Goal: Communication & Community: Answer question/provide support

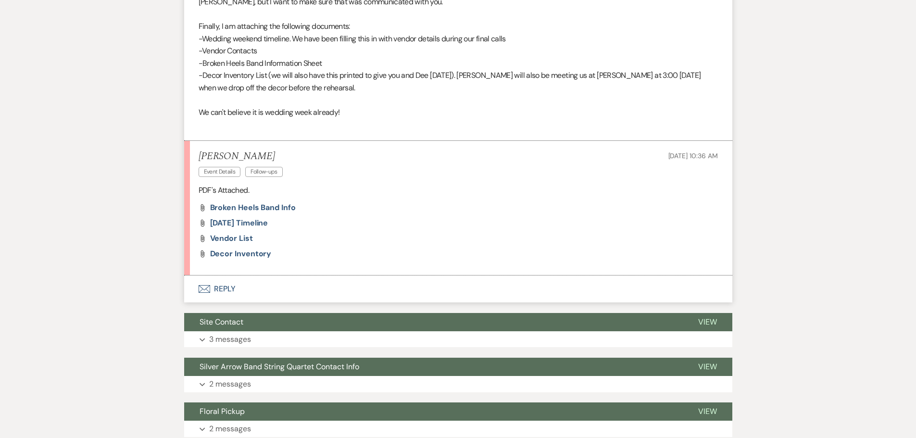
click at [218, 289] on button "Envelope Reply" at bounding box center [458, 289] width 548 height 27
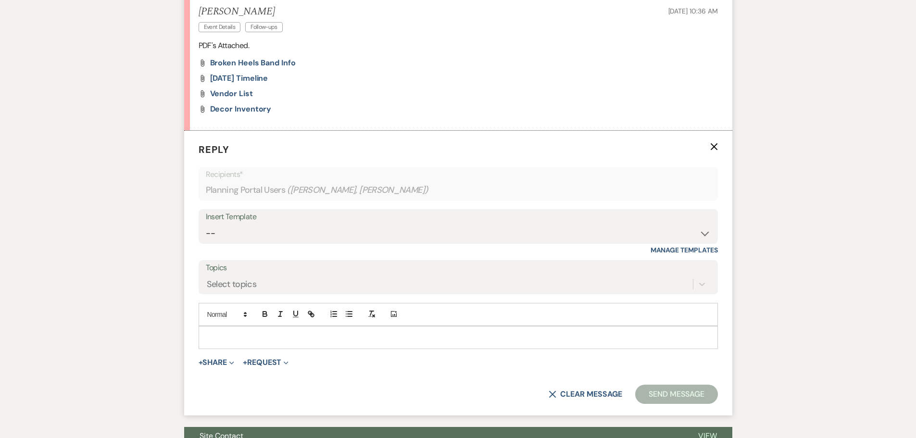
scroll to position [968, 0]
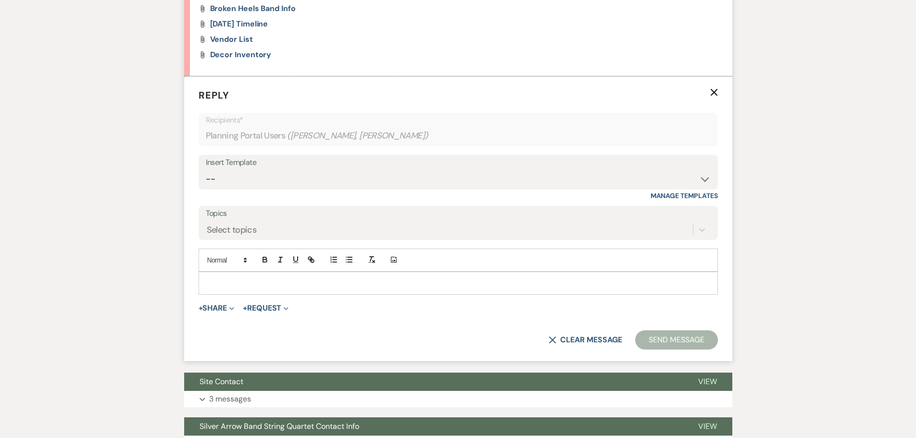
click at [206, 281] on p at bounding box center [458, 283] width 504 height 11
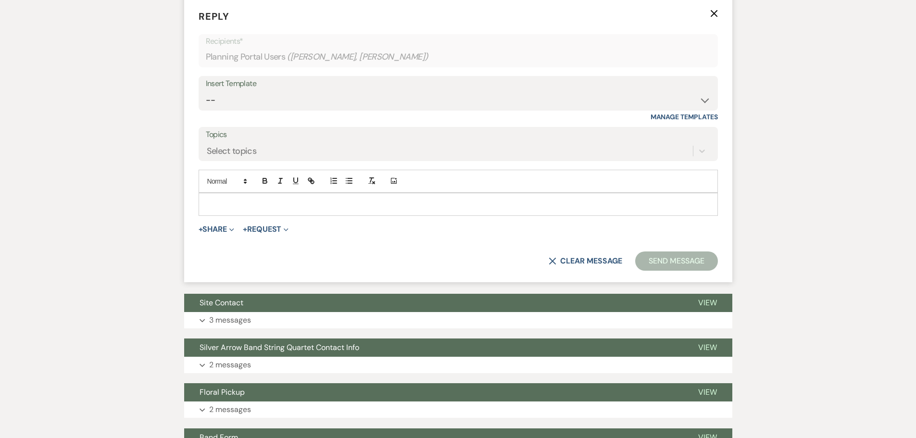
scroll to position [1065, 0]
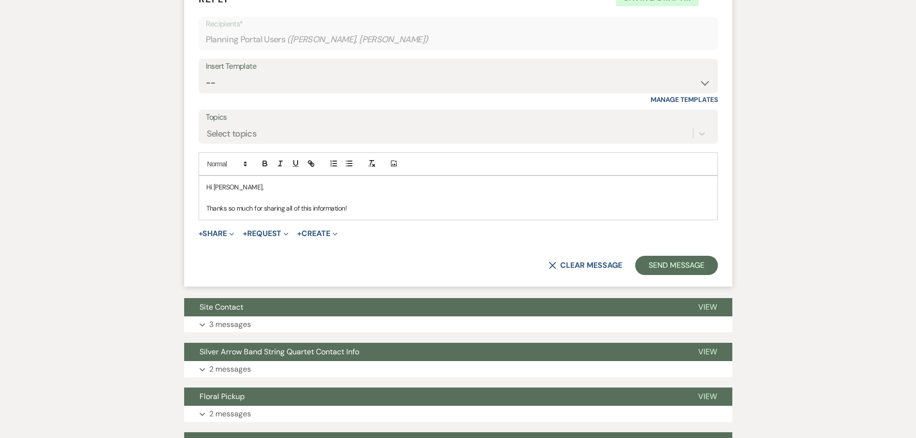
click at [355, 211] on p "Thanks so much for sharing all of this information!" at bounding box center [458, 208] width 504 height 11
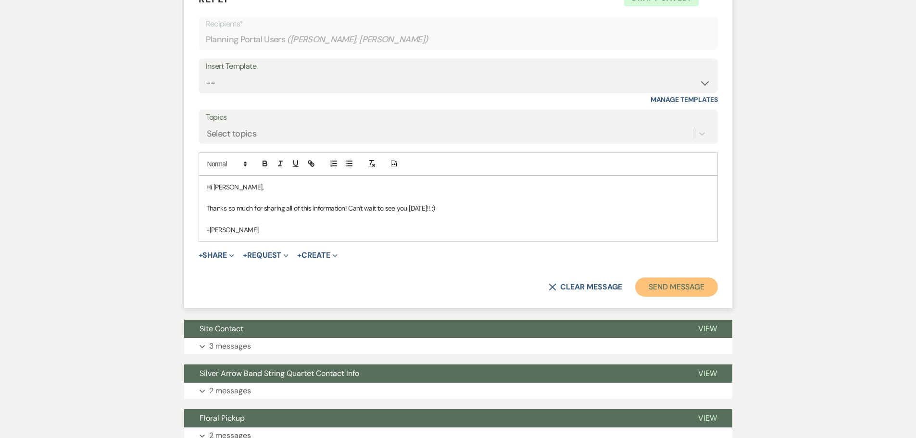
click at [692, 284] on button "Send Message" at bounding box center [676, 286] width 82 height 19
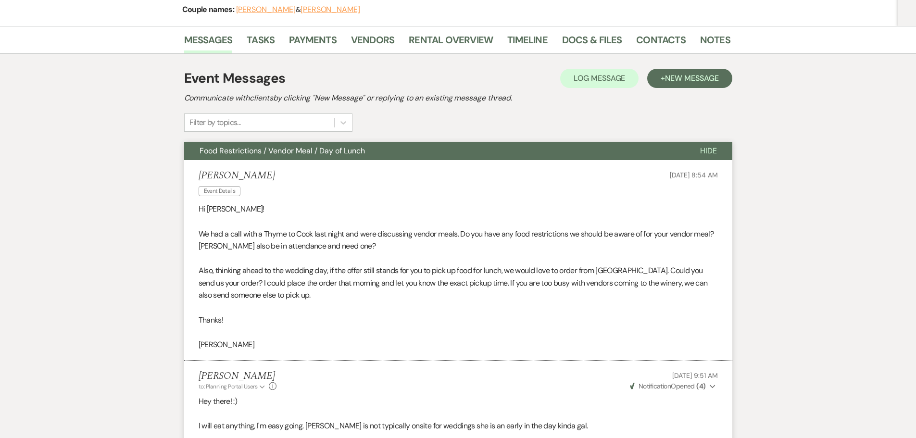
scroll to position [0, 0]
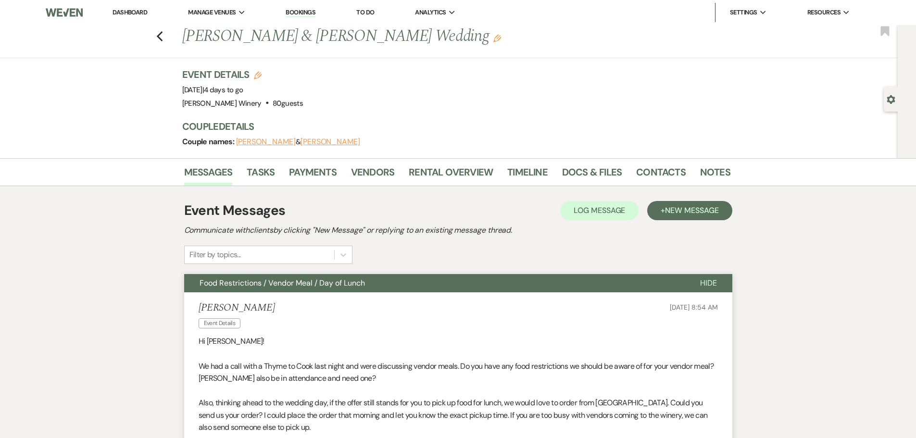
click at [143, 15] on link "Dashboard" at bounding box center [130, 12] width 35 height 8
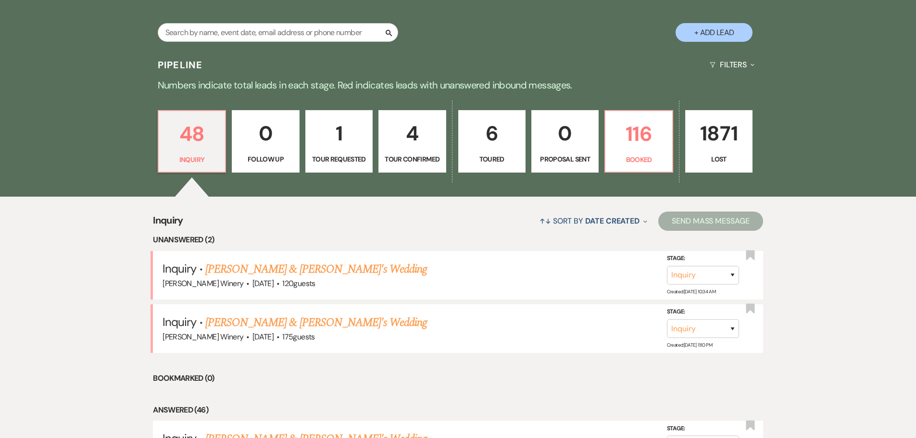
scroll to position [289, 0]
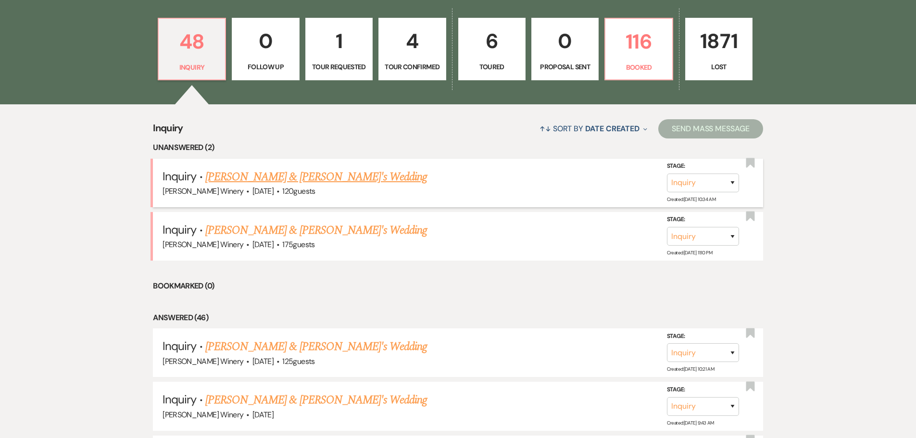
click at [245, 179] on link "[PERSON_NAME] & [PERSON_NAME]'s Wedding" at bounding box center [316, 176] width 222 height 17
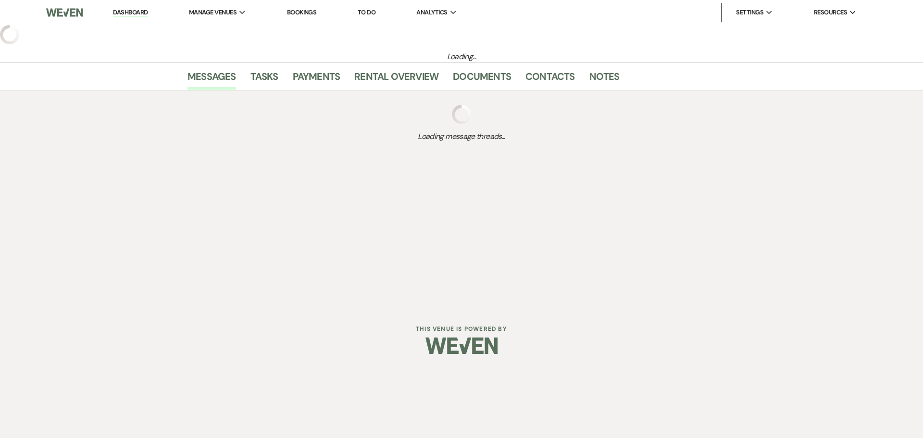
select select "5"
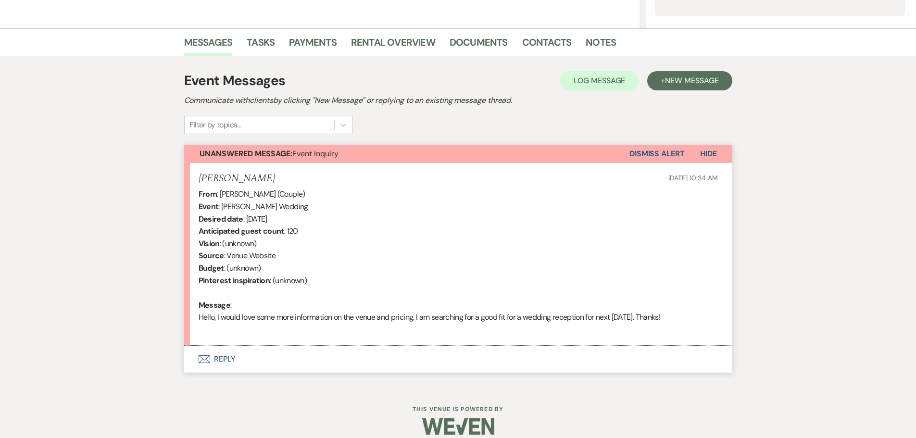
scroll to position [224, 0]
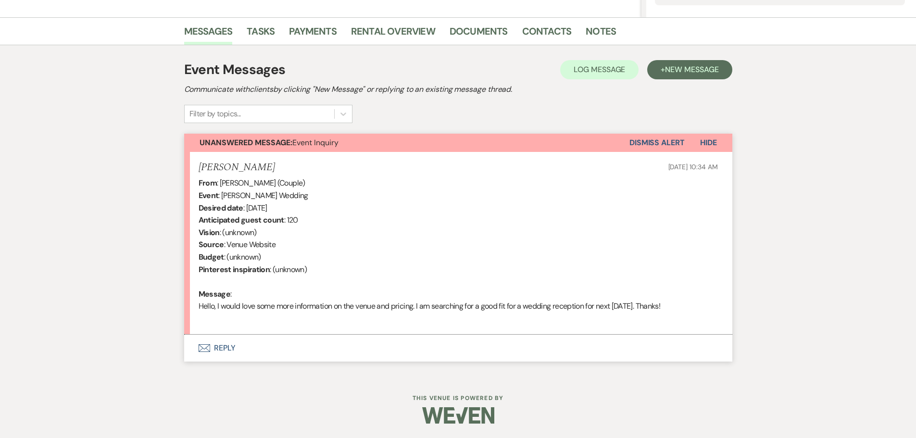
click at [216, 348] on button "Envelope Reply" at bounding box center [458, 348] width 548 height 27
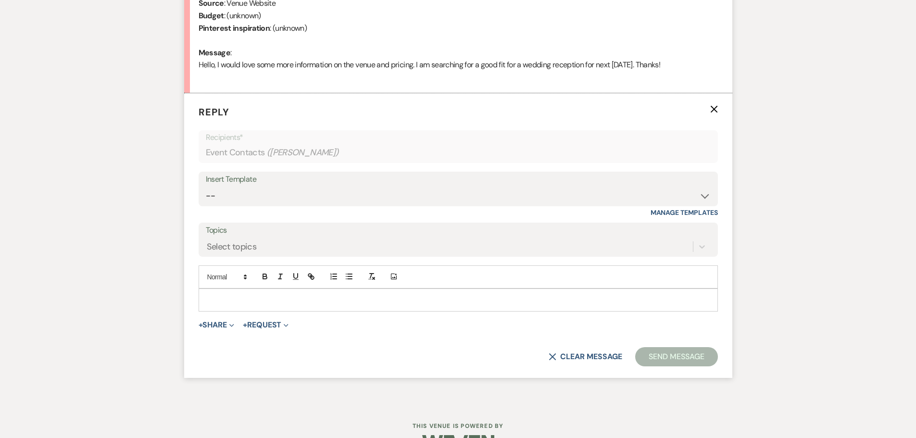
scroll to position [482, 0]
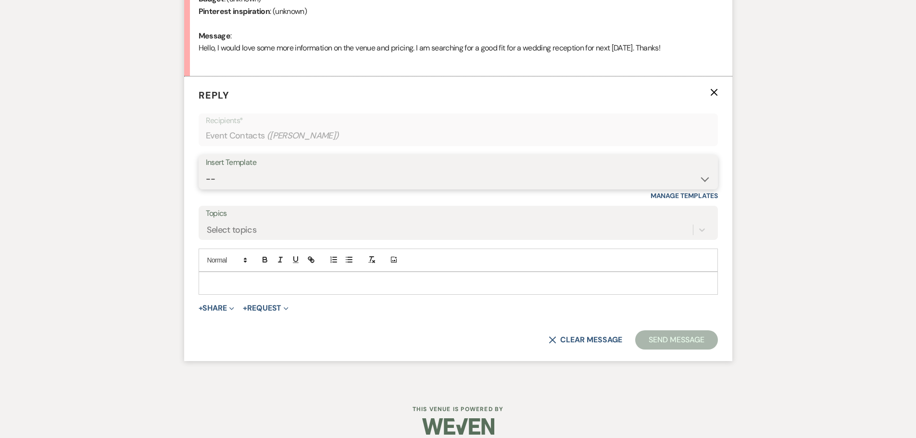
click at [243, 176] on select "-- Weven Planning Portal Introduction (Booked Events) Tour Request Response Fol…" at bounding box center [458, 179] width 505 height 19
select select "403"
click at [206, 170] on select "-- Weven Planning Portal Introduction (Booked Events) Tour Request Response Fol…" at bounding box center [458, 179] width 505 height 19
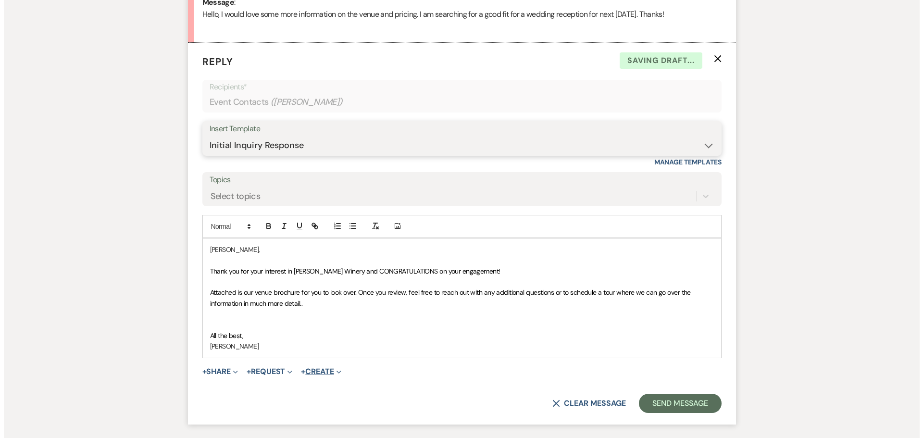
scroll to position [530, 0]
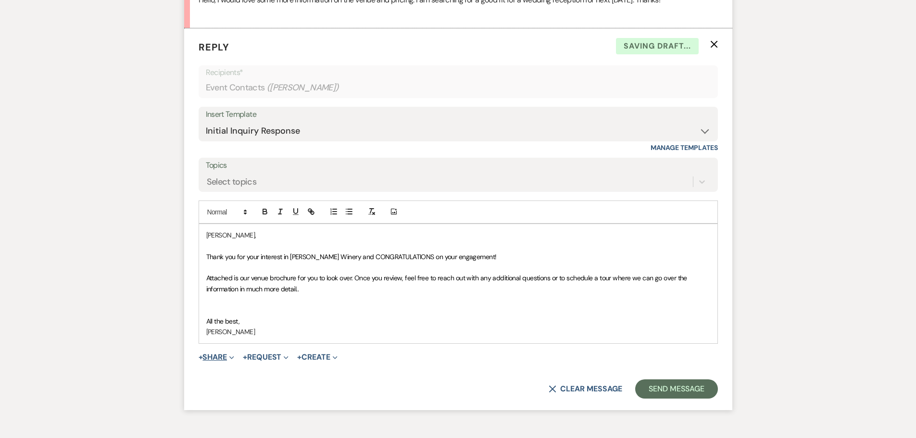
click at [222, 356] on button "+ Share Expand" at bounding box center [217, 357] width 36 height 8
click at [241, 377] on span "Doc Upload Documents" at bounding box center [237, 376] width 55 height 10
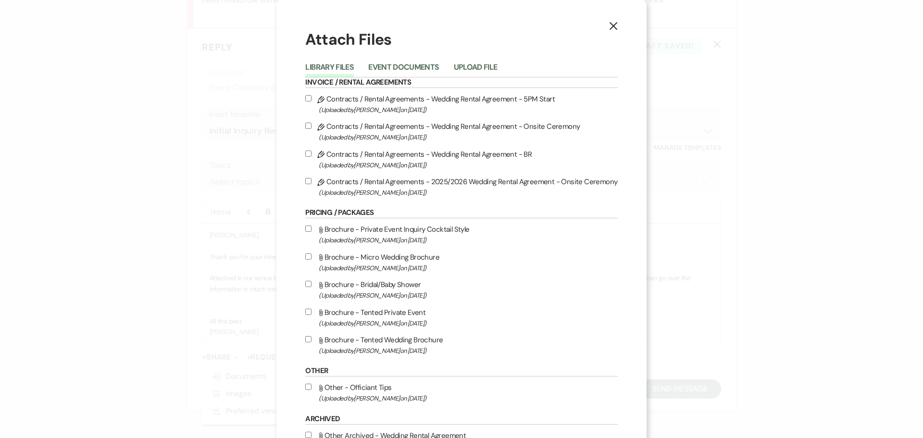
click at [310, 311] on input "Attach File Brochure - Tented Private Event (Uploaded by [PERSON_NAME] on [DATE…" at bounding box center [308, 312] width 6 height 6
checkbox input "true"
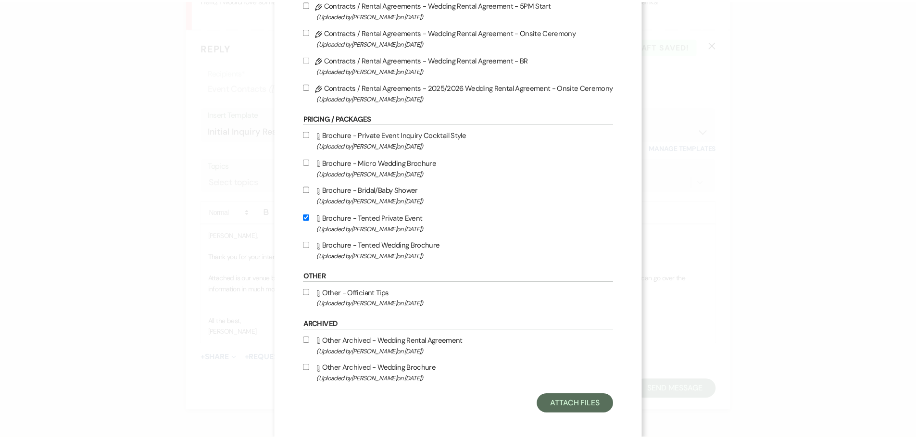
scroll to position [99, 0]
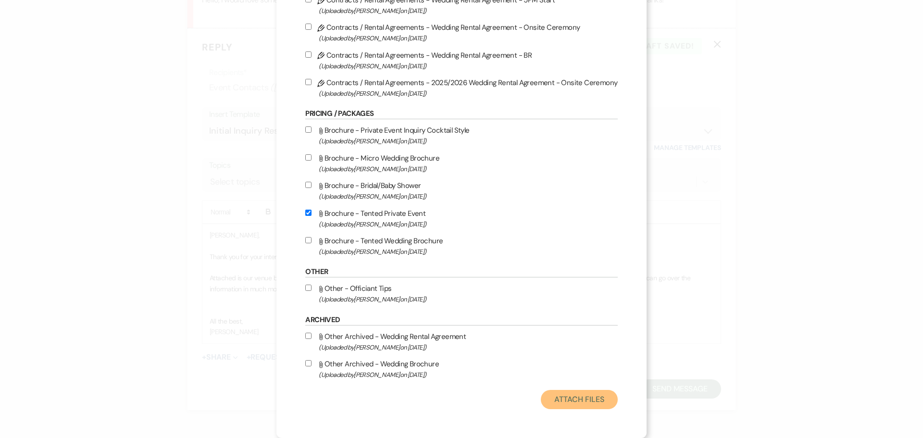
click at [556, 397] on button "Attach Files" at bounding box center [579, 399] width 76 height 19
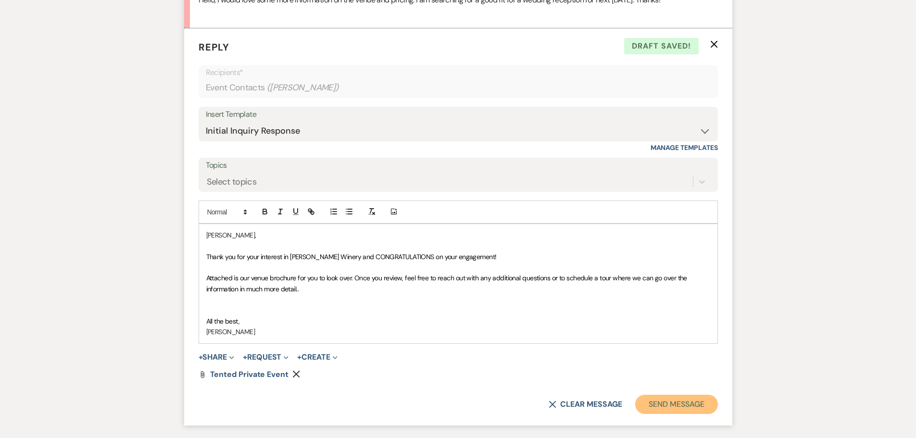
click at [668, 405] on button "Send Message" at bounding box center [676, 404] width 82 height 19
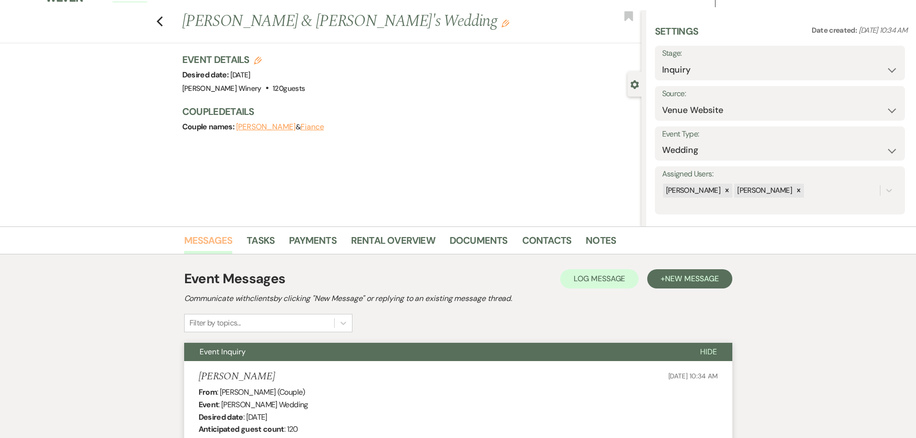
scroll to position [0, 0]
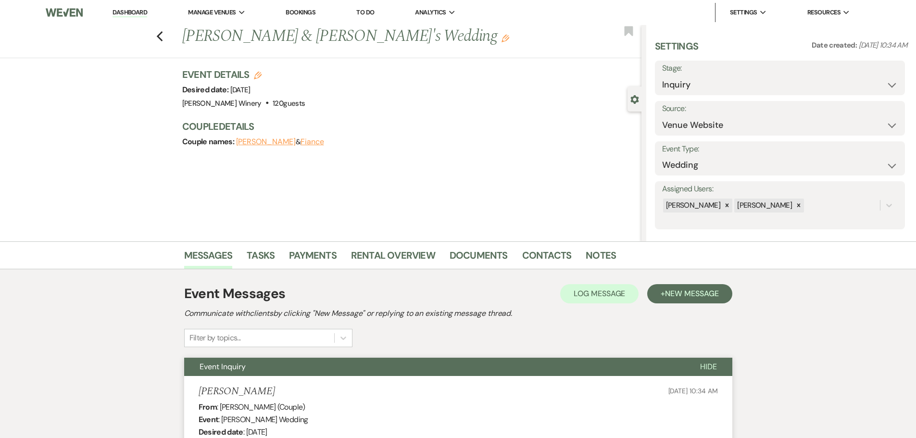
click at [122, 11] on link "Dashboard" at bounding box center [130, 12] width 35 height 9
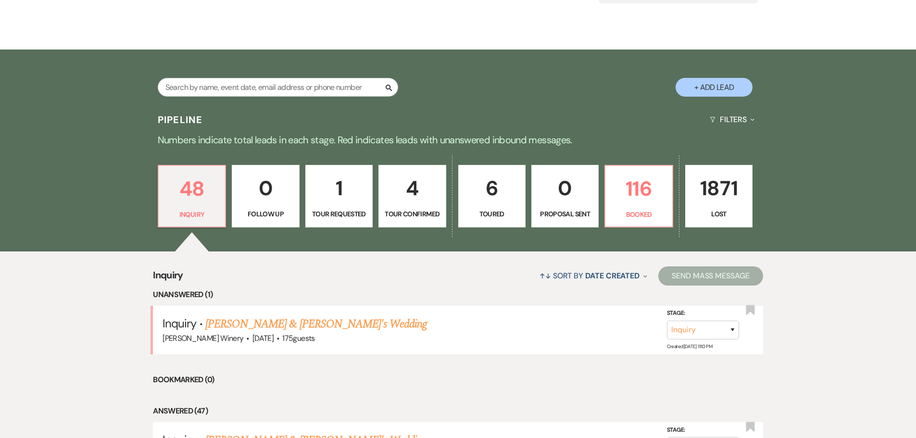
scroll to position [144, 0]
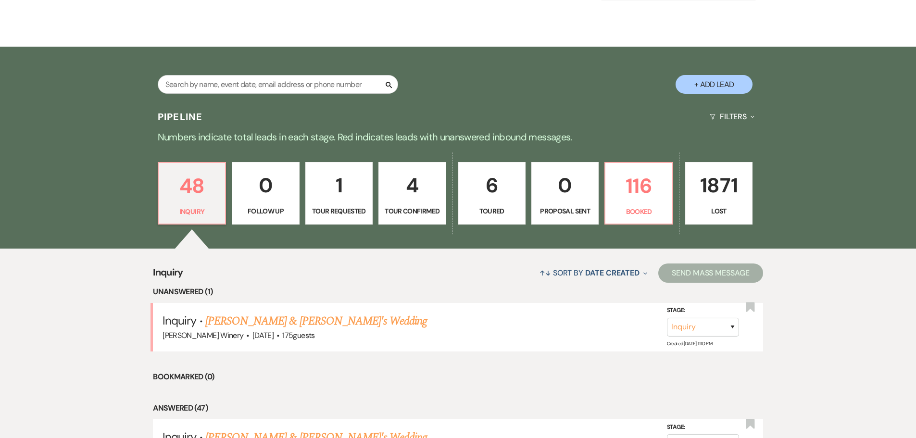
click at [271, 325] on link "[PERSON_NAME] & [PERSON_NAME]'s Wedding" at bounding box center [316, 321] width 222 height 17
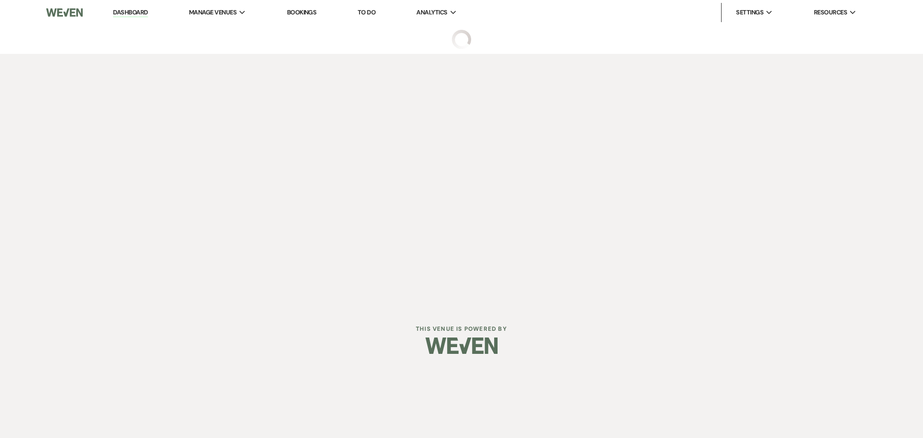
select select "5"
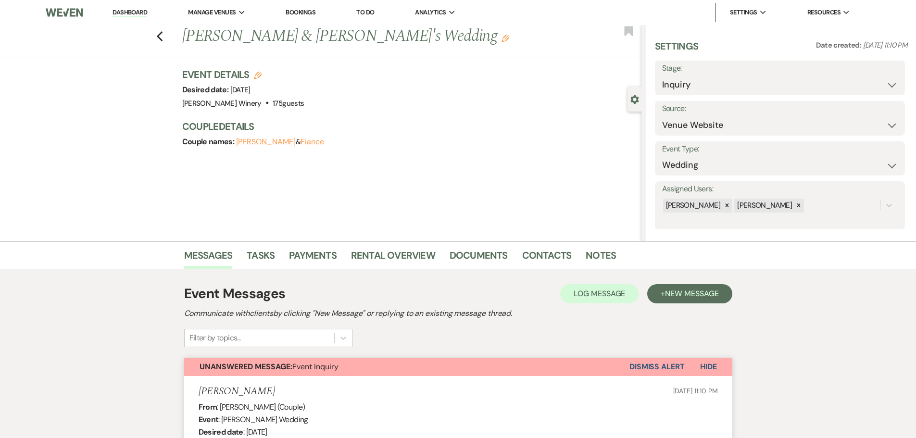
drag, startPoint x: 228, startPoint y: 27, endPoint x: 244, endPoint y: 46, distance: 24.6
click at [0, 0] on li "[PERSON_NAME] Winery" at bounding box center [0, 0] width 0 height 0
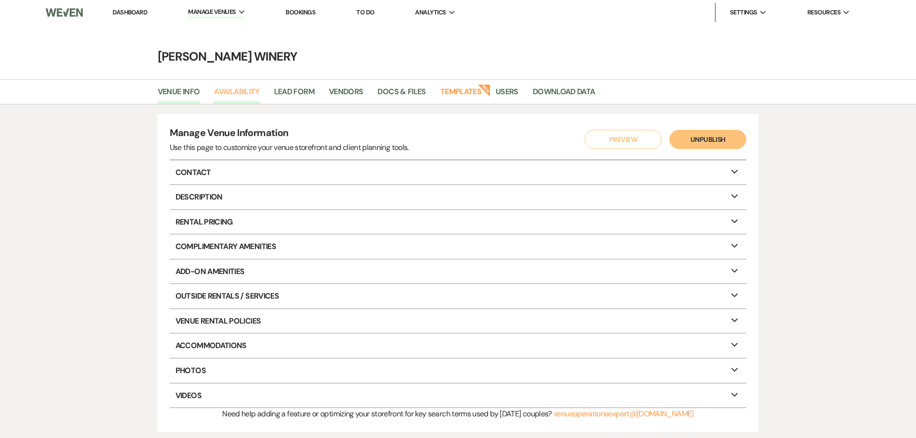
click at [246, 92] on link "Availability" at bounding box center [236, 95] width 45 height 18
select select "3"
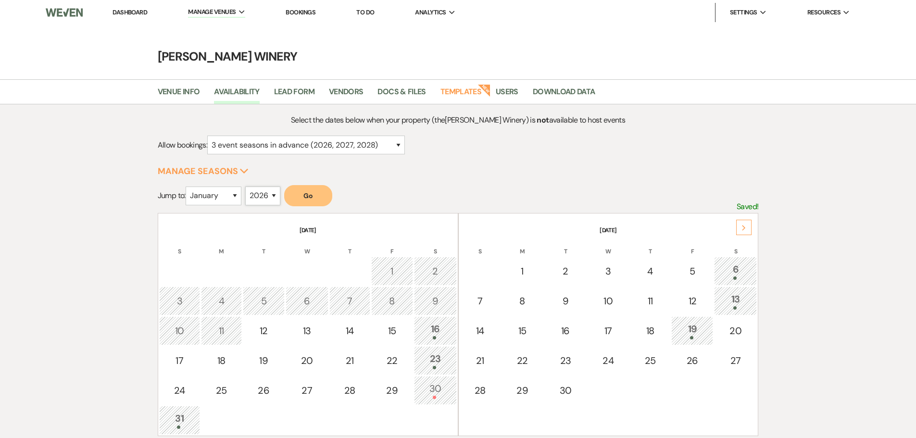
click at [271, 188] on select "2025 2026 2027 2028 2029" at bounding box center [262, 196] width 35 height 19
select select "2027"
click at [248, 187] on select "2025 2026 2027 2028 2029" at bounding box center [262, 196] width 35 height 19
click at [233, 198] on select "January February March April May June July August September October November De…" at bounding box center [214, 196] width 56 height 19
select select "9"
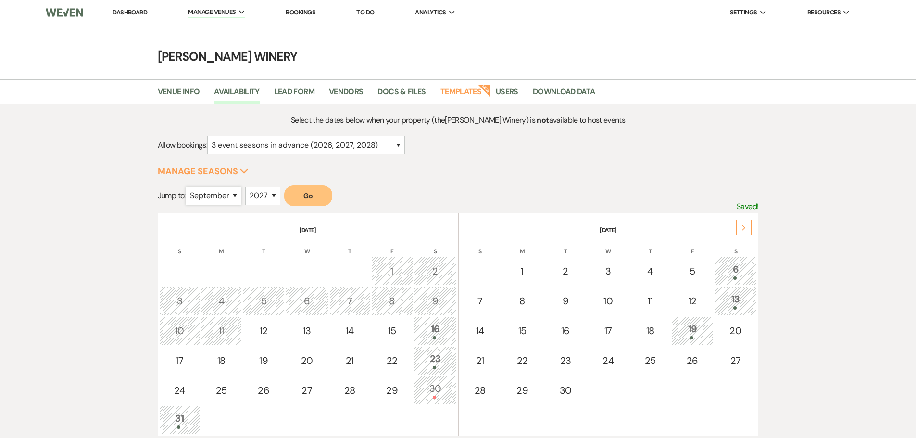
click at [188, 187] on select "January February March April May June July August September October November De…" at bounding box center [214, 196] width 56 height 19
click at [319, 202] on button "Go" at bounding box center [308, 195] width 48 height 21
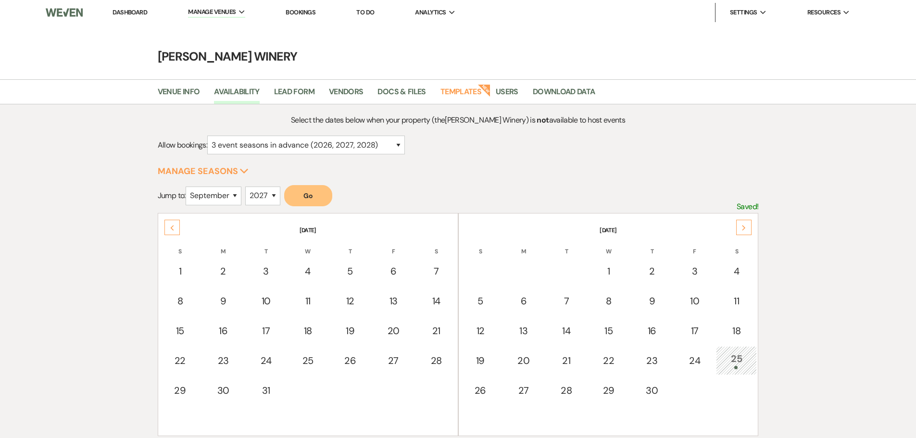
click at [129, 13] on link "Dashboard" at bounding box center [130, 12] width 35 height 8
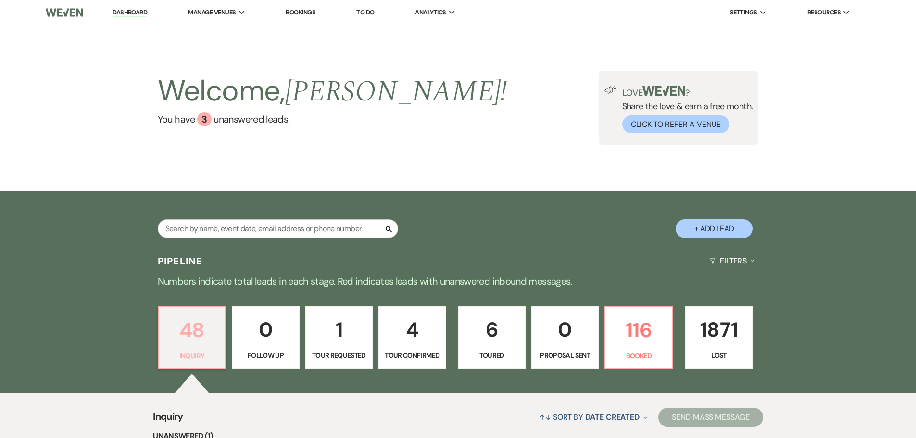
click at [211, 331] on p "48" at bounding box center [191, 330] width 55 height 32
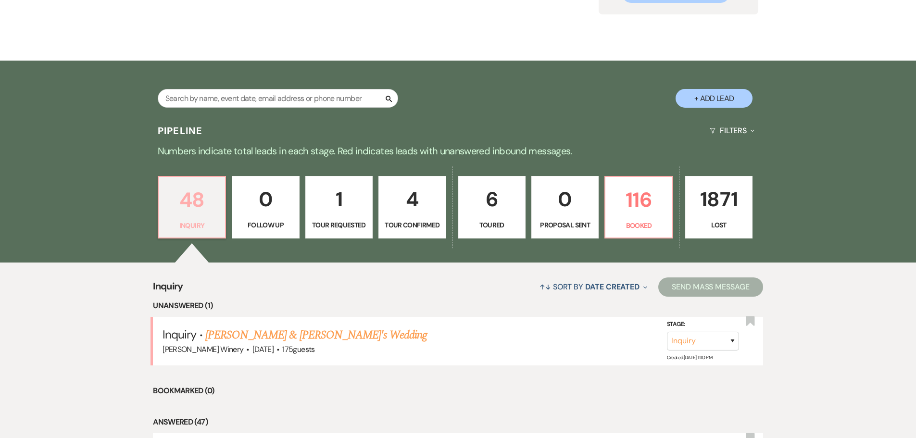
scroll to position [289, 0]
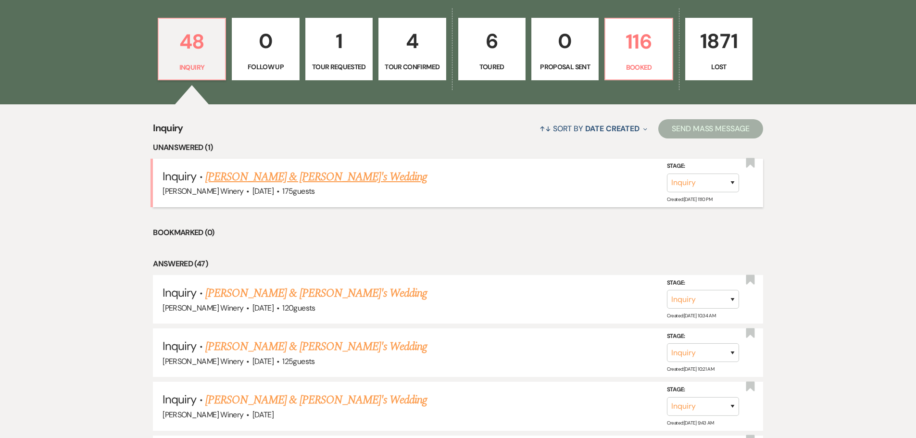
click at [279, 178] on link "[PERSON_NAME] & [PERSON_NAME]'s Wedding" at bounding box center [316, 176] width 222 height 17
select select "5"
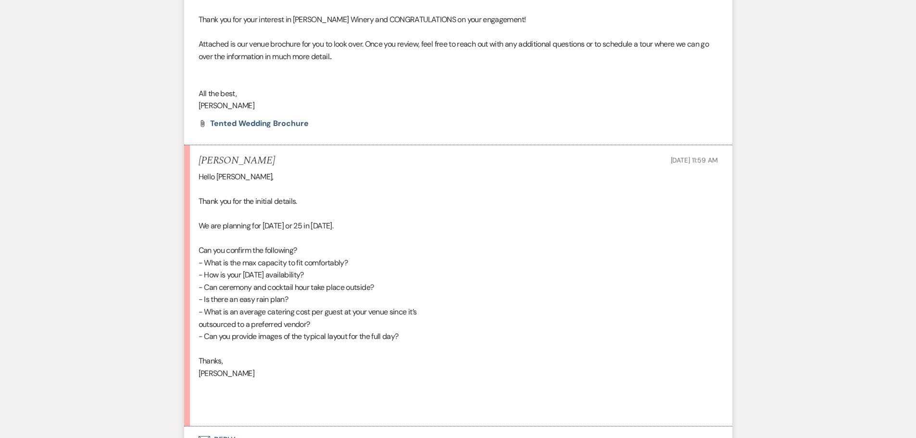
scroll to position [625, 0]
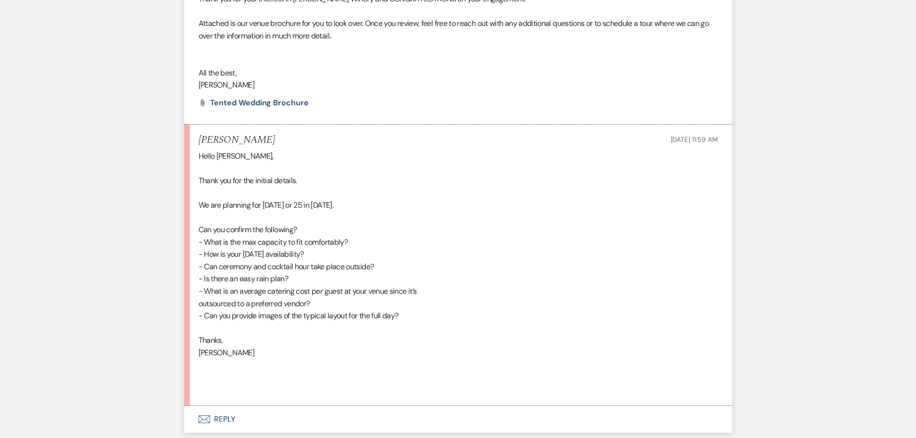
click at [223, 418] on button "Envelope Reply" at bounding box center [458, 419] width 548 height 27
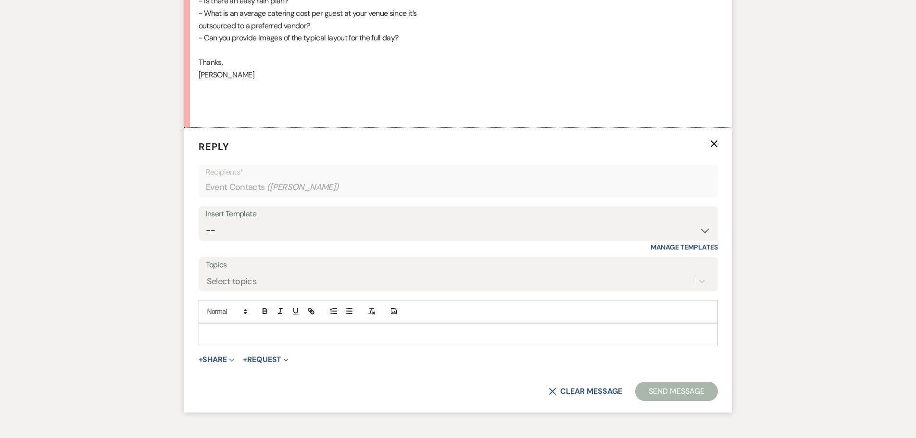
scroll to position [955, 0]
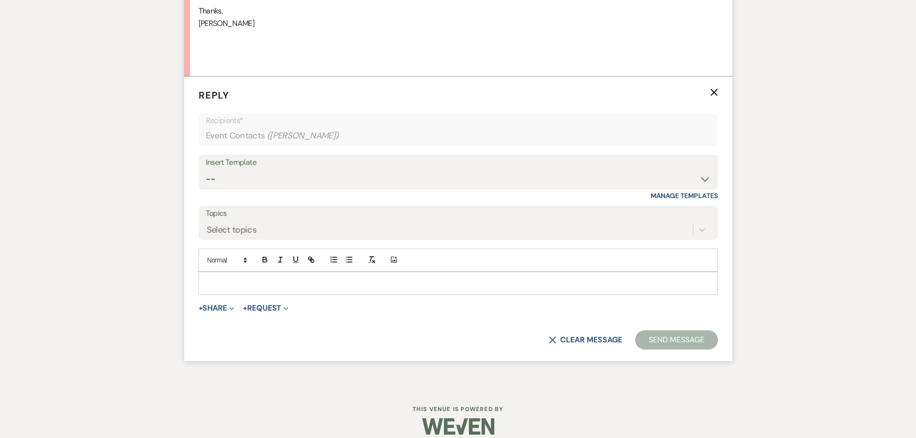
click at [212, 289] on div at bounding box center [458, 283] width 518 height 22
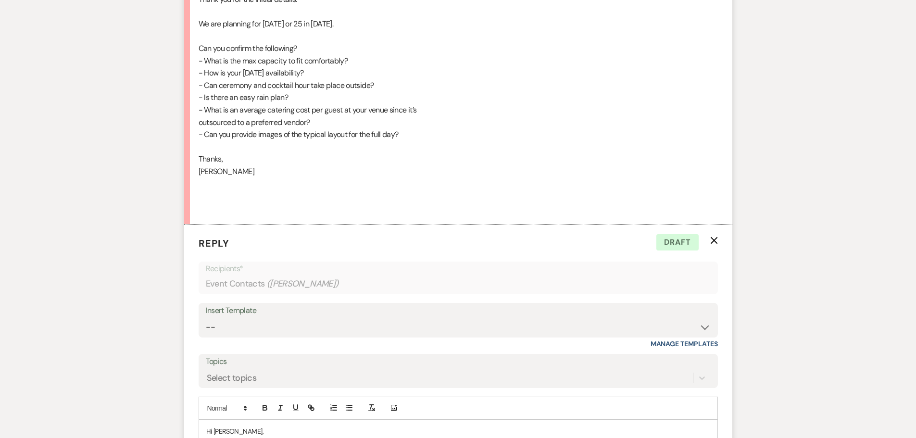
scroll to position [891, 0]
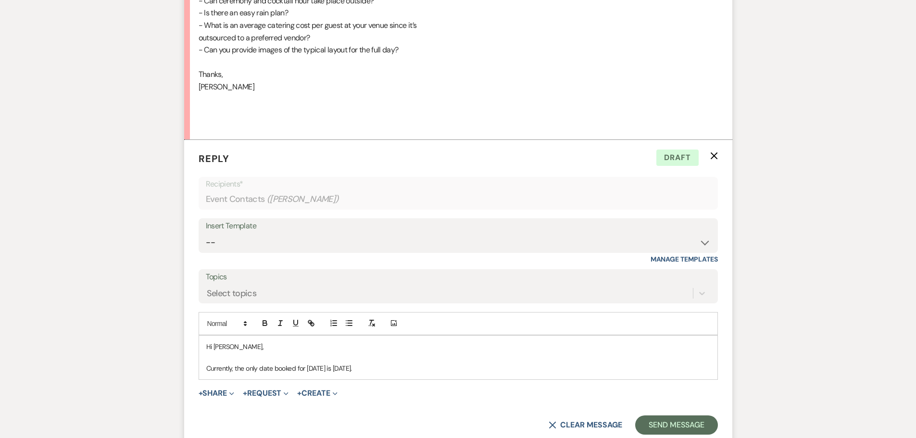
click at [452, 360] on p at bounding box center [458, 357] width 504 height 11
click at [427, 365] on p "Currently, the only date booked for [DATE] is [DATE]." at bounding box center [458, 368] width 504 height 11
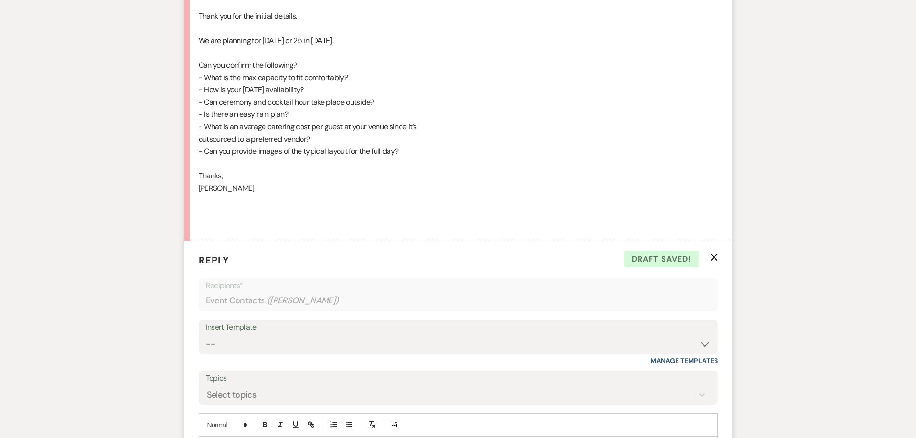
scroll to position [1030, 0]
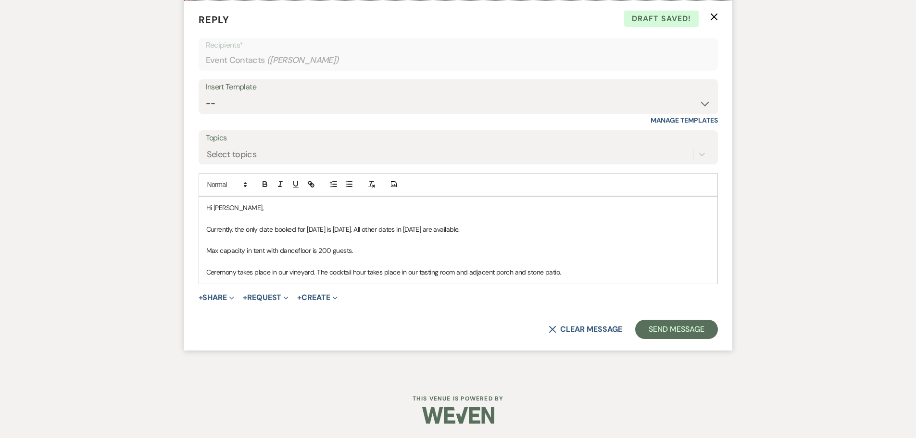
click at [581, 274] on p "Ceremony takes place in our vineyard. The cocktail hour takes place in our tast…" at bounding box center [458, 272] width 504 height 11
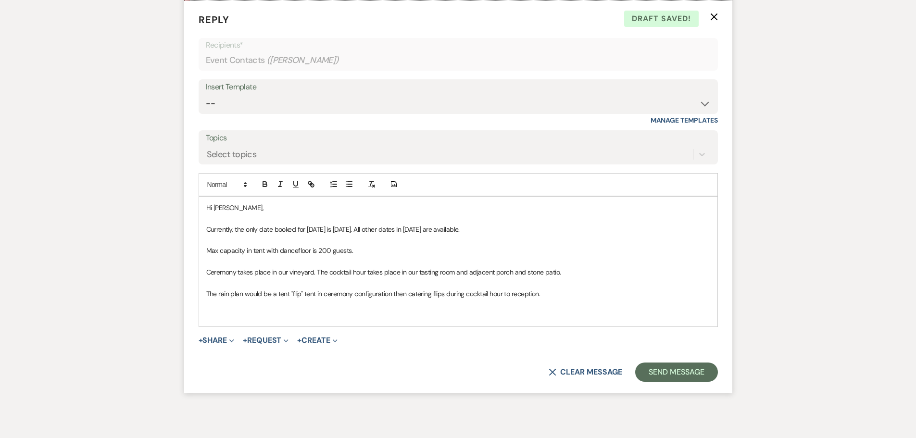
click at [565, 298] on div "Hi [PERSON_NAME], Currently, the only date booked for [DATE] is [DATE]. All oth…" at bounding box center [458, 262] width 518 height 130
click at [566, 291] on p "The rain plan would be a tent "flip" tent in ceremony configuration then cateri…" at bounding box center [458, 294] width 504 height 11
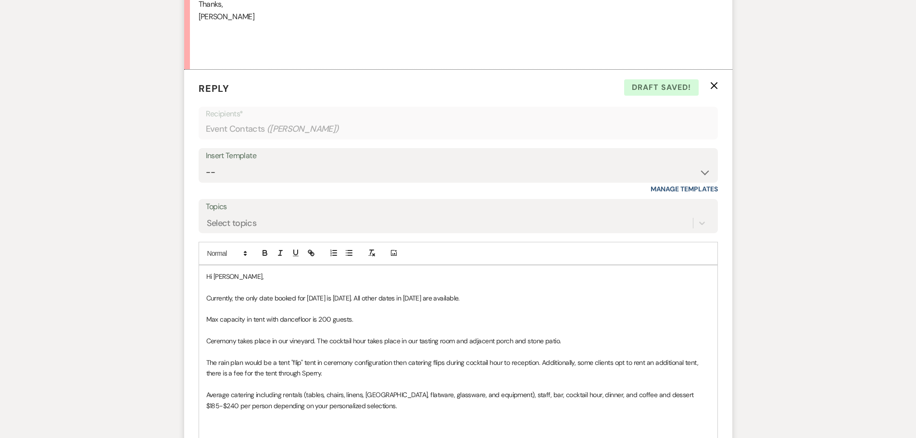
scroll to position [1138, 0]
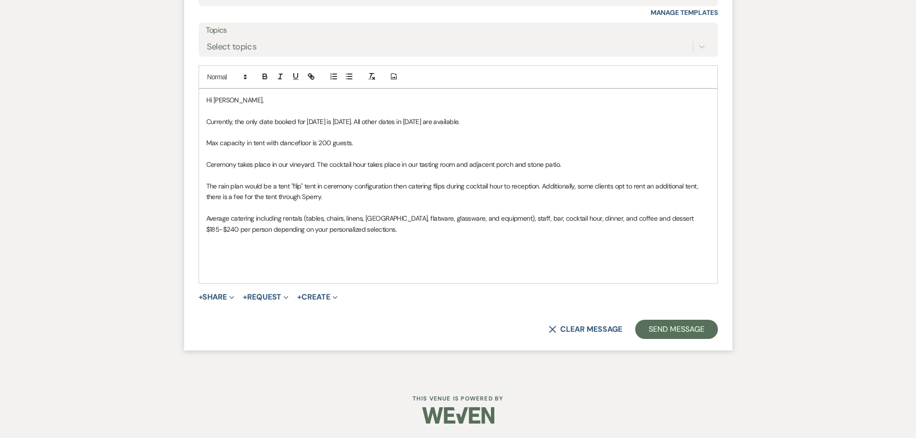
click at [207, 254] on p at bounding box center [458, 250] width 504 height 11
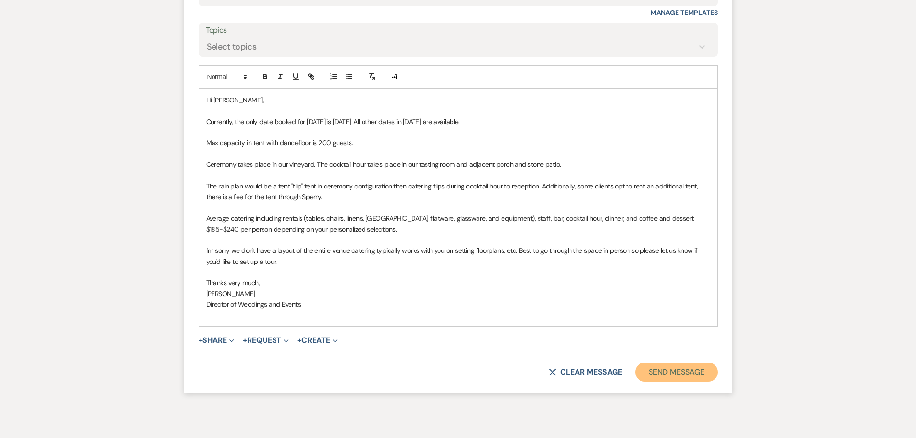
click at [687, 380] on button "Send Message" at bounding box center [676, 372] width 82 height 19
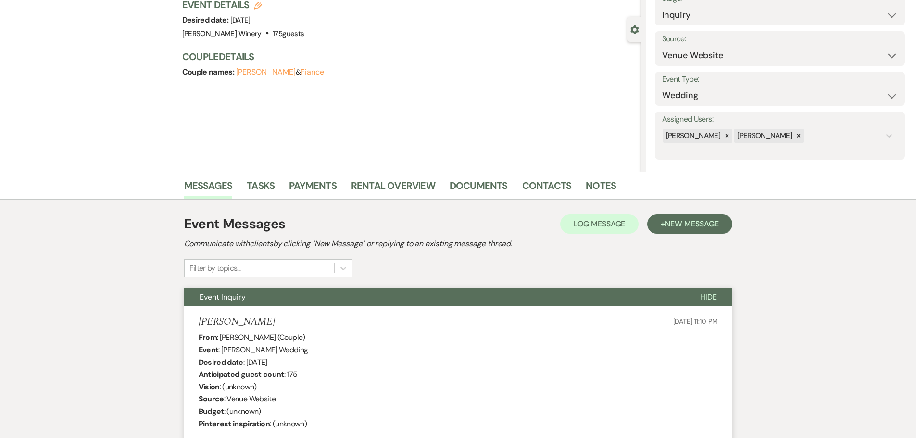
scroll to position [0, 0]
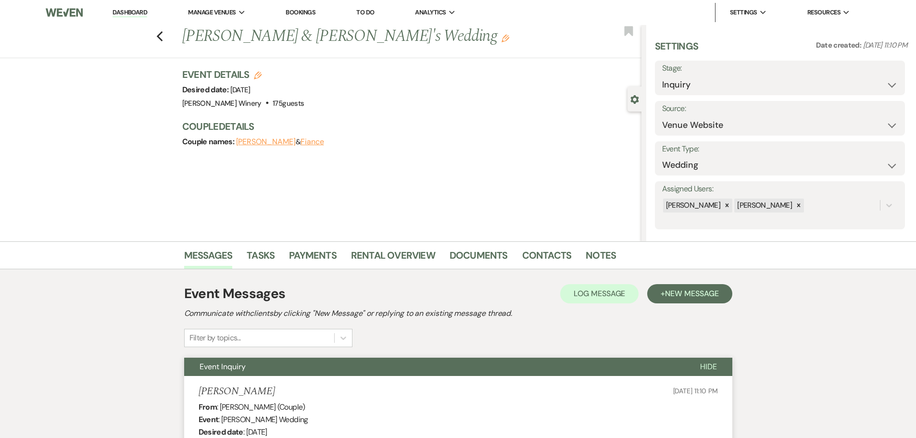
click at [138, 8] on li "Dashboard" at bounding box center [130, 12] width 44 height 19
click at [136, 11] on link "Dashboard" at bounding box center [130, 12] width 35 height 9
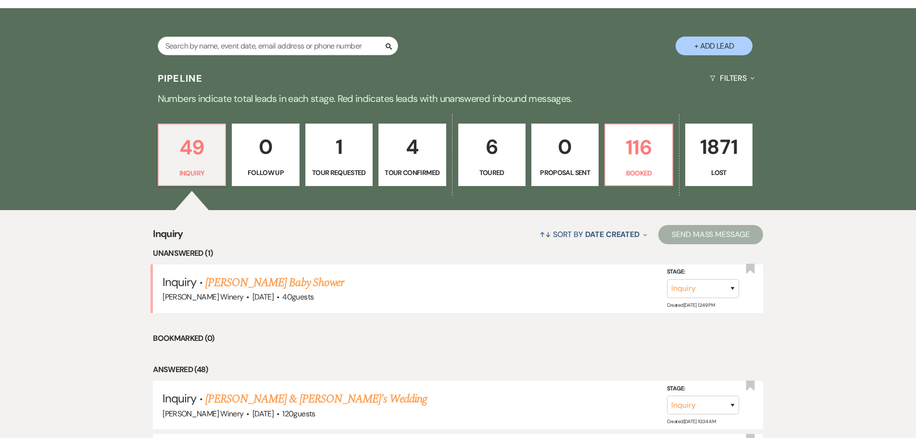
scroll to position [240, 0]
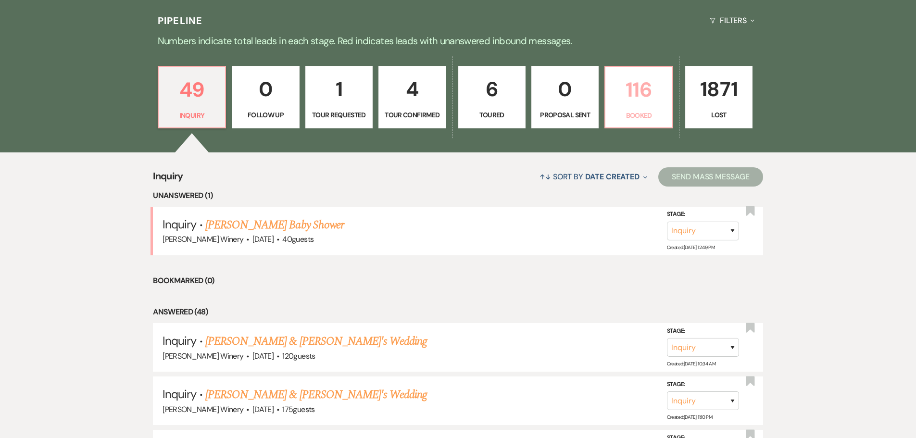
click at [636, 113] on p "Booked" at bounding box center [638, 115] width 55 height 11
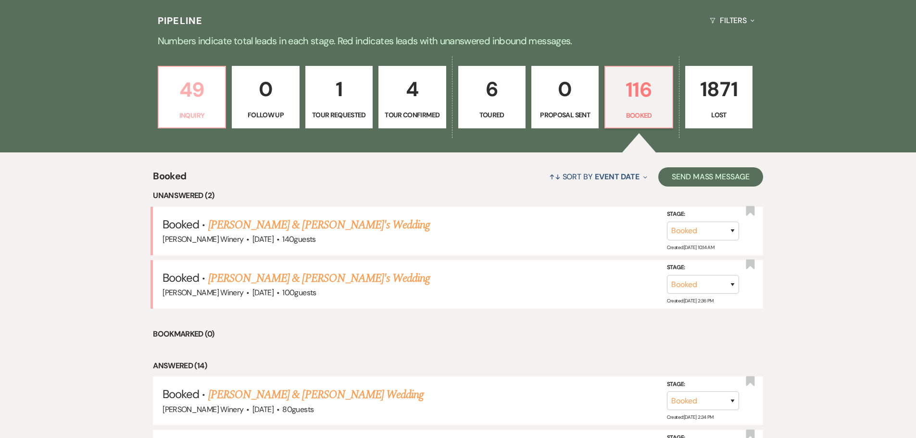
click at [207, 107] on link "49 Inquiry" at bounding box center [192, 97] width 68 height 63
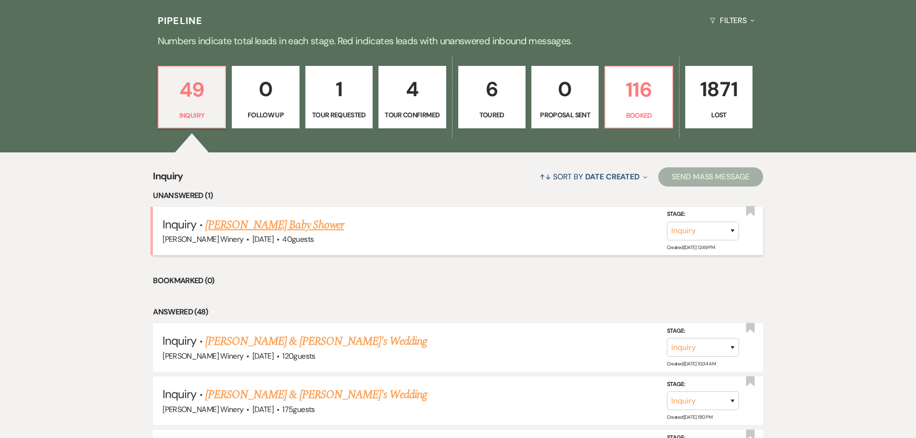
click at [253, 224] on link "[PERSON_NAME] Baby Shower" at bounding box center [274, 224] width 138 height 17
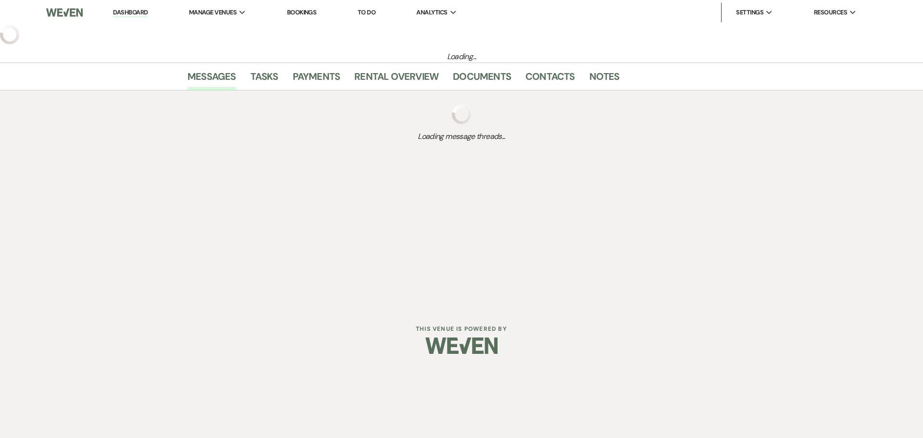
select select "5"
select select "3"
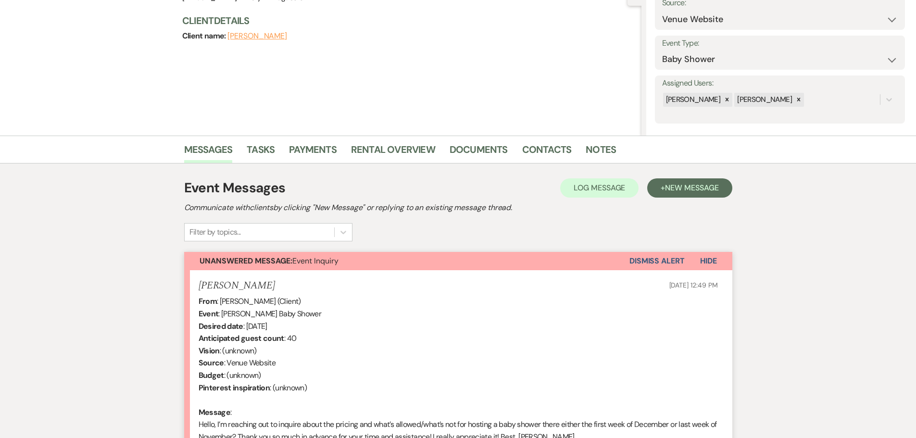
scroll to position [237, 0]
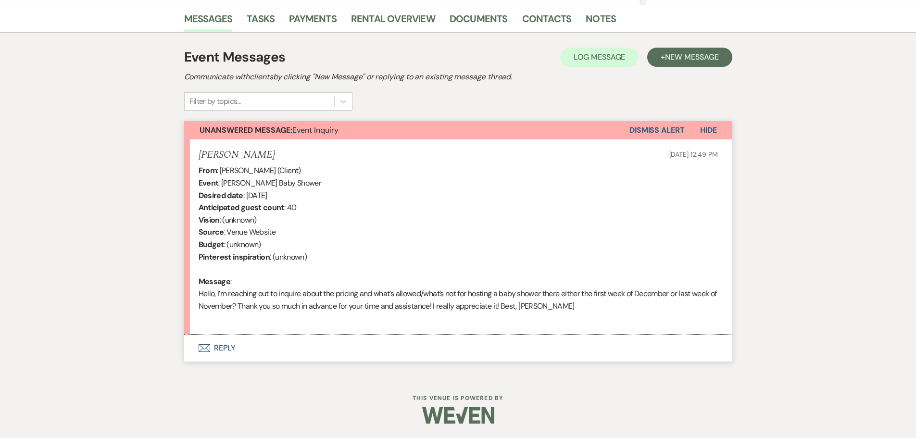
click at [216, 349] on button "Envelope Reply" at bounding box center [458, 348] width 548 height 27
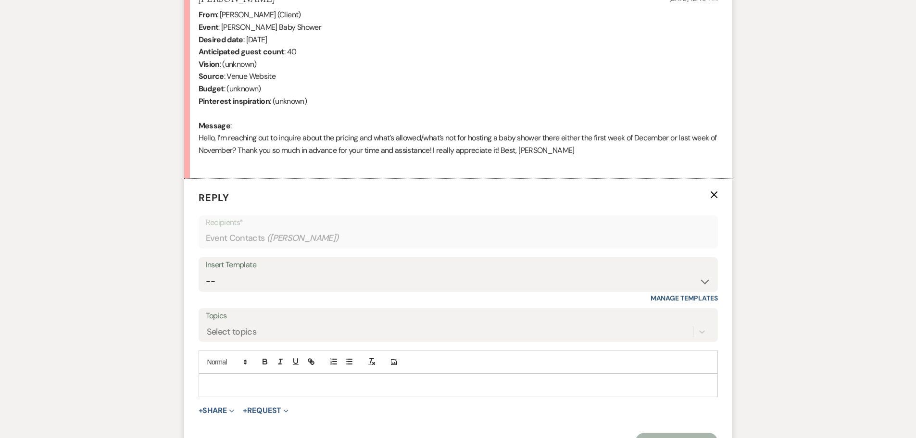
scroll to position [495, 0]
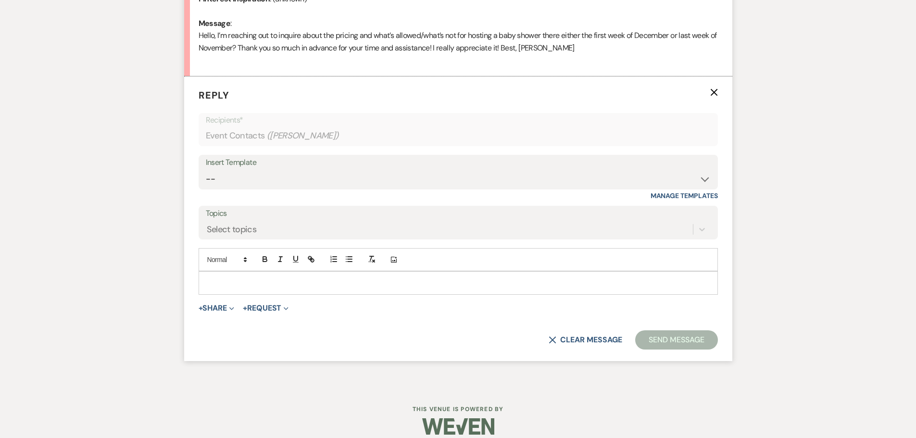
click at [222, 286] on p at bounding box center [458, 282] width 504 height 11
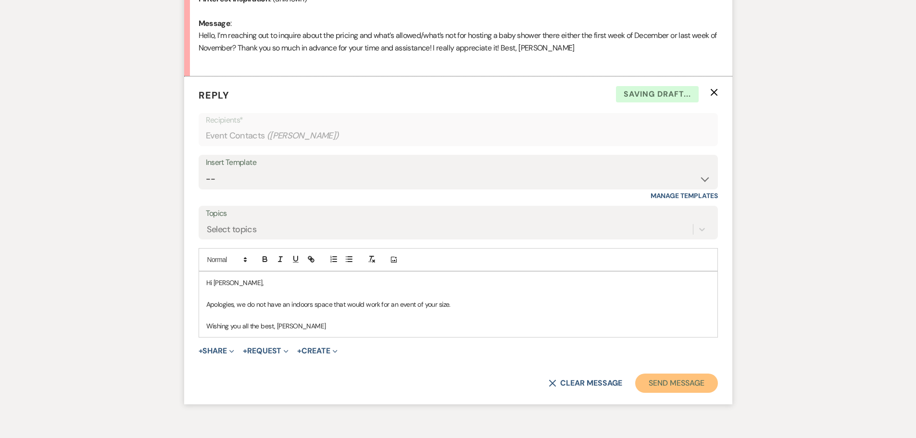
click at [655, 384] on button "Send Message" at bounding box center [676, 383] width 82 height 19
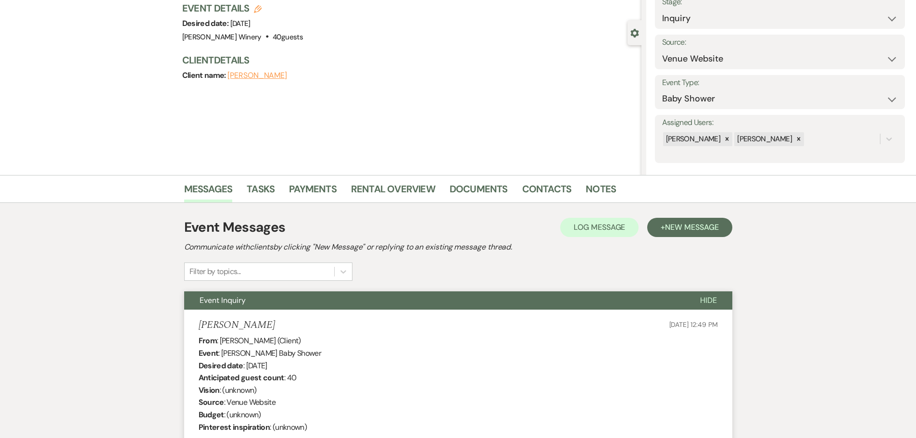
scroll to position [0, 0]
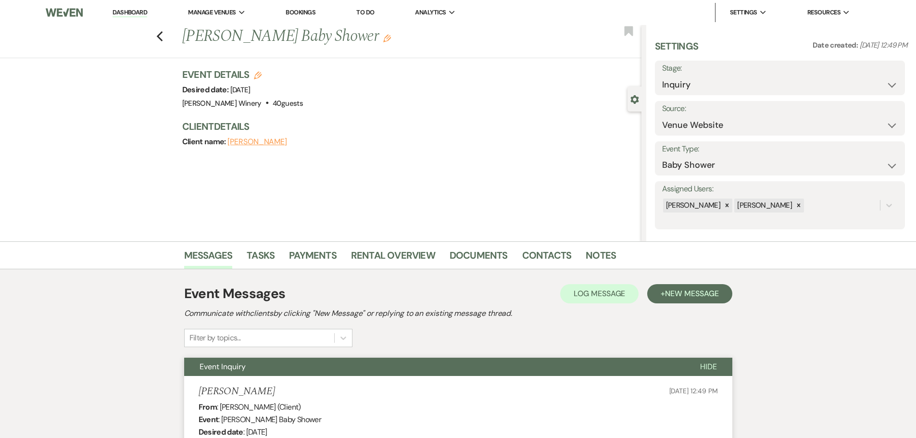
click at [118, 13] on link "Dashboard" at bounding box center [130, 12] width 35 height 9
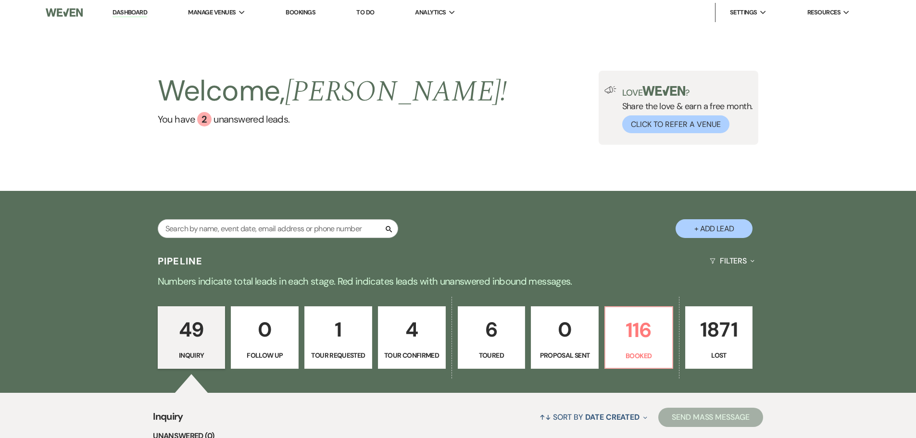
scroll to position [192, 0]
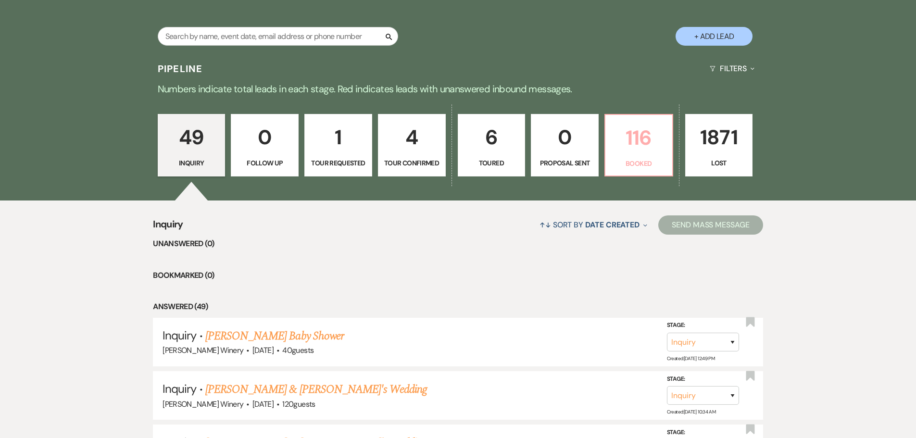
click at [641, 147] on p "116" at bounding box center [638, 138] width 55 height 32
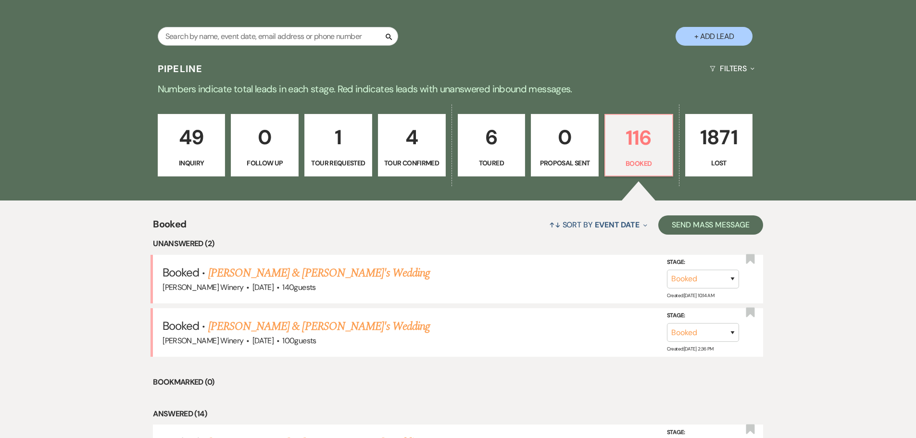
click at [240, 271] on link "[PERSON_NAME] & [PERSON_NAME]'s Wedding" at bounding box center [319, 272] width 222 height 17
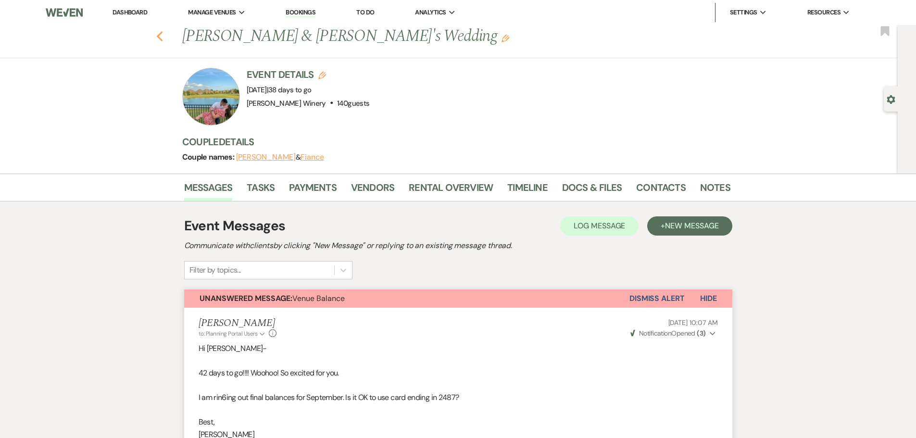
click at [162, 36] on use "button" at bounding box center [159, 36] width 6 height 11
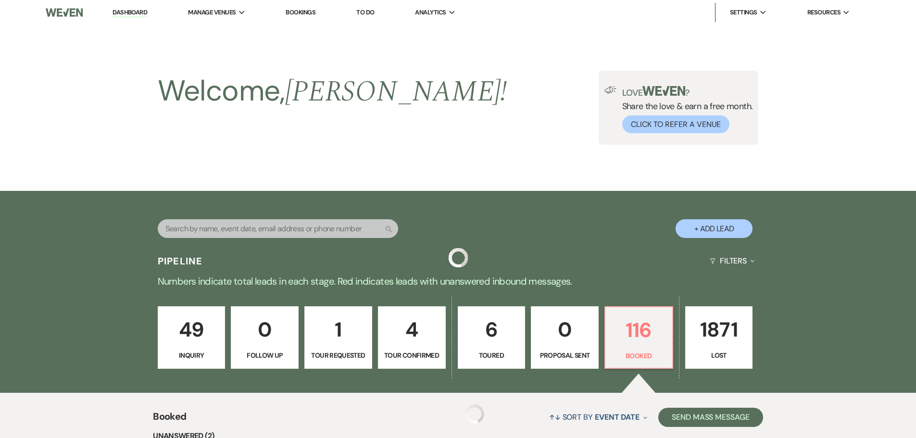
scroll to position [192, 0]
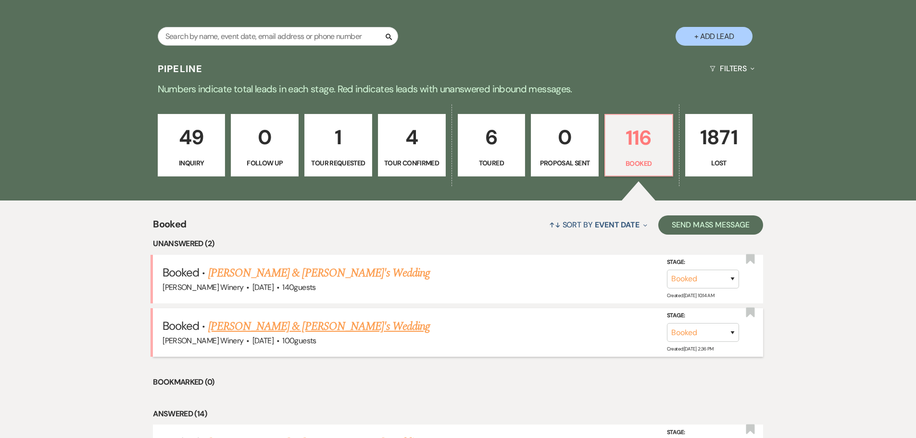
click at [259, 329] on link "[PERSON_NAME] & [PERSON_NAME]'s Wedding" at bounding box center [319, 326] width 222 height 17
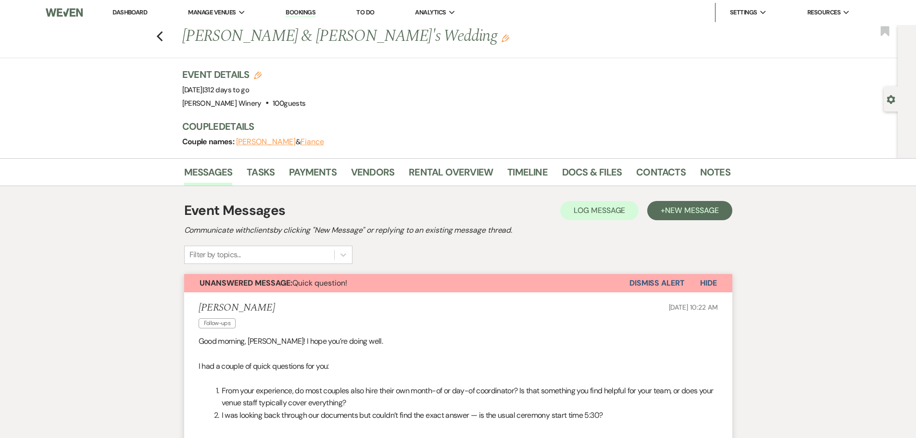
click at [137, 13] on link "Dashboard" at bounding box center [130, 12] width 35 height 8
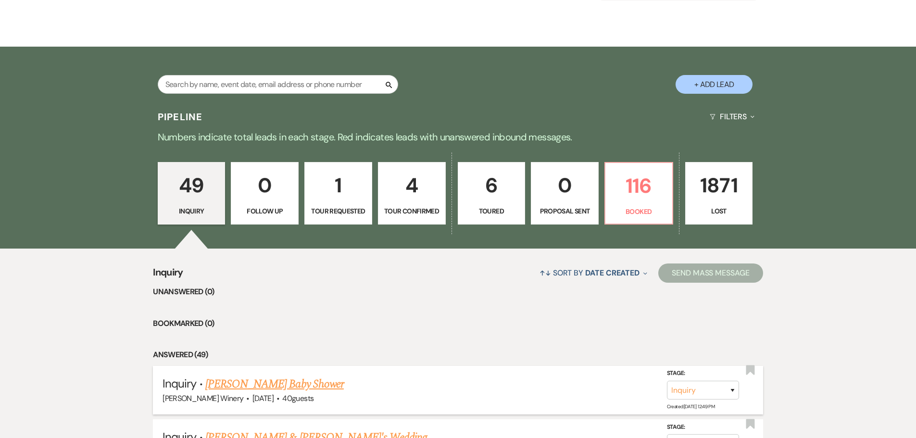
scroll to position [289, 0]
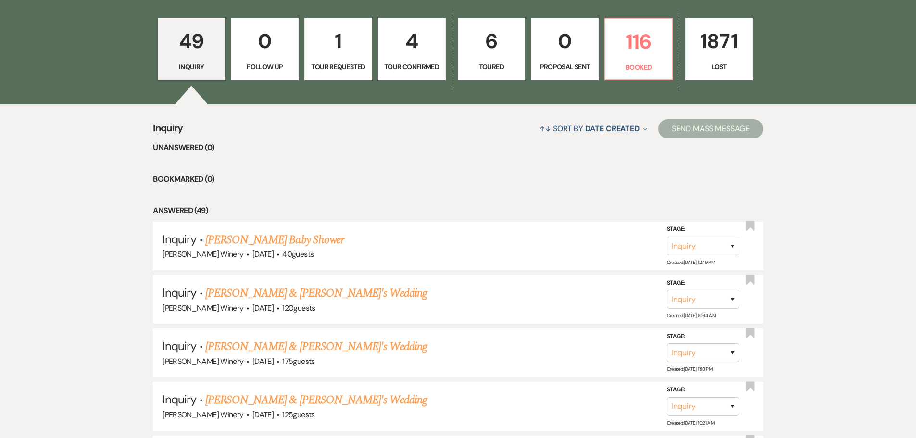
click at [511, 72] on p "Toured" at bounding box center [491, 67] width 55 height 11
select select "5"
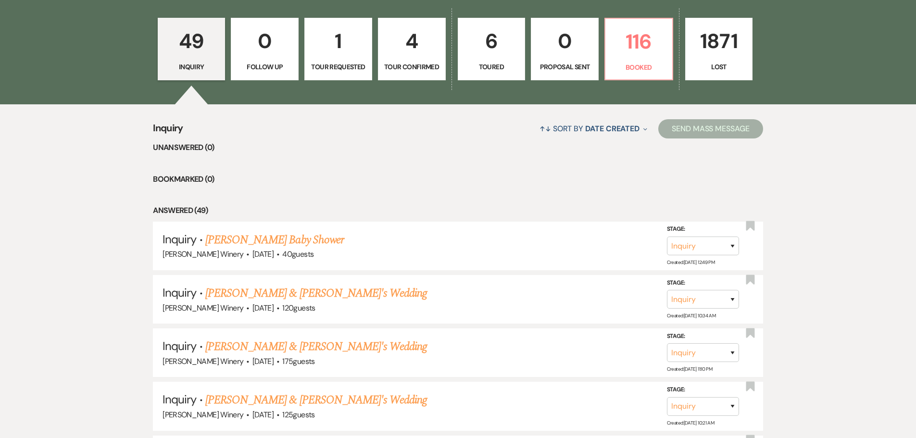
select select "5"
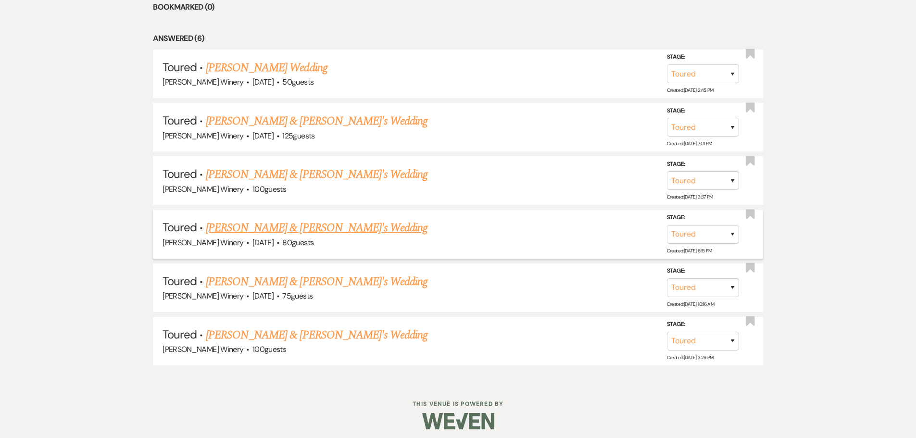
scroll to position [466, 0]
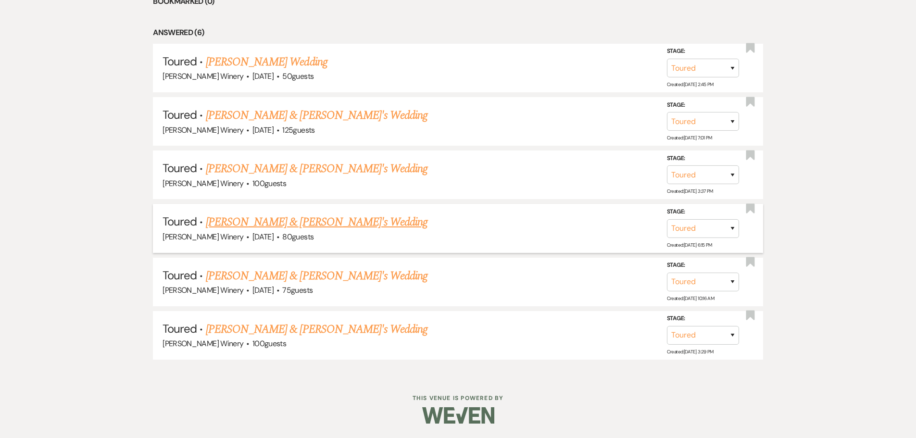
click at [241, 223] on link "[PERSON_NAME] & [PERSON_NAME]'s Wedding" at bounding box center [317, 222] width 222 height 17
select select "5"
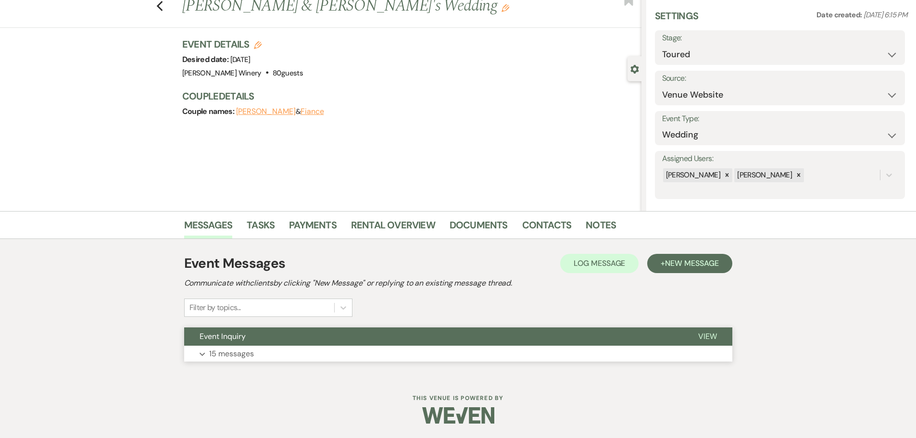
click at [283, 353] on button "Expand 15 messages" at bounding box center [458, 354] width 548 height 16
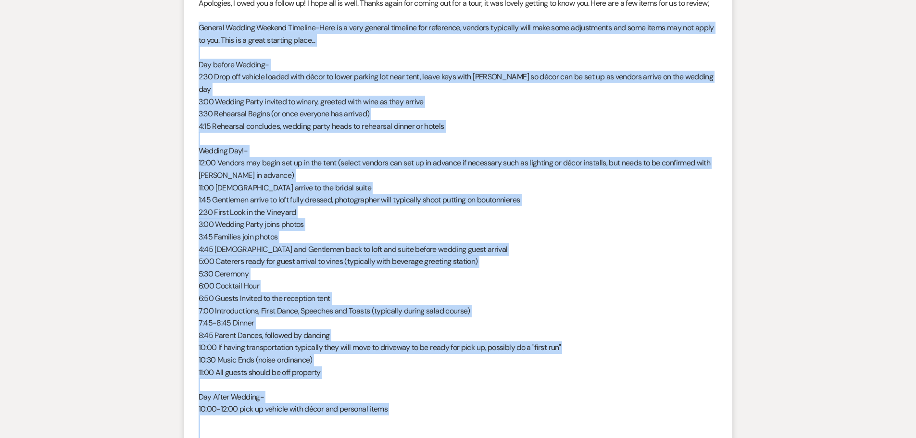
scroll to position [3229, 0]
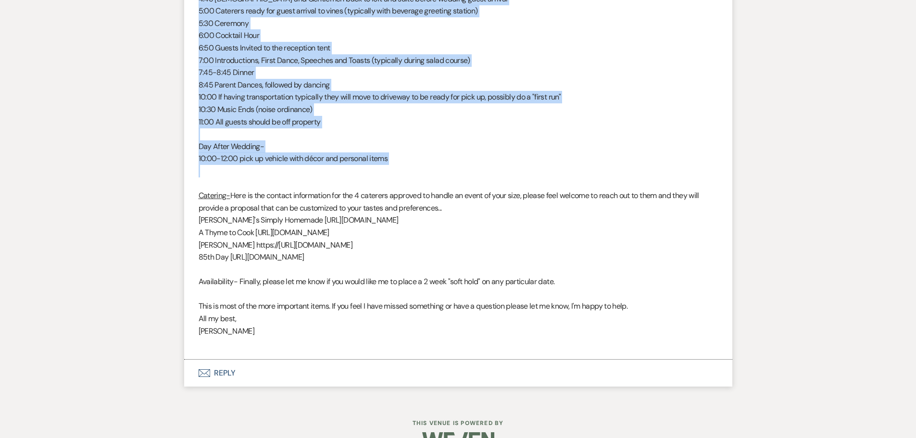
drag, startPoint x: 198, startPoint y: 77, endPoint x: 411, endPoint y: 141, distance: 222.1
click at [411, 141] on div "Hi [PERSON_NAME] & [PERSON_NAME], Apologies, I owed you a follow up! I hope all…" at bounding box center [458, 36] width 519 height 628
copy div "Loremip Dolorsi Ametcon Adipisci- Elit se d eius tempori utlabore etd magnaaliq…"
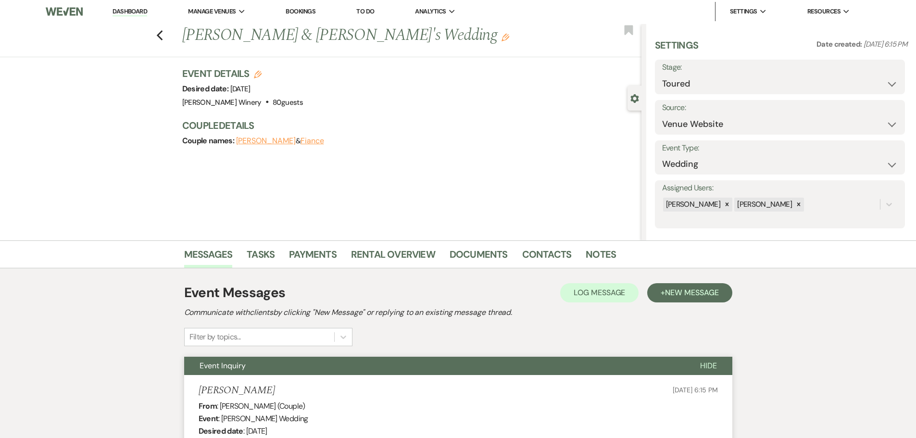
scroll to position [0, 0]
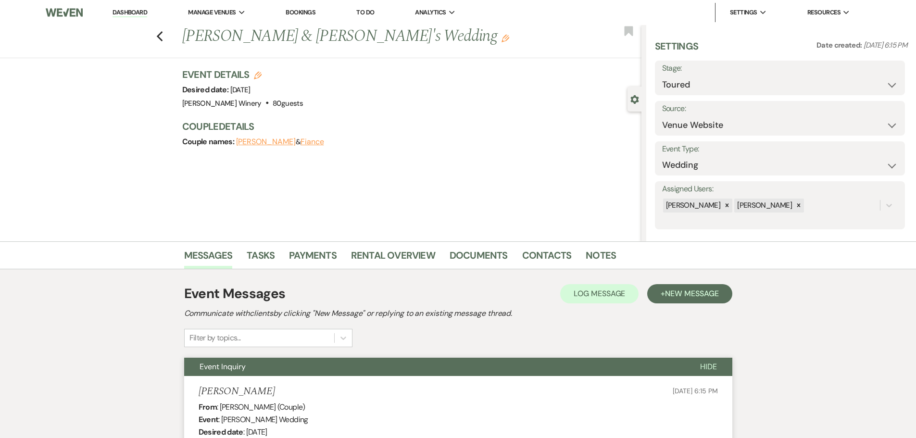
click at [123, 8] on link "Dashboard" at bounding box center [130, 12] width 35 height 9
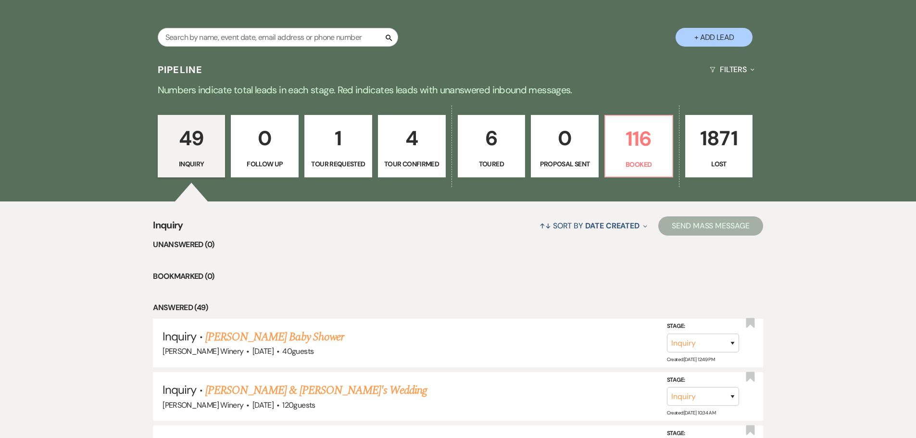
scroll to position [192, 0]
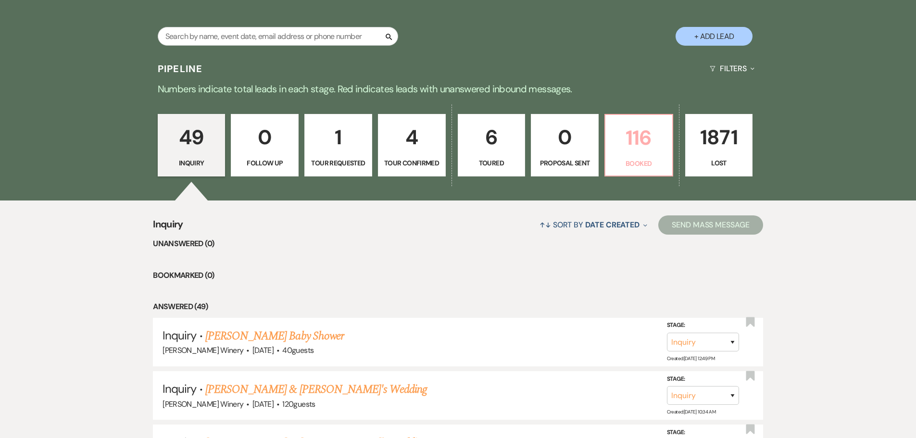
click at [623, 145] on p "116" at bounding box center [638, 138] width 55 height 32
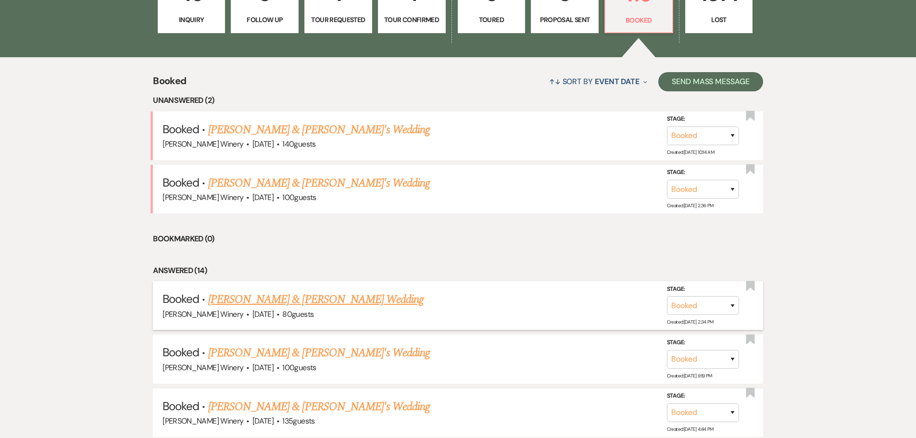
scroll to position [337, 0]
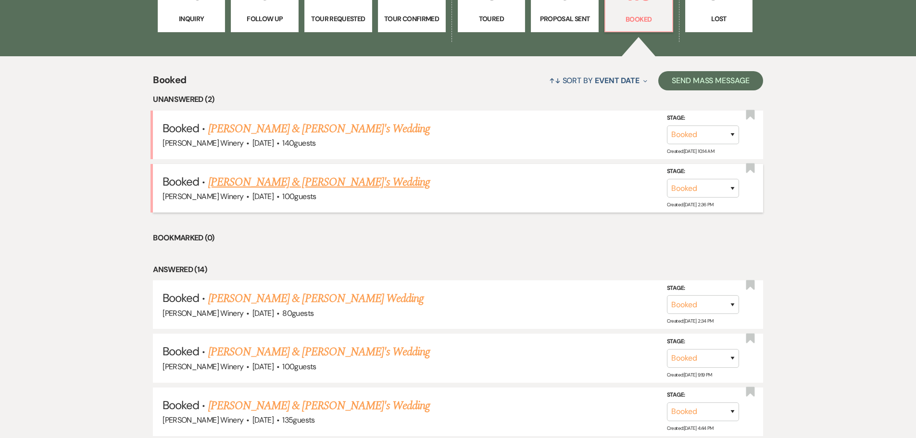
click at [285, 182] on link "[PERSON_NAME] & [PERSON_NAME]'s Wedding" at bounding box center [319, 182] width 222 height 17
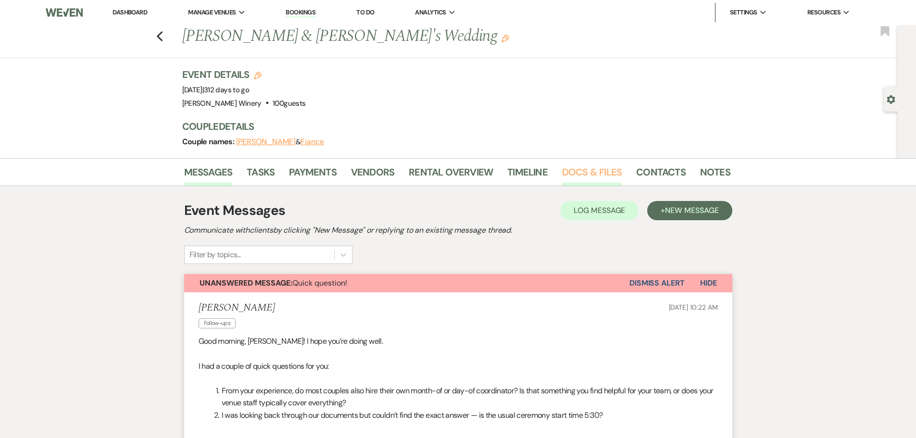
click at [585, 169] on link "Docs & Files" at bounding box center [592, 174] width 60 height 21
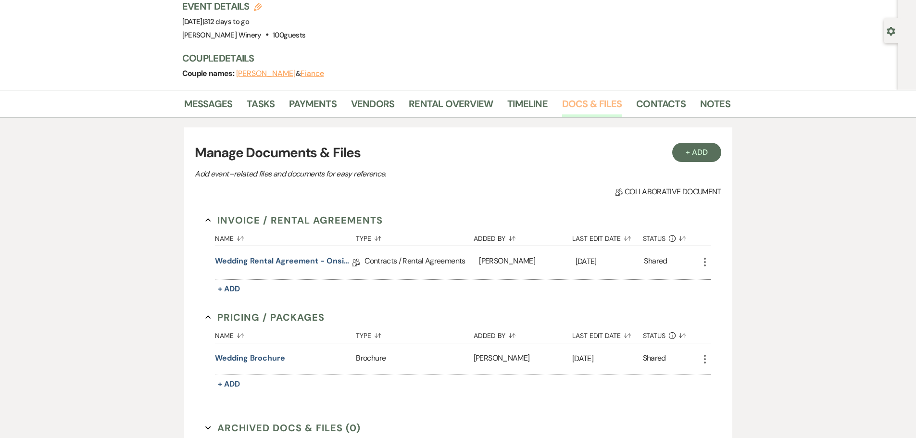
scroll to position [178, 0]
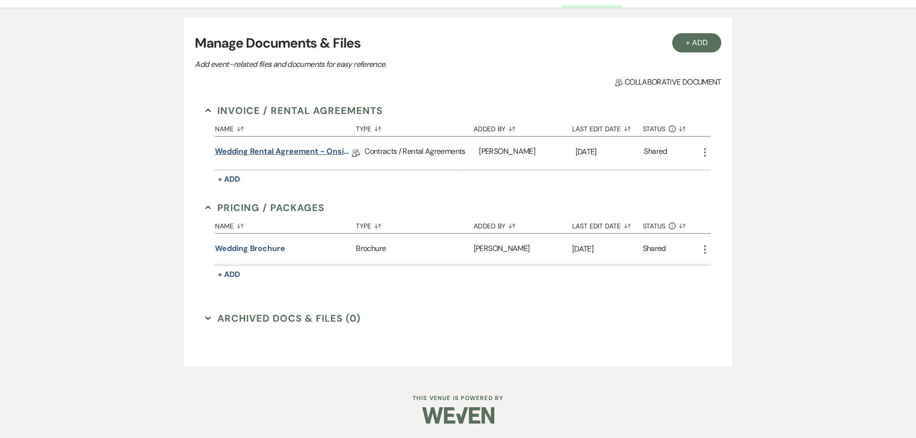
click at [273, 149] on link "Wedding Rental Agreement - Onsite Ceremony" at bounding box center [283, 153] width 137 height 15
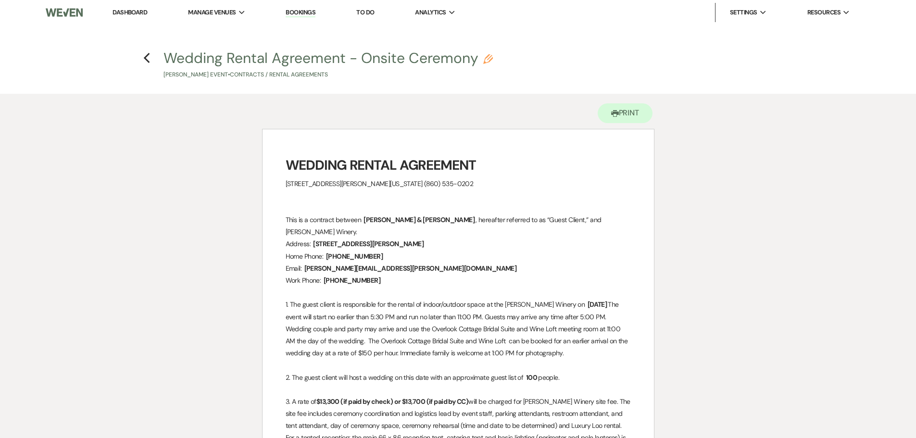
click at [128, 11] on link "Dashboard" at bounding box center [130, 12] width 35 height 8
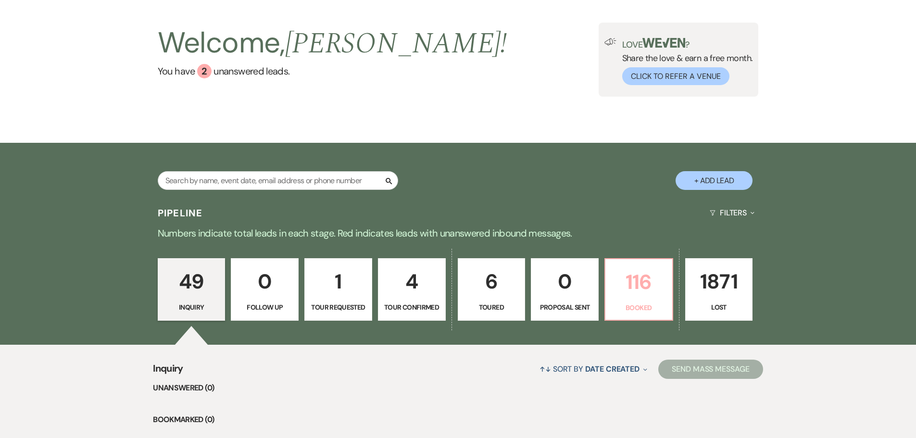
click at [648, 279] on p "116" at bounding box center [638, 282] width 55 height 32
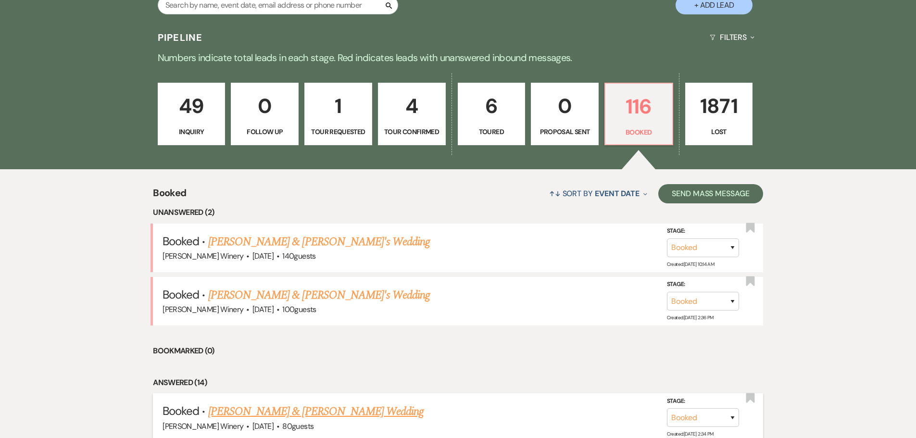
scroll to position [337, 0]
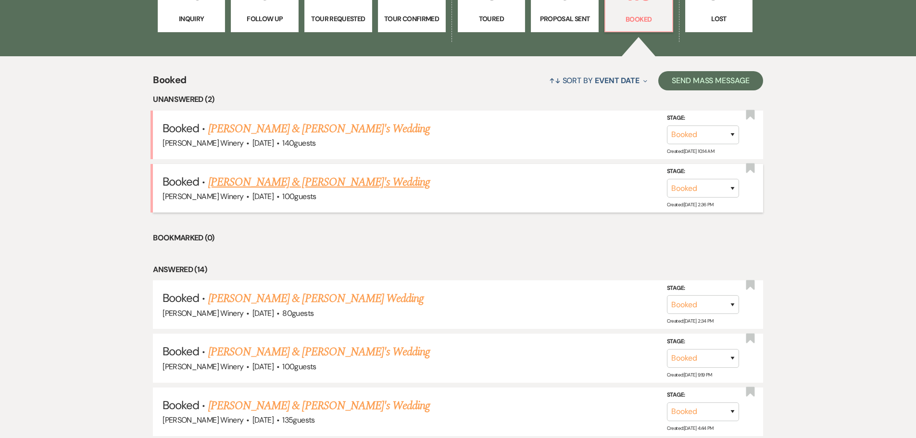
click at [232, 176] on link "[PERSON_NAME] & [PERSON_NAME]'s Wedding" at bounding box center [319, 182] width 222 height 17
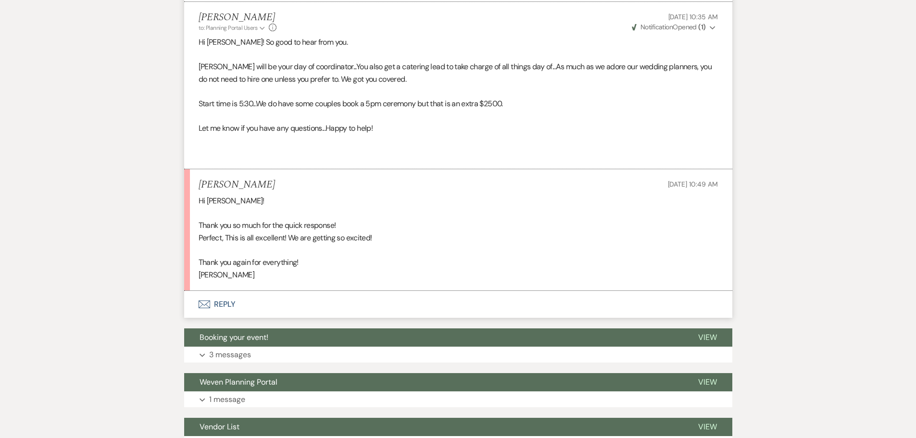
scroll to position [615, 0]
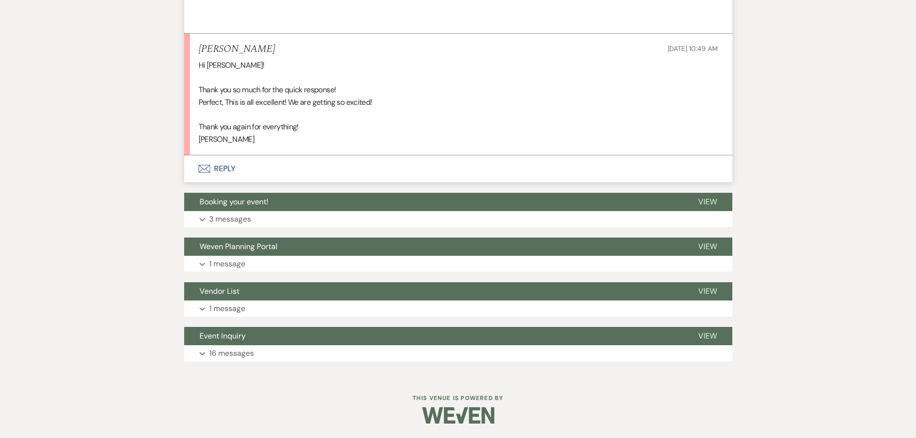
click at [229, 164] on button "Envelope Reply" at bounding box center [458, 168] width 548 height 27
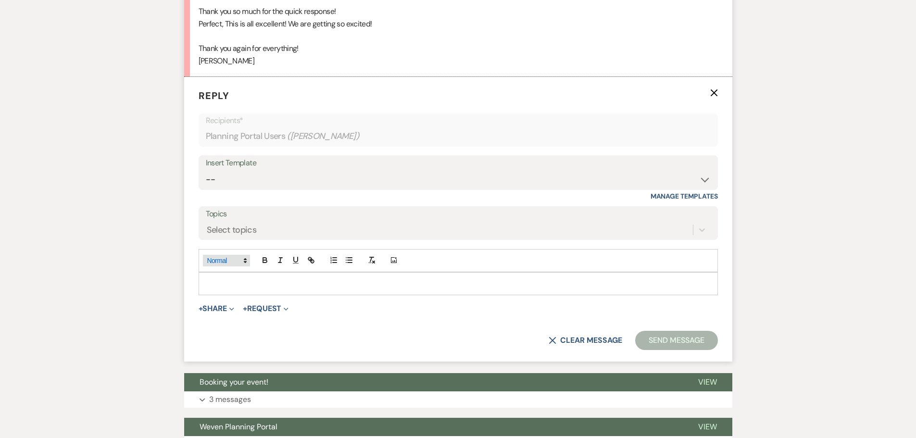
scroll to position [693, 0]
click at [226, 278] on p at bounding box center [458, 283] width 504 height 11
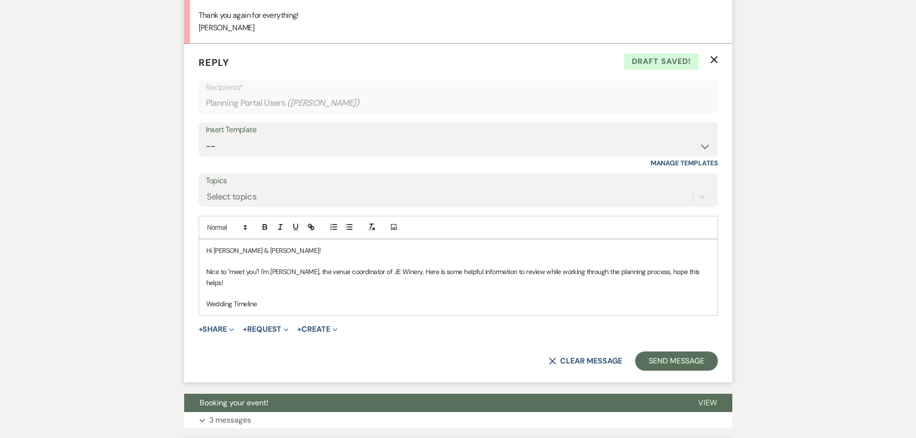
scroll to position [866, 0]
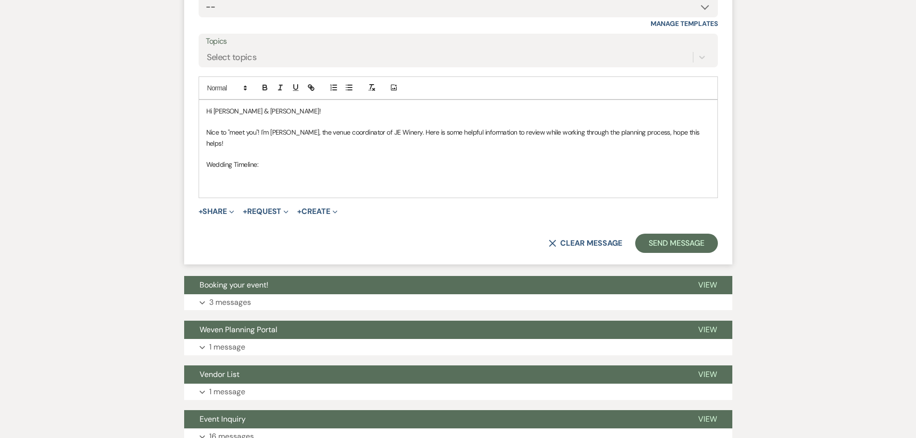
click at [210, 181] on p at bounding box center [458, 186] width 504 height 11
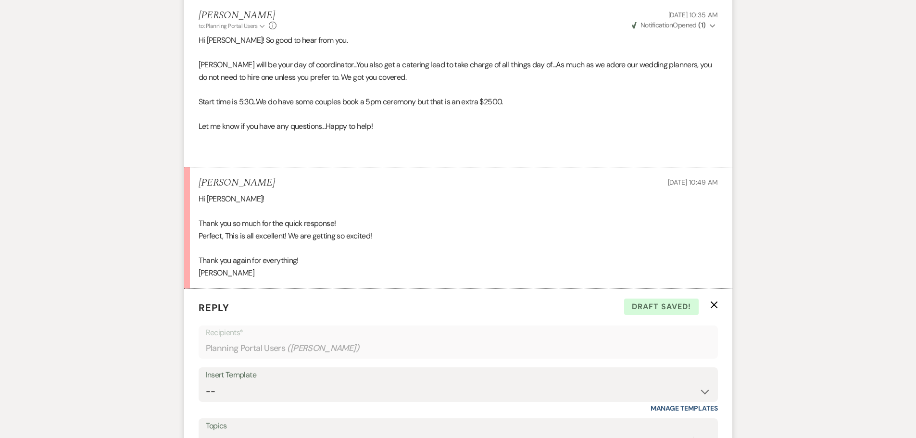
scroll to position [769, 0]
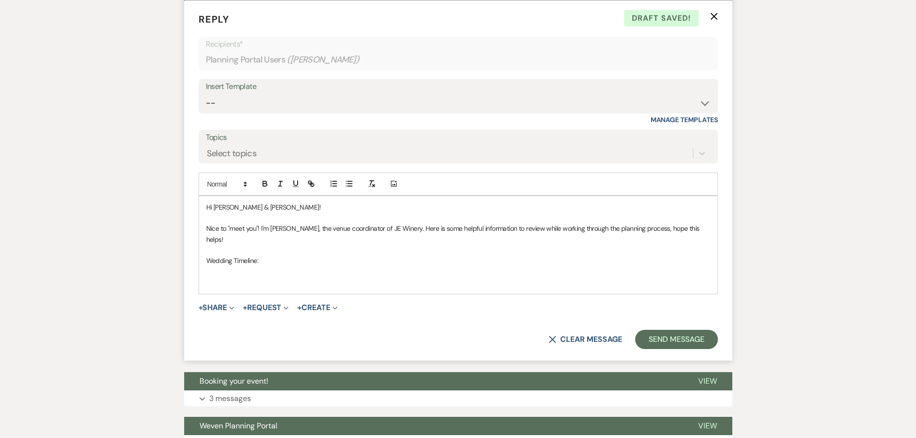
click at [213, 277] on p at bounding box center [458, 282] width 504 height 11
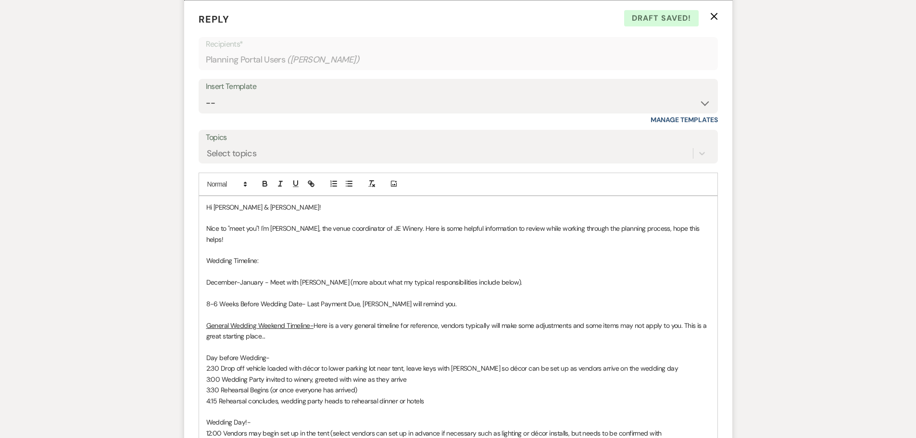
drag, startPoint x: 313, startPoint y: 314, endPoint x: 486, endPoint y: 329, distance: 174.3
click at [486, 329] on p "General Wedding Weekend Timeline- Here is a very general timeline for reference…" at bounding box center [458, 331] width 504 height 22
copy p "Here is a very general timeline for reference, vendors typically will make some…"
click at [265, 255] on p "Wedding Timeline:" at bounding box center [458, 260] width 504 height 11
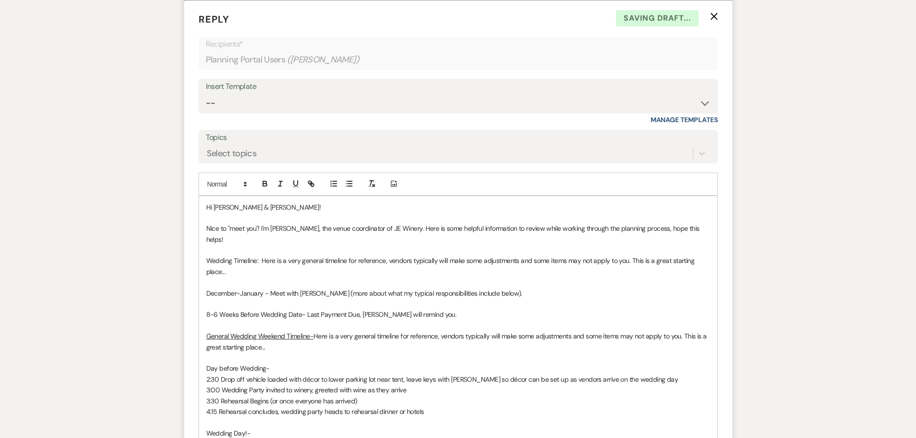
drag, startPoint x: 206, startPoint y: 324, endPoint x: 278, endPoint y: 337, distance: 73.7
click at [278, 337] on p "General Wedding Weekend Timeline- Here is a very general timeline for reference…" at bounding box center [458, 342] width 504 height 22
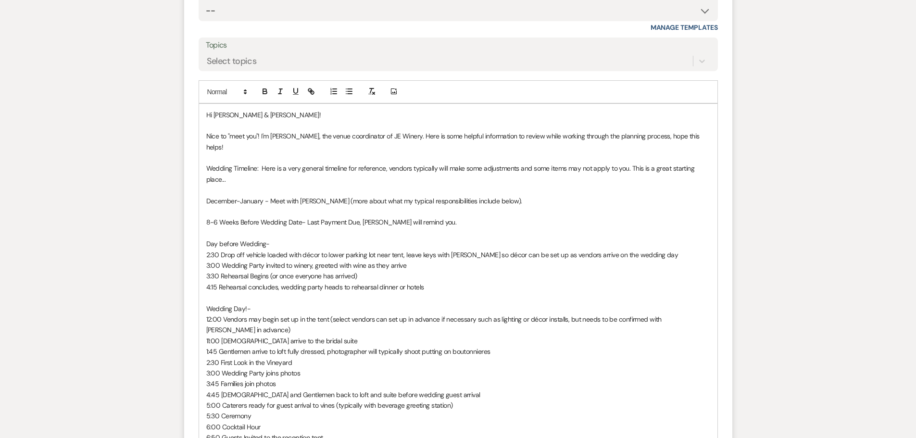
scroll to position [866, 0]
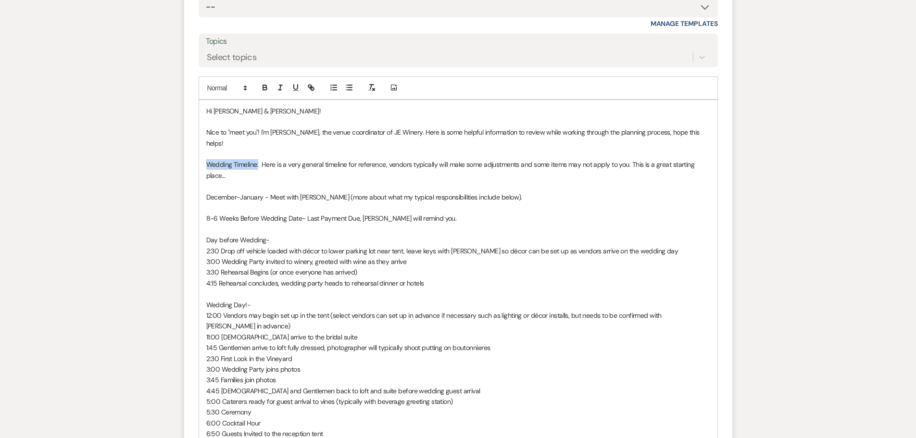
drag, startPoint x: 204, startPoint y: 152, endPoint x: 259, endPoint y: 151, distance: 54.3
click at [259, 151] on div "Hi [PERSON_NAME] & [PERSON_NAME]! Nice to "meet you"! I'm [PERSON_NAME], the ve…" at bounding box center [458, 326] width 518 height 453
click at [298, 86] on icon "button" at bounding box center [296, 87] width 4 height 5
click at [485, 224] on p at bounding box center [458, 229] width 504 height 11
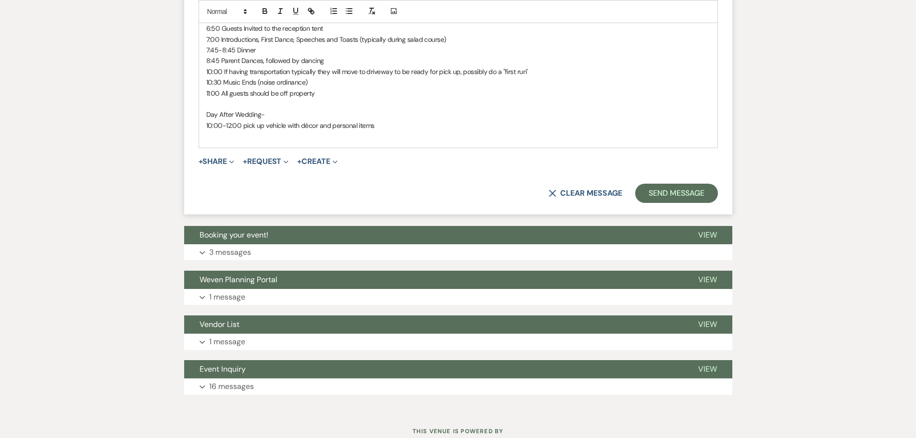
scroll to position [1282, 0]
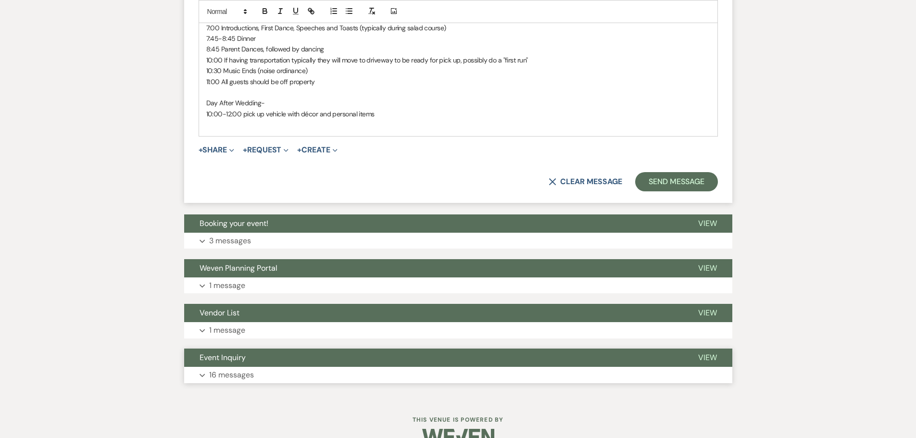
click at [242, 369] on p "16 messages" at bounding box center [231, 375] width 45 height 13
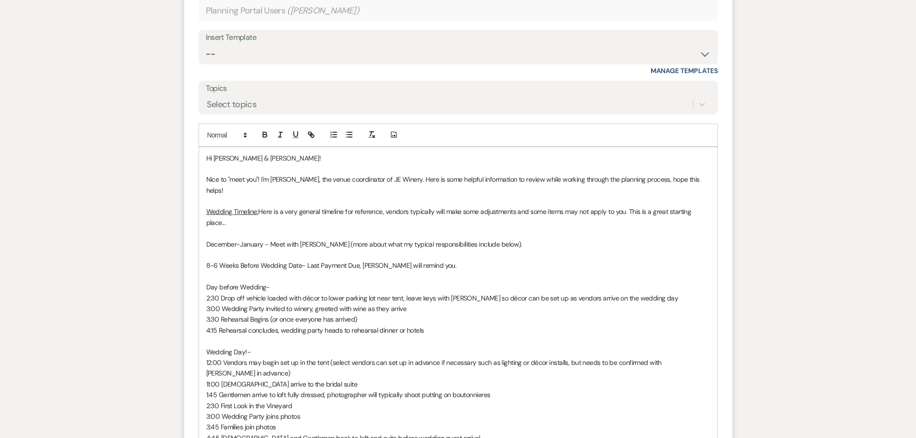
scroll to position [802, 0]
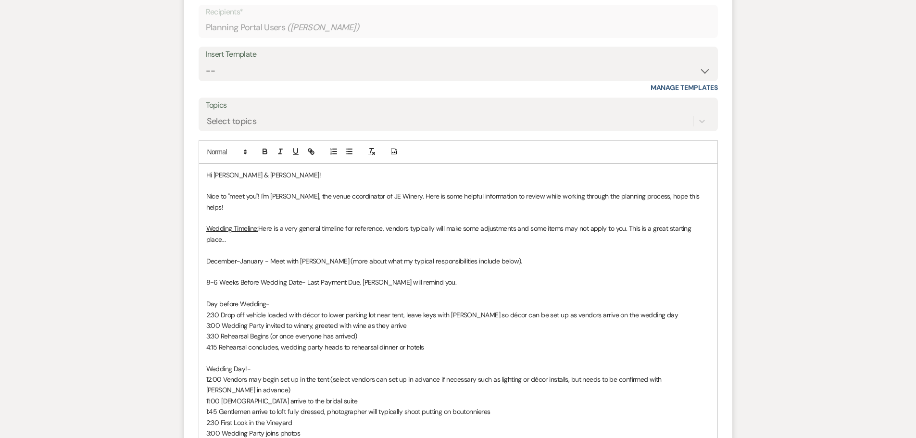
click at [251, 175] on p "Hi [PERSON_NAME] & [PERSON_NAME]!" at bounding box center [458, 175] width 504 height 11
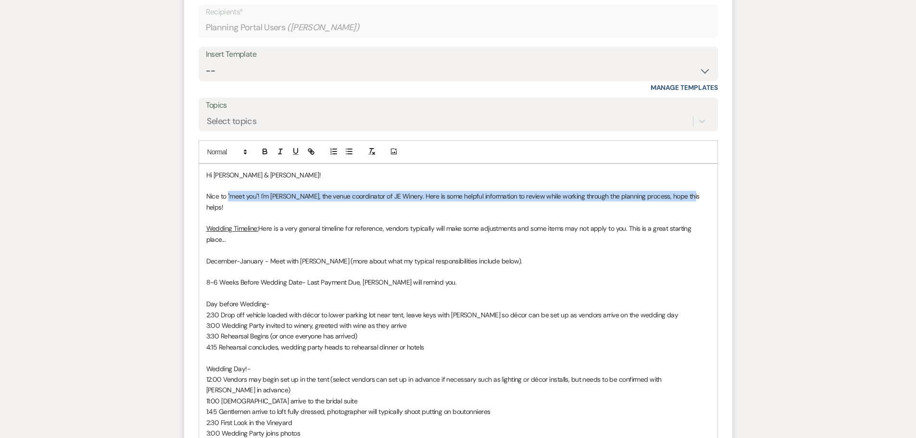
drag, startPoint x: 228, startPoint y: 194, endPoint x: 699, endPoint y: 195, distance: 470.3
click at [699, 195] on p "Nice to "meet you"! I'm [PERSON_NAME], the venue coordinator of JE Winery. Here…" at bounding box center [458, 202] width 504 height 22
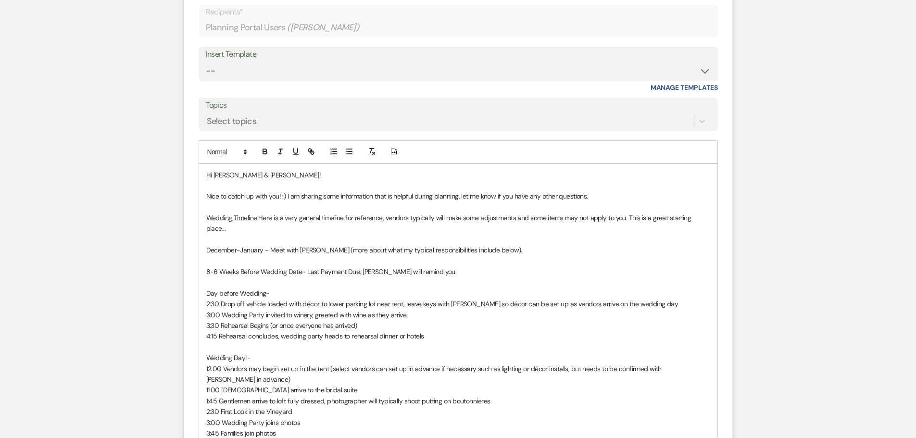
click at [597, 189] on p at bounding box center [458, 185] width 504 height 11
drag, startPoint x: 611, startPoint y: 199, endPoint x: 623, endPoint y: 196, distance: 12.3
click at [611, 198] on p "Nice to catch up with you! :) I am sharing some information that is helpful dur…" at bounding box center [458, 196] width 504 height 11
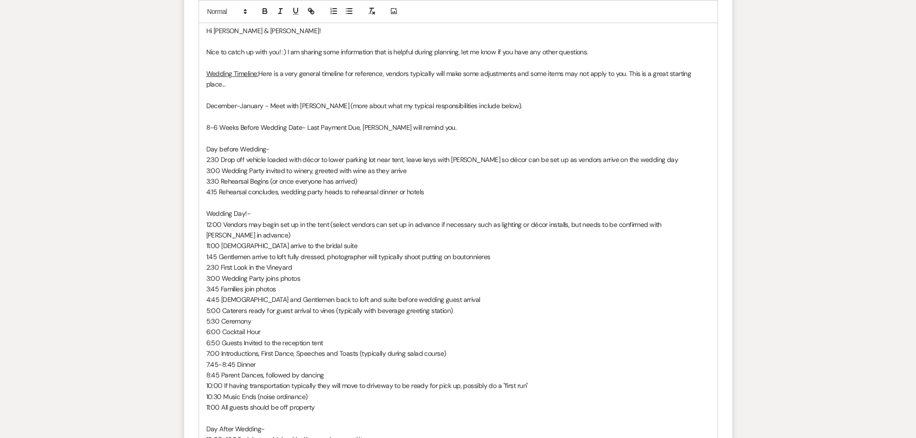
scroll to position [898, 0]
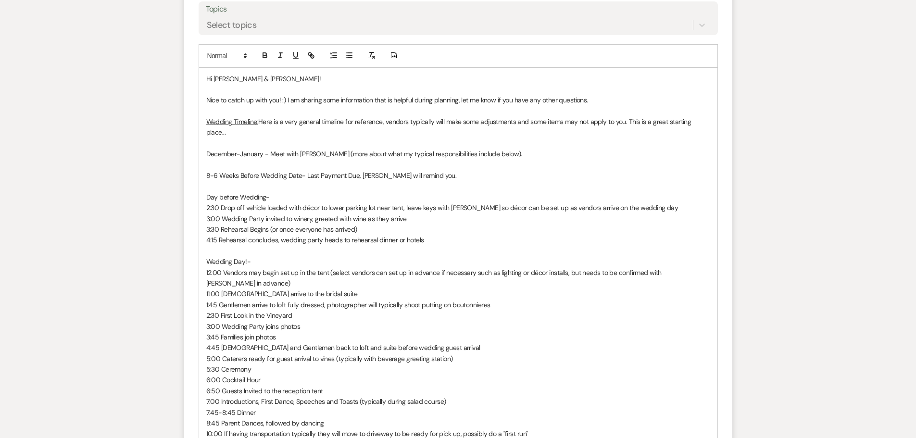
click at [314, 154] on p "December-January - Meet with [PERSON_NAME] (more about what my typical responsi…" at bounding box center [458, 154] width 504 height 11
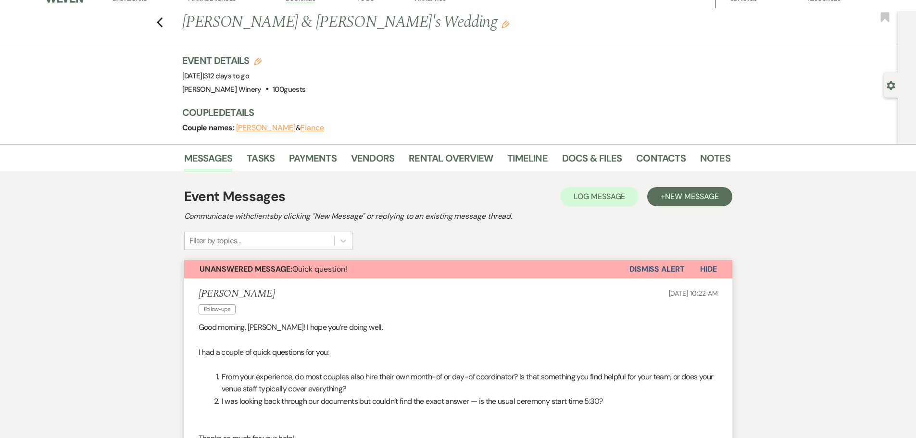
scroll to position [0, 0]
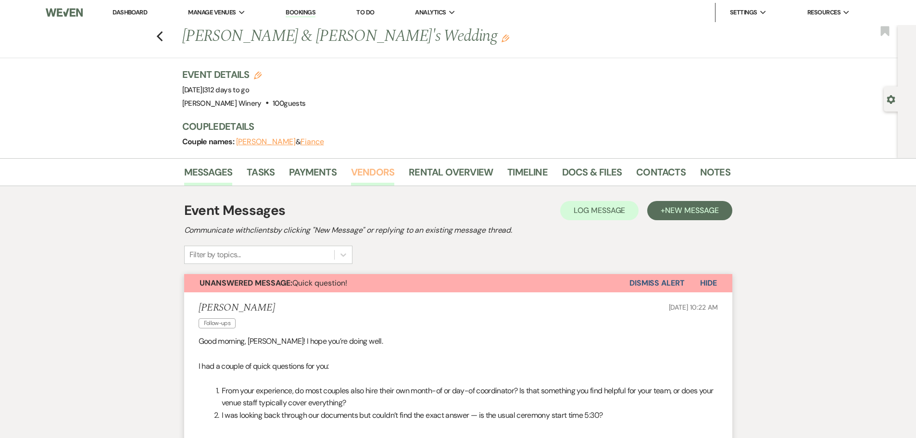
click at [374, 176] on link "Vendors" at bounding box center [372, 174] width 43 height 21
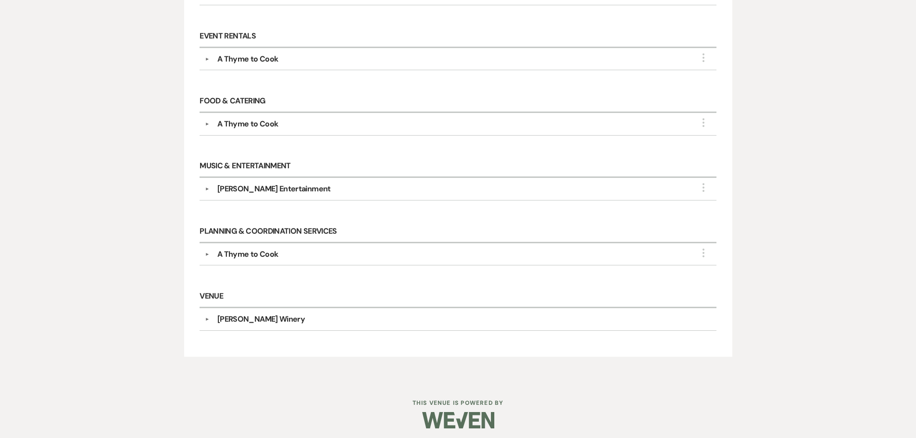
scroll to position [433, 0]
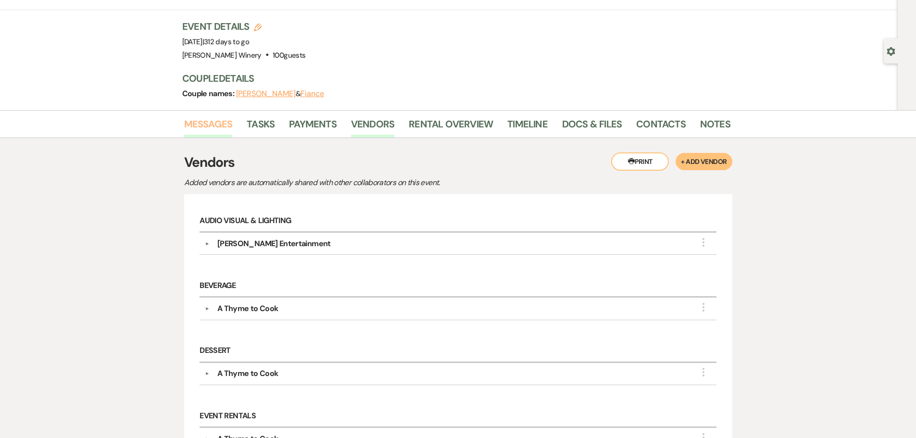
click at [217, 122] on link "Messages" at bounding box center [208, 126] width 49 height 21
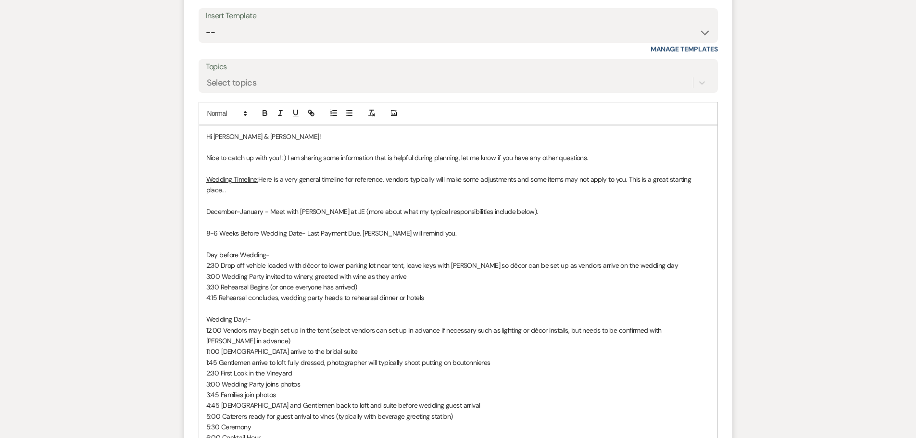
scroll to position [748, 0]
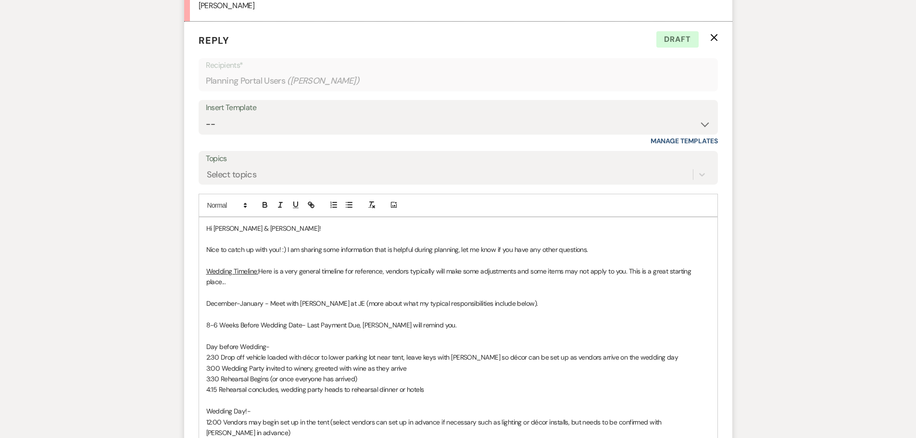
click at [597, 251] on p "Nice to catch up with you! :) I am sharing some information that is helpful dur…" at bounding box center [458, 249] width 504 height 11
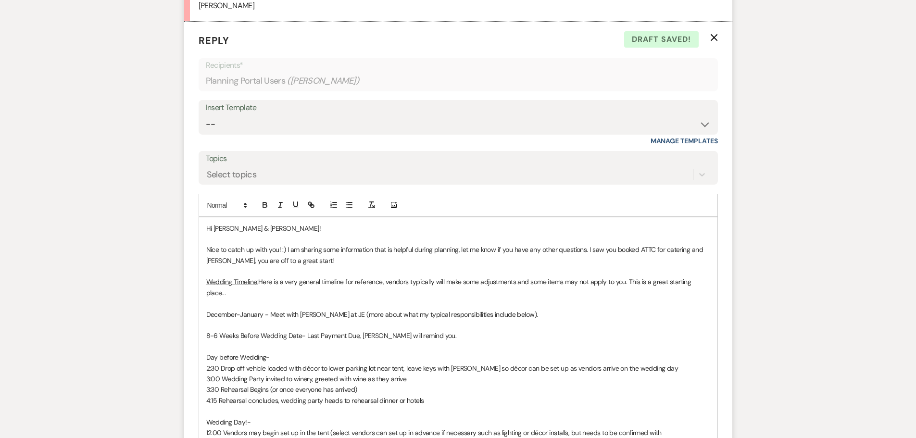
click at [497, 312] on p "December-January - Meet with [PERSON_NAME] at JE (more about what my typical re…" at bounding box center [458, 314] width 504 height 11
drag, startPoint x: 330, startPoint y: 312, endPoint x: 341, endPoint y: 310, distance: 11.7
click at [330, 312] on p "December-January - Meet with [PERSON_NAME] at JE (more about what my typical re…" at bounding box center [458, 314] width 504 height 11
drag, startPoint x: 635, startPoint y: 314, endPoint x: 463, endPoint y: 312, distance: 172.2
click at [463, 312] on p "December-January - Meet with [PERSON_NAME] at JE during this meeting we will re…" at bounding box center [458, 314] width 504 height 11
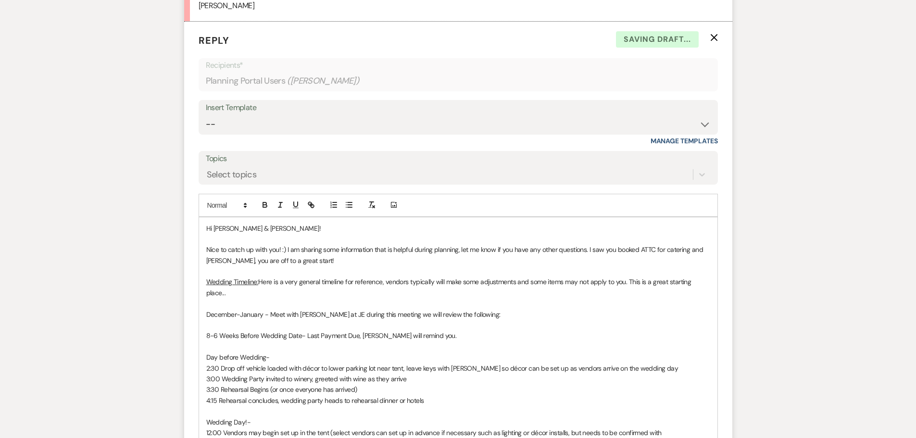
click at [462, 314] on p "December-January - Meet with [PERSON_NAME] at JE during this meeting we will re…" at bounding box center [458, 314] width 504 height 11
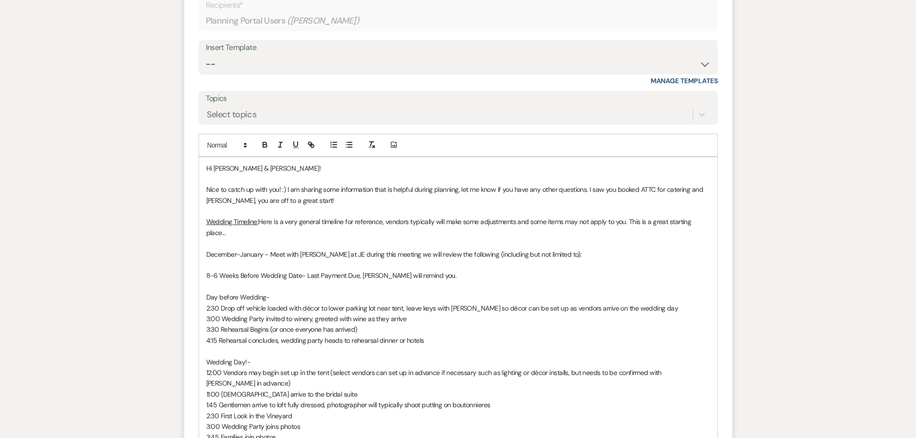
scroll to position [941, 0]
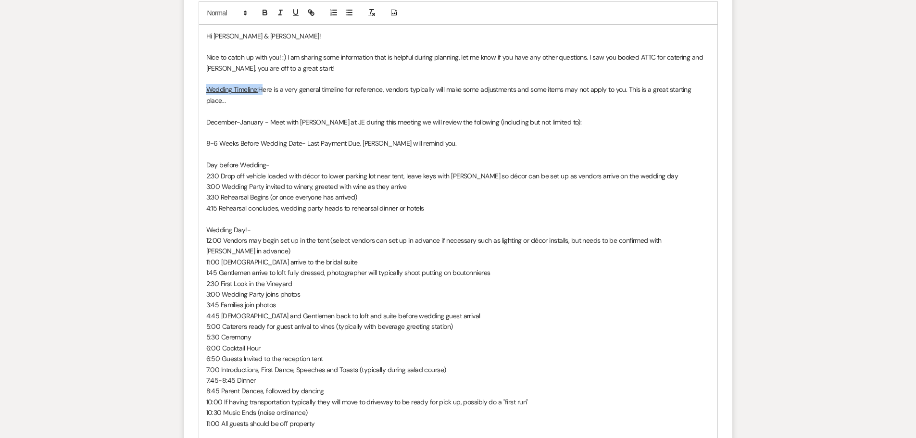
drag, startPoint x: 206, startPoint y: 89, endPoint x: 262, endPoint y: 86, distance: 55.9
click at [262, 86] on p "Wedding Timeline: Here is a very general timeline for reference, vendors typica…" at bounding box center [458, 95] width 504 height 22
click at [266, 12] on icon "button" at bounding box center [264, 11] width 3 height 2
click at [383, 194] on p "3:30 Rehearsal Begins (or once everyone has arrived)" at bounding box center [458, 197] width 504 height 11
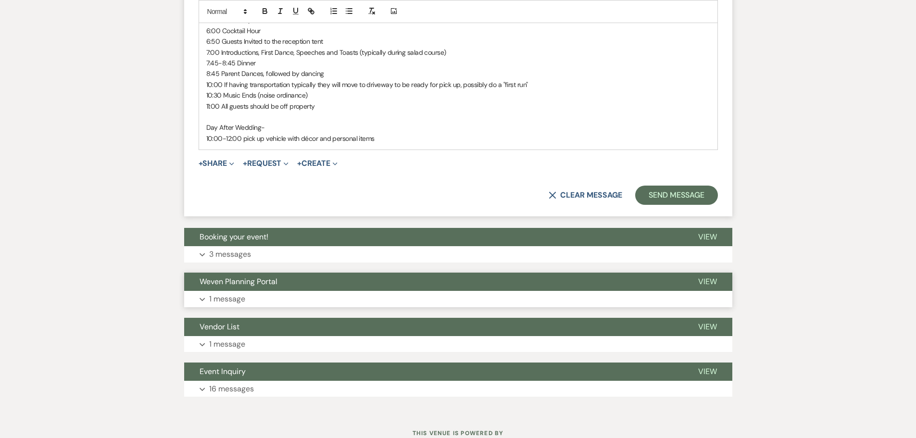
scroll to position [1277, 0]
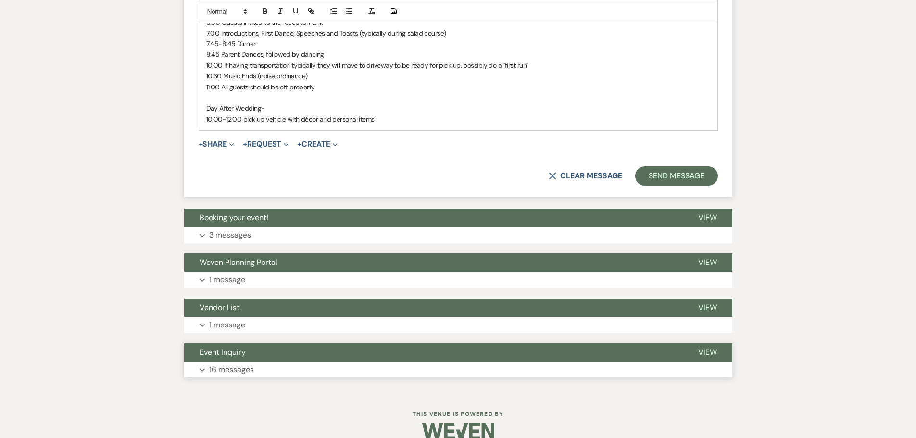
click at [249, 349] on button "Event Inquiry" at bounding box center [433, 352] width 499 height 18
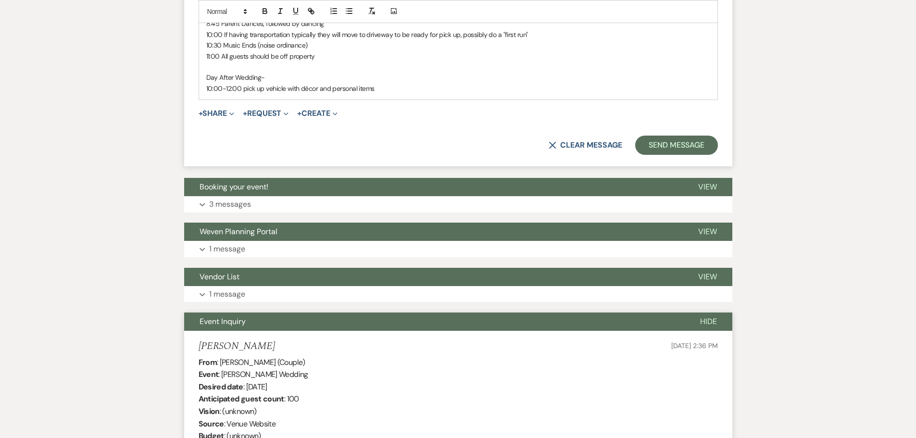
scroll to position [1374, 0]
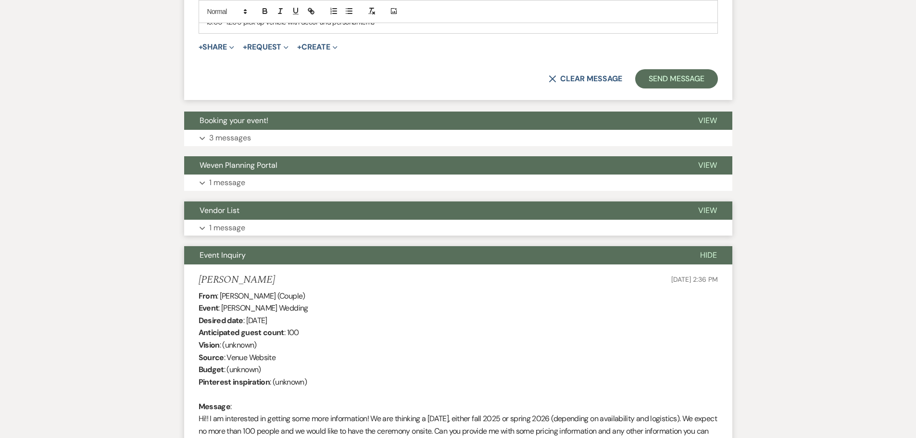
click at [237, 222] on p "1 message" at bounding box center [227, 228] width 36 height 13
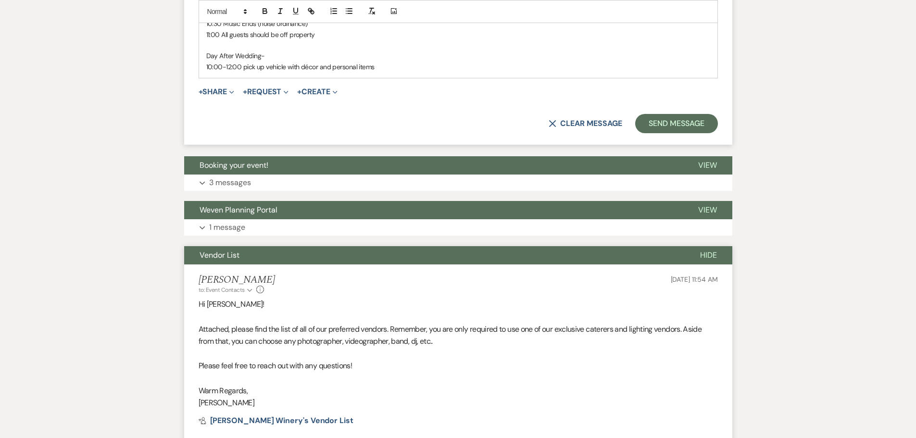
scroll to position [1326, 0]
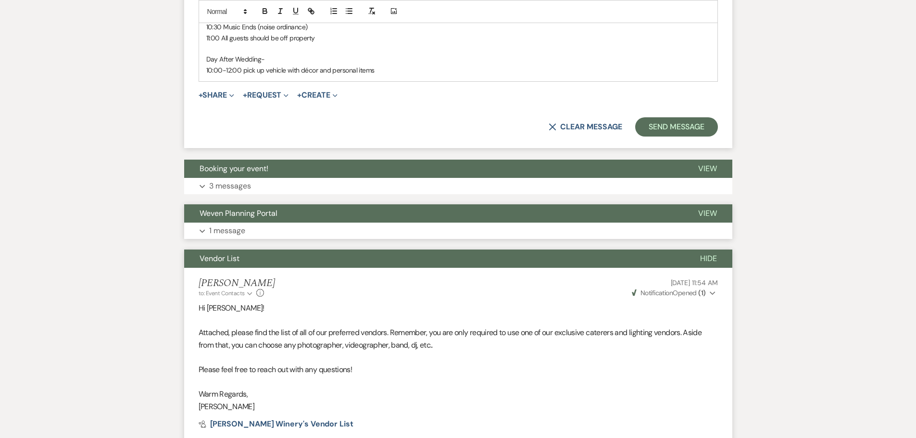
click at [251, 223] on button "Expand 1 message" at bounding box center [458, 231] width 548 height 16
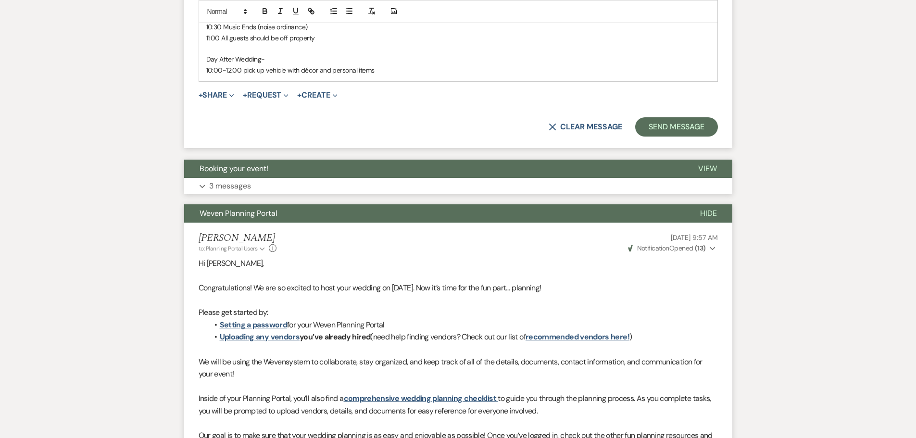
click at [241, 178] on button "Expand 3 messages" at bounding box center [458, 186] width 548 height 16
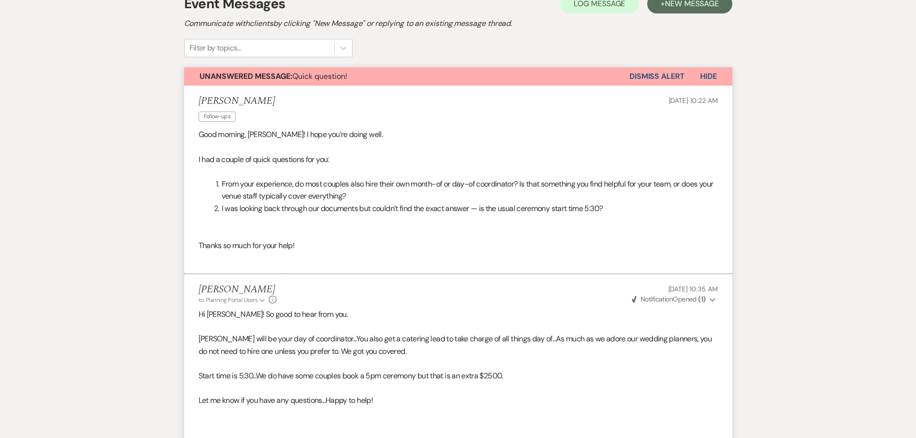
scroll to position [0, 0]
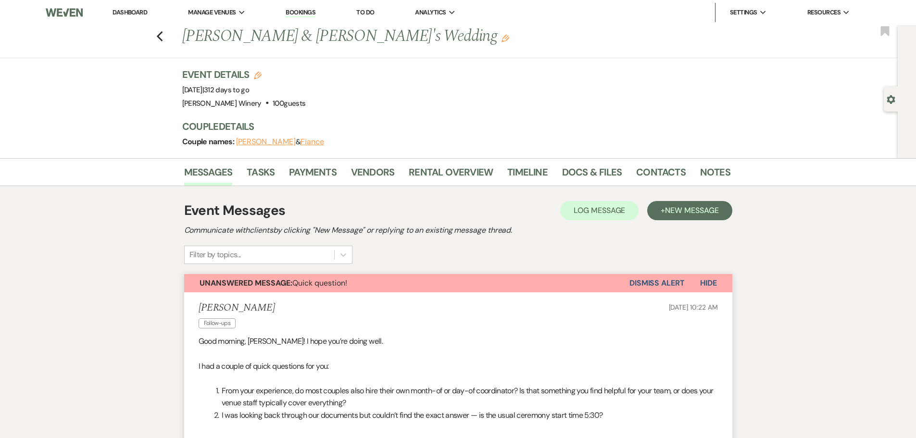
click at [133, 11] on link "Dashboard" at bounding box center [130, 12] width 35 height 8
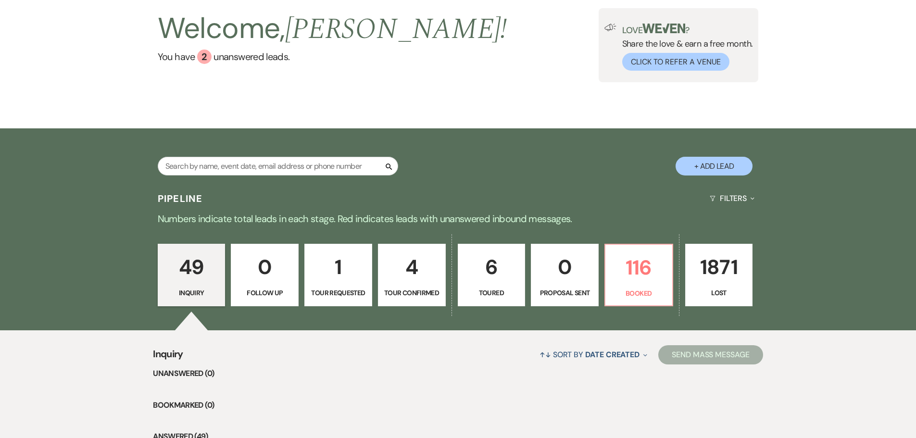
scroll to position [192, 0]
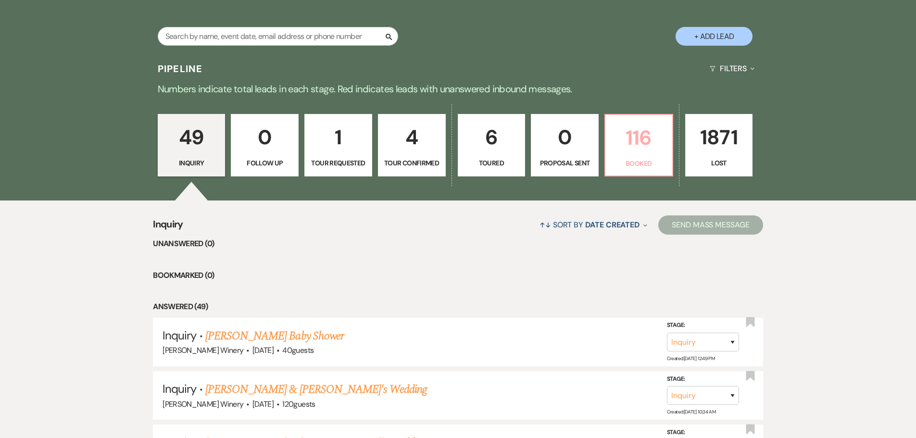
click at [658, 153] on p "116" at bounding box center [638, 138] width 55 height 32
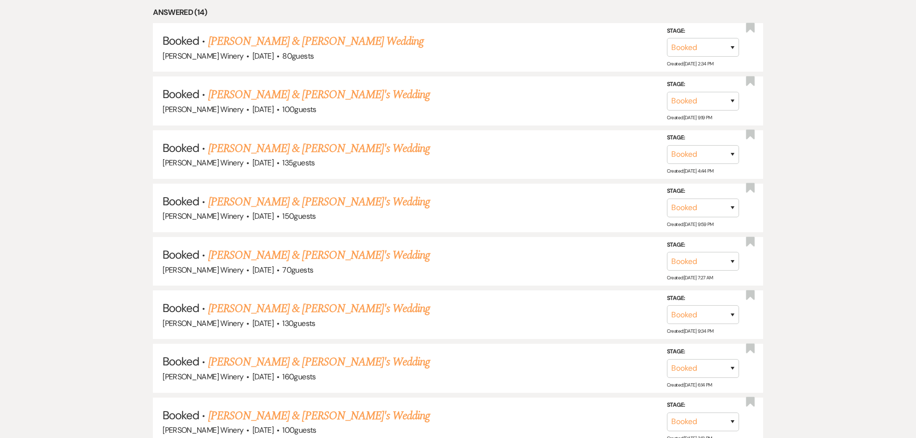
scroll to position [577, 0]
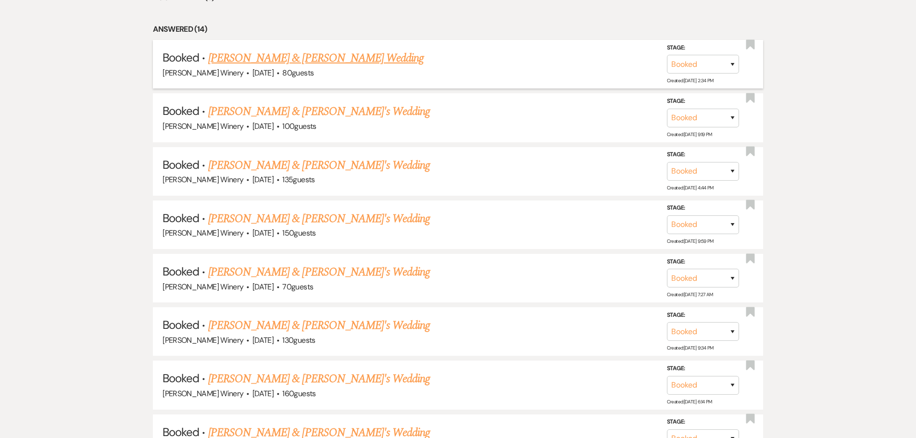
click at [264, 63] on link "[PERSON_NAME] & [PERSON_NAME] Wedding" at bounding box center [315, 58] width 215 height 17
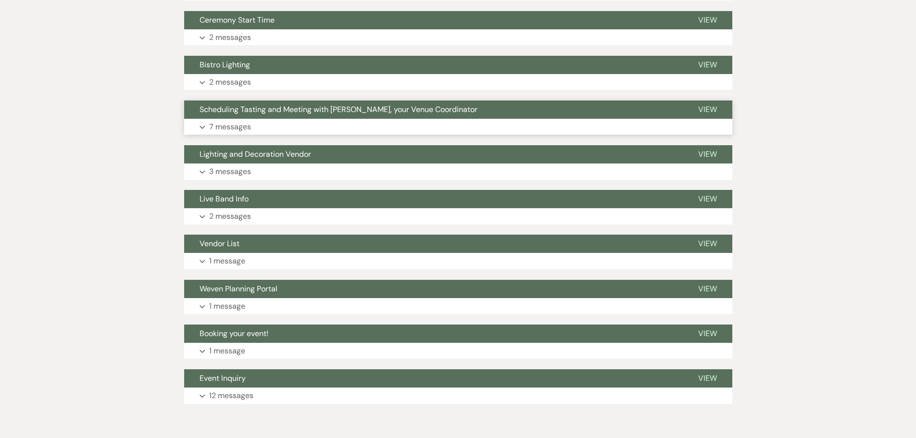
click at [313, 126] on button "Expand 7 messages" at bounding box center [458, 127] width 548 height 16
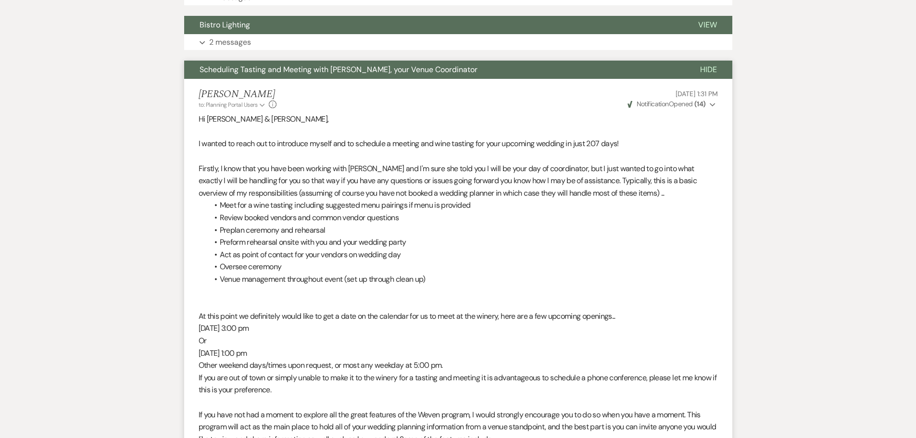
scroll to position [625, 0]
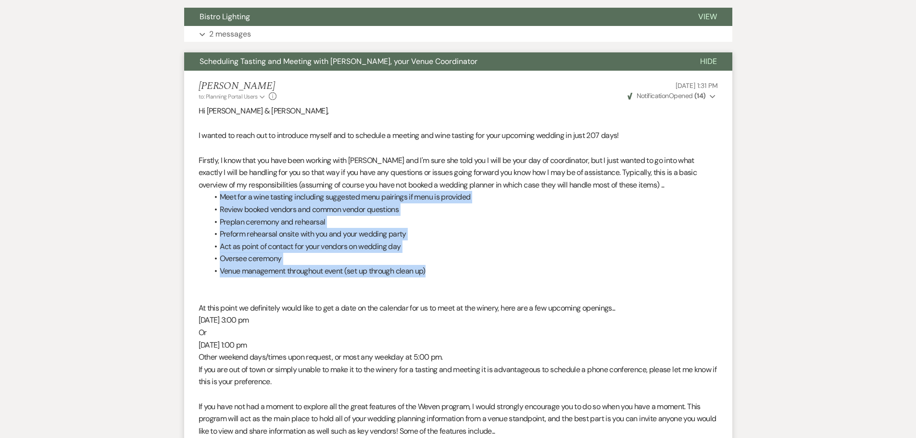
drag, startPoint x: 211, startPoint y: 196, endPoint x: 443, endPoint y: 268, distance: 243.7
click at [443, 268] on ul "Meet for a wine tasting including suggested menu pairings if menu is provided R…" at bounding box center [463, 234] width 510 height 86
copy ul "Meet for a wine tasting including suggested menu pairings if menu is provided R…"
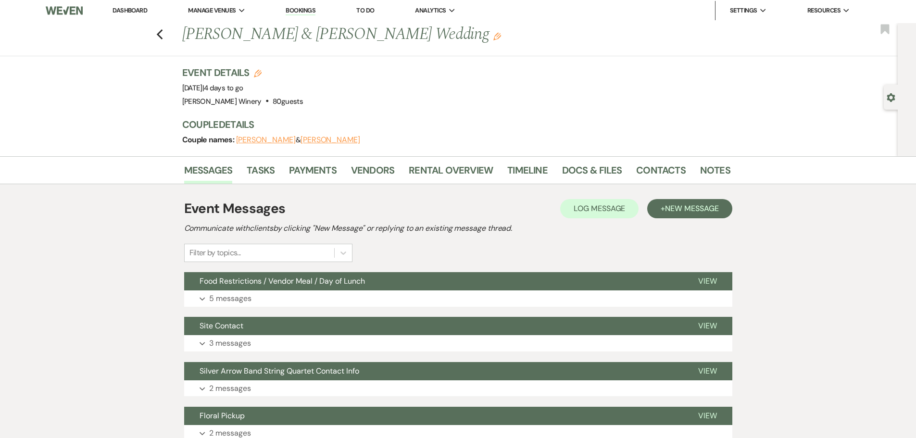
scroll to position [0, 0]
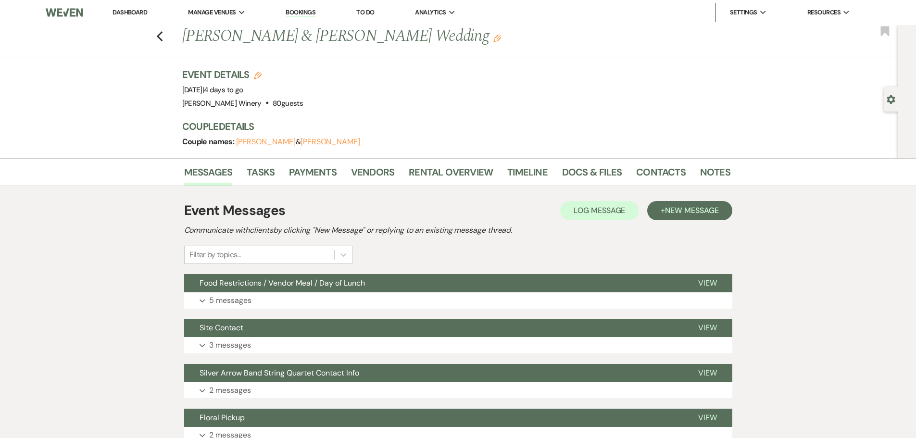
click at [133, 8] on li "Dashboard" at bounding box center [130, 12] width 44 height 19
click at [140, 12] on link "Dashboard" at bounding box center [130, 12] width 35 height 8
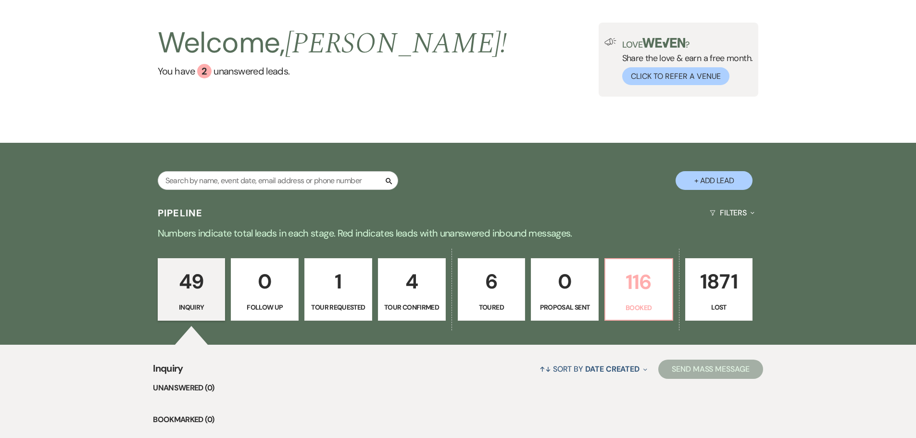
click at [639, 295] on p "116" at bounding box center [638, 282] width 55 height 32
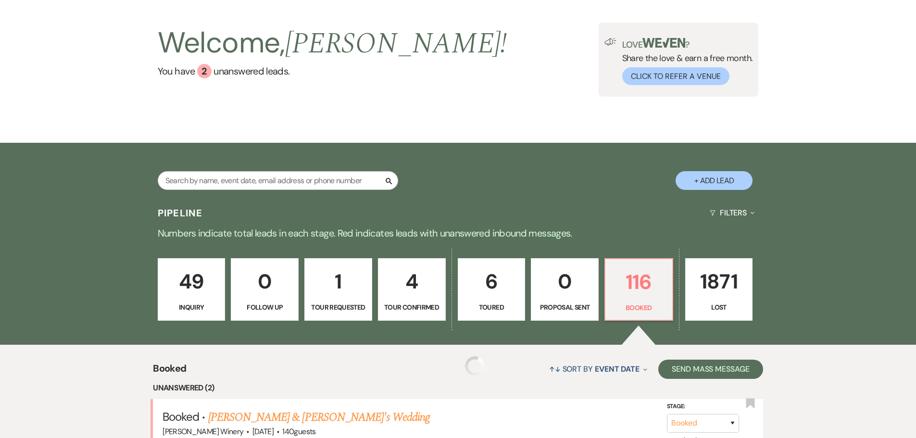
scroll to position [337, 0]
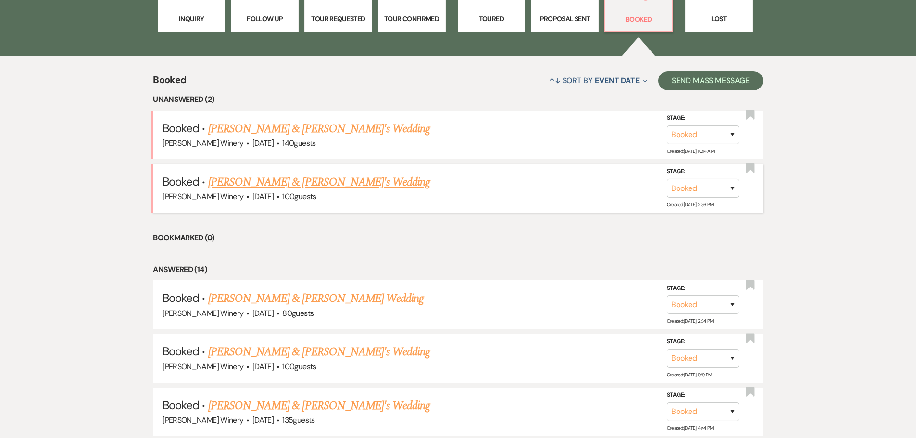
click at [282, 183] on link "[PERSON_NAME] & [PERSON_NAME]'s Wedding" at bounding box center [319, 182] width 222 height 17
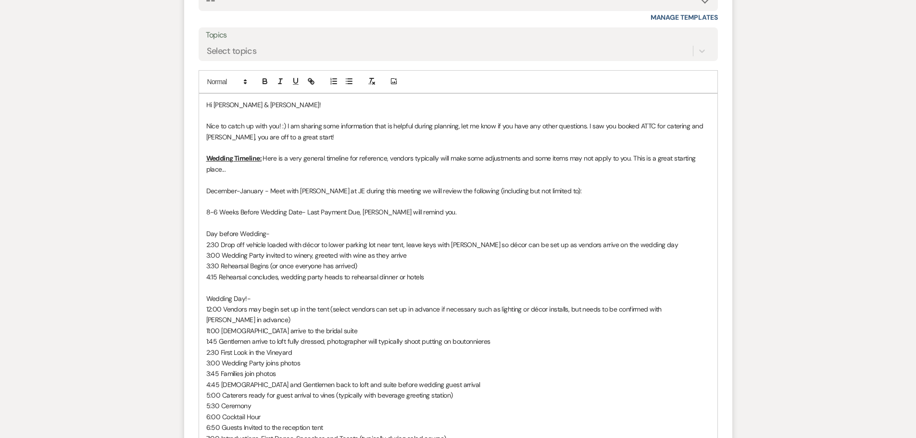
scroll to position [898, 0]
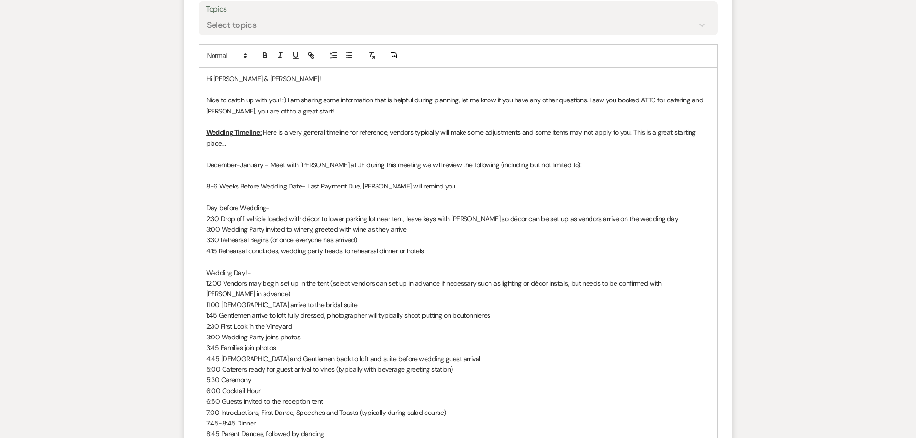
click at [554, 163] on p "December-January - Meet with [PERSON_NAME] at JE during this meeting we will re…" at bounding box center [458, 165] width 504 height 11
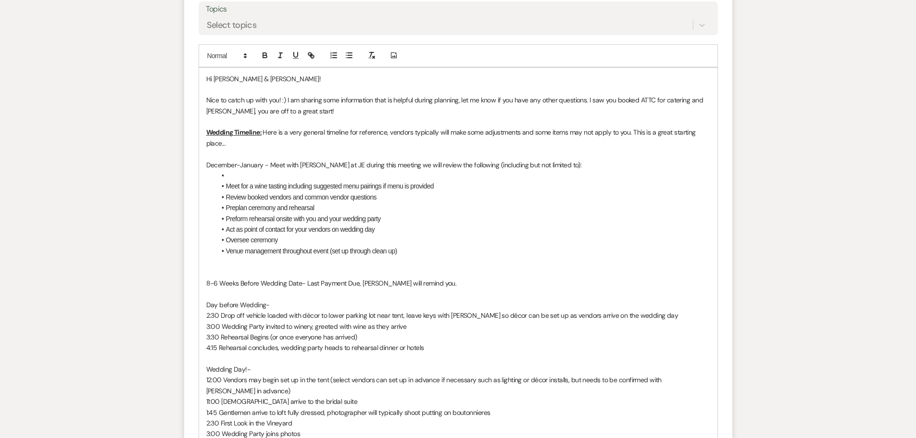
drag, startPoint x: 226, startPoint y: 176, endPoint x: 282, endPoint y: 164, distance: 56.5
click at [226, 176] on li at bounding box center [463, 175] width 494 height 11
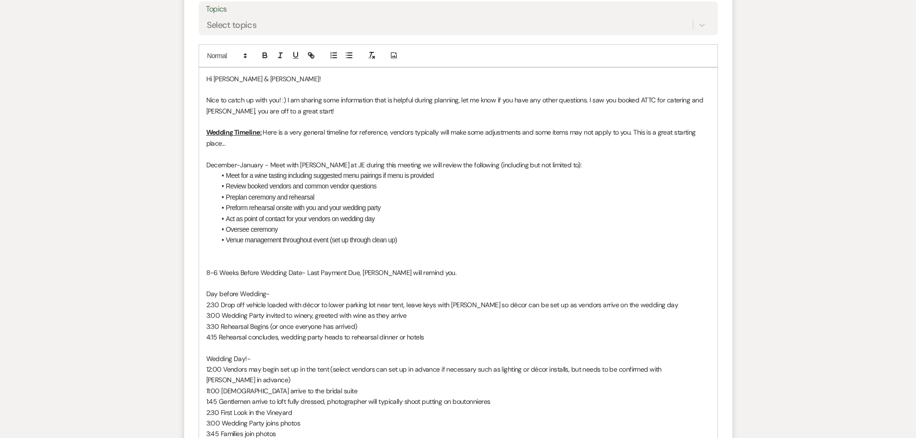
click at [253, 175] on span "Meet for a wine tasting including suggested menu pairings if menu is provided" at bounding box center [330, 176] width 208 height 8
drag, startPoint x: 217, startPoint y: 207, endPoint x: 308, endPoint y: 226, distance: 92.9
click at [308, 226] on ul "Conduct a wine tasting including suggested menu pairings if menu is provided Re…" at bounding box center [463, 207] width 494 height 75
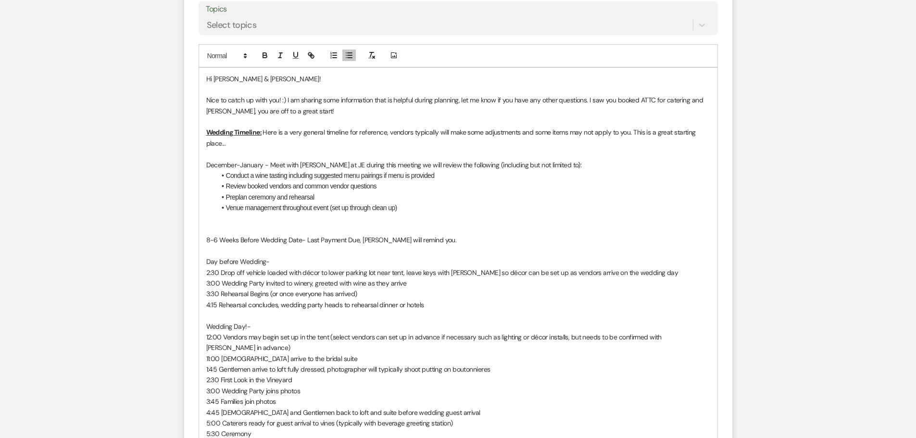
click at [96, 59] on div "Messages Tasks Payments Vendors Rental Overview Timeline Docs & Files Contacts …" at bounding box center [458, 42] width 916 height 1565
drag, startPoint x: 405, startPoint y: 210, endPoint x: 226, endPoint y: 207, distance: 178.4
click at [226, 207] on li "Venue management throughout event (set up through clean up)" at bounding box center [463, 207] width 494 height 11
click at [246, 195] on span "Preplan ceremony and rehearsal" at bounding box center [270, 197] width 88 height 8
click at [316, 196] on li "Review ceremony and rehearsal" at bounding box center [463, 197] width 494 height 11
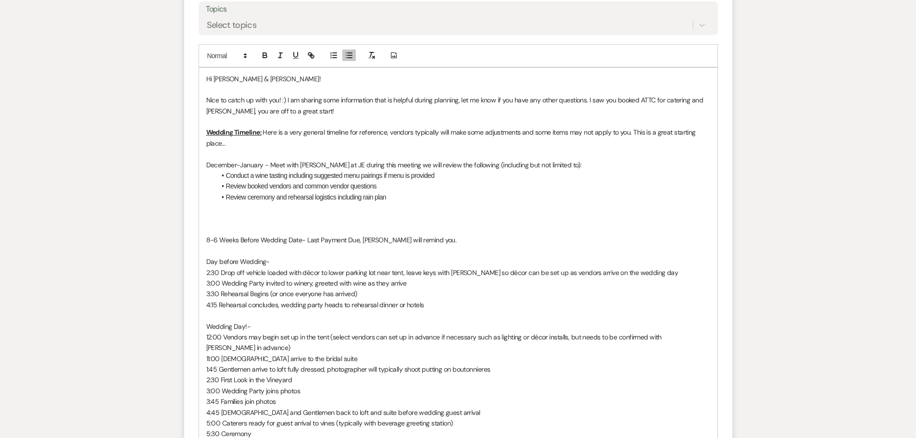
click at [379, 184] on li "Review booked vendors and common vendor questions" at bounding box center [463, 186] width 494 height 11
click at [391, 193] on li "Review ceremony and rehearsal logistics including rain plan" at bounding box center [463, 197] width 494 height 11
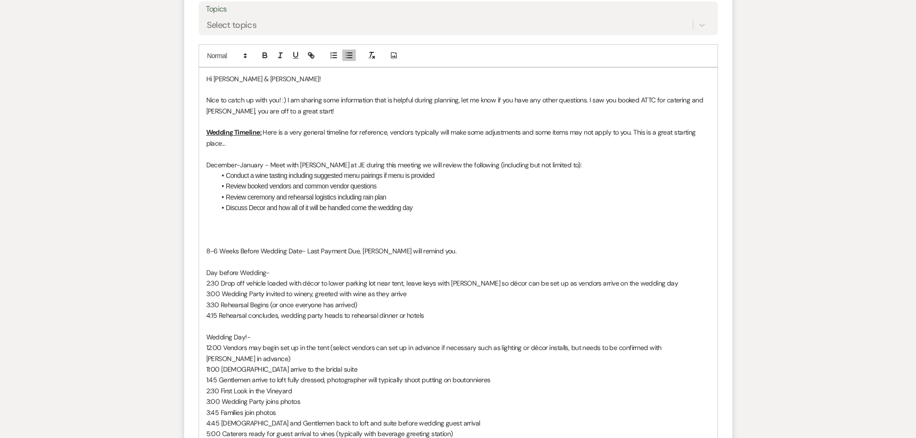
click at [205, 232] on div "Hi [PERSON_NAME] & [PERSON_NAME]! Nice to catch up with you! :) I am sharing so…" at bounding box center [458, 321] width 518 height 507
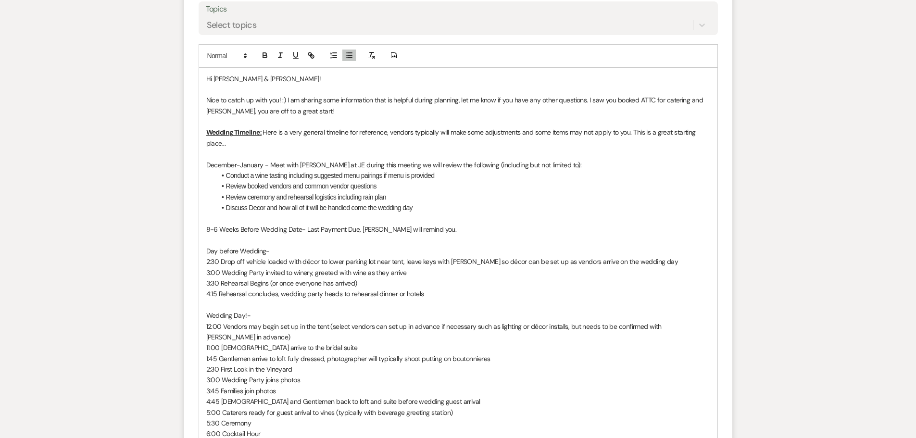
drag, startPoint x: 435, startPoint y: 174, endPoint x: 447, endPoint y: 172, distance: 12.1
click at [436, 173] on li "Conduct a wine tasting including suggested menu pairings if menu is provided" at bounding box center [463, 175] width 494 height 11
click at [429, 229] on p "8-6 Weeks Before Wedding Date- Last Payment Due, [PERSON_NAME] will remind you." at bounding box center [458, 229] width 504 height 11
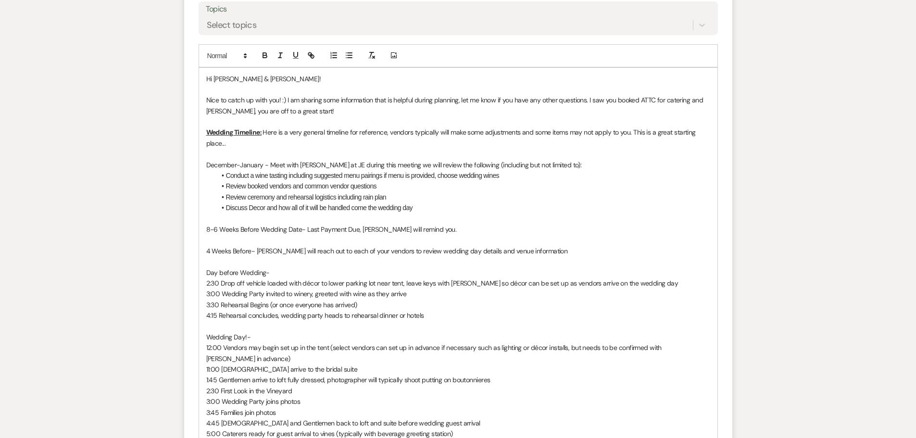
click at [463, 250] on p "4 Weeks Before- [PERSON_NAME] will reach out to each of your vendors to review …" at bounding box center [458, 251] width 504 height 11
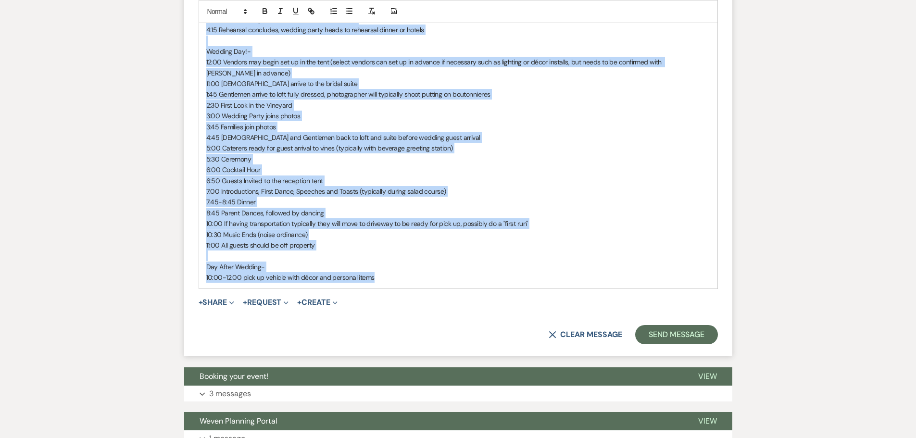
scroll to position [1347, 0]
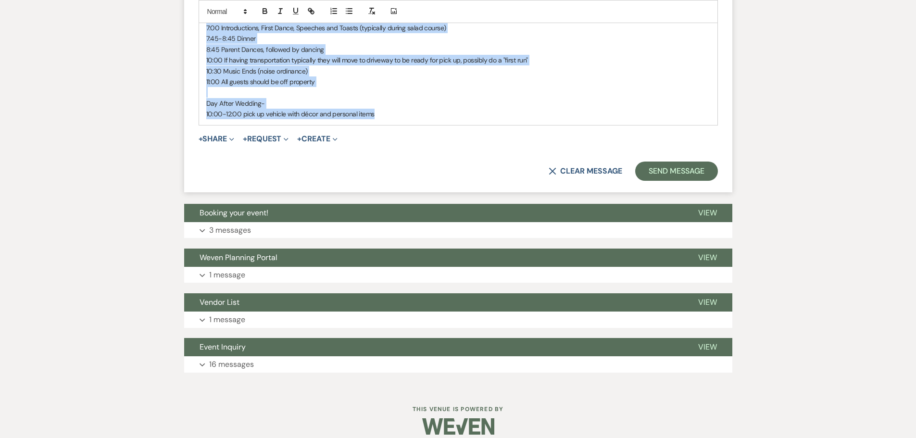
drag, startPoint x: 206, startPoint y: 126, endPoint x: 378, endPoint y: 125, distance: 172.6
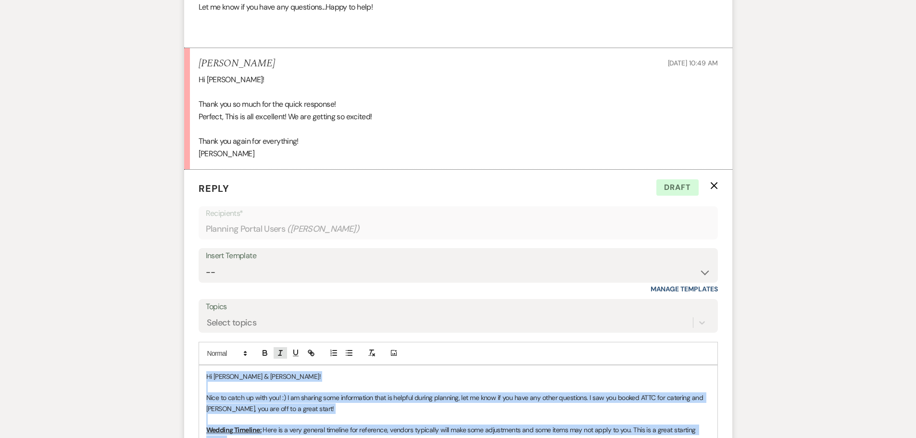
scroll to position [722, 0]
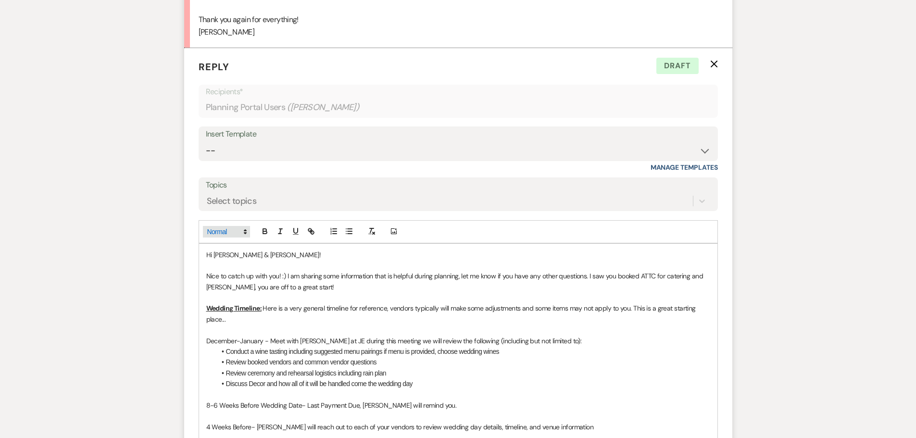
click at [225, 230] on span at bounding box center [226, 232] width 47 height 12
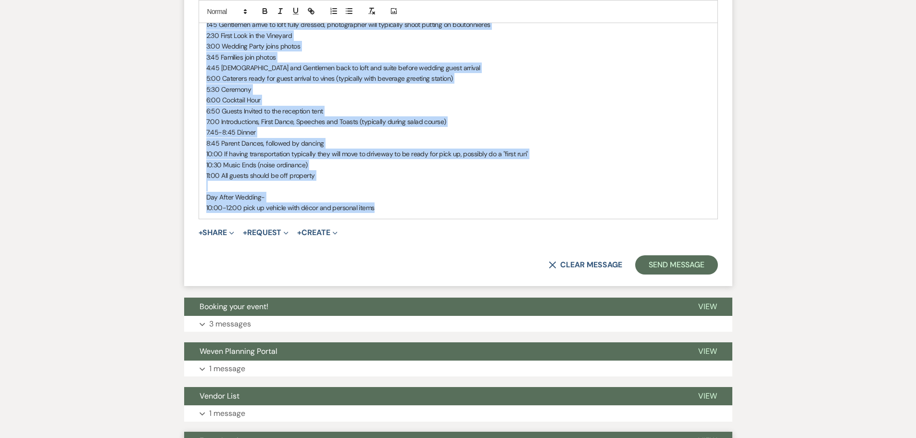
scroll to position [1308, 0]
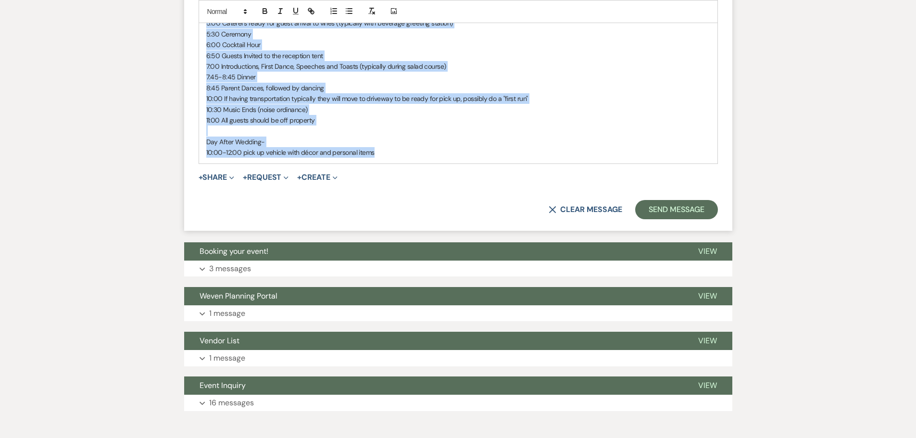
drag, startPoint x: 206, startPoint y: 254, endPoint x: 396, endPoint y: 186, distance: 201.8
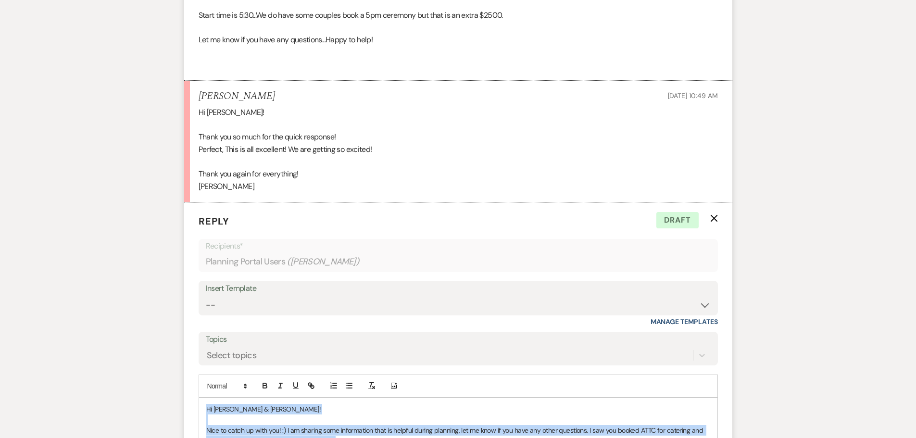
scroll to position [731, 0]
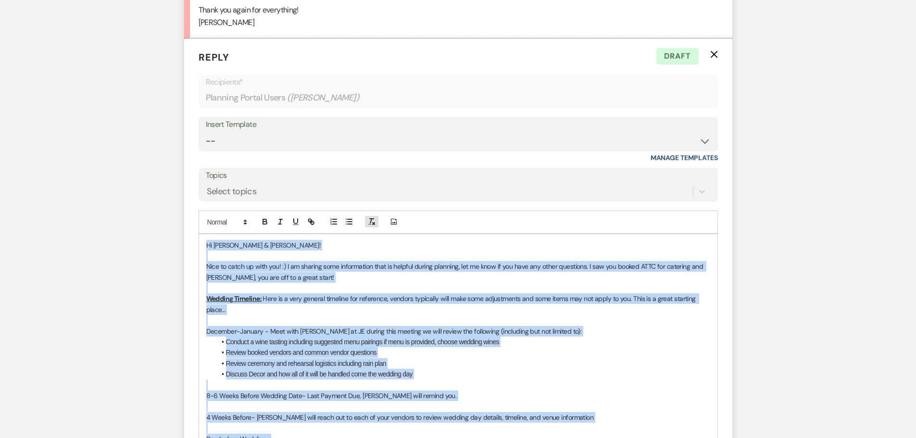
click at [370, 223] on line "button" at bounding box center [370, 221] width 1 height 4
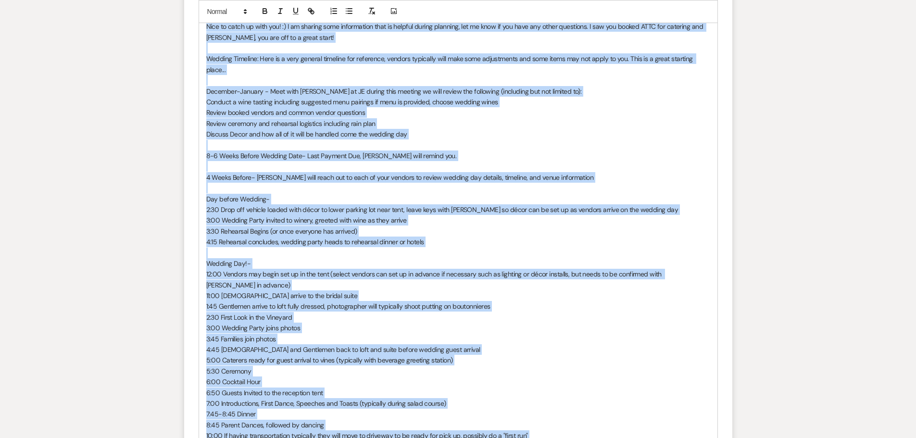
click at [471, 243] on p "4:15 Rehearsal concludes, wedding party heads to rehearsal dinner or hotels" at bounding box center [458, 242] width 504 height 11
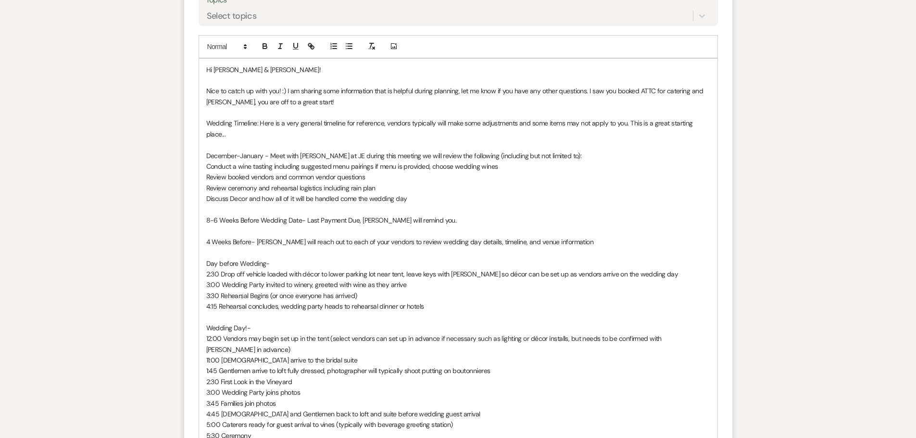
scroll to position [827, 0]
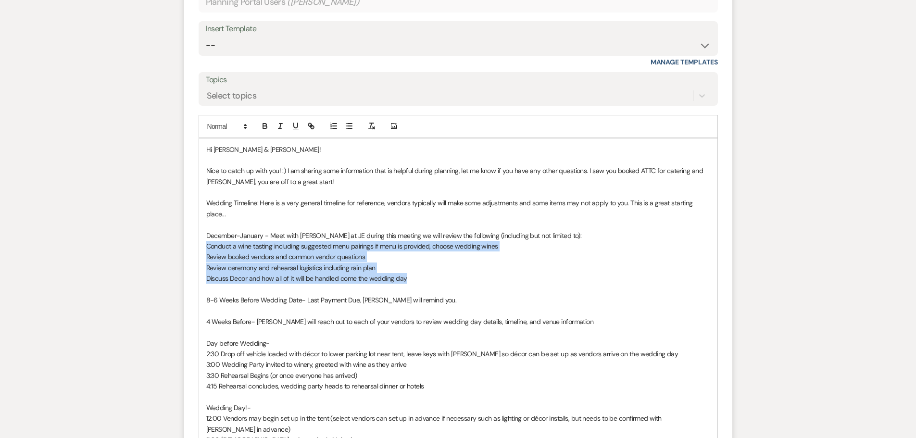
drag, startPoint x: 202, startPoint y: 246, endPoint x: 405, endPoint y: 276, distance: 205.5
click at [405, 276] on div "Hi [PERSON_NAME] & [PERSON_NAME]! Nice to catch up with you! :) I am sharing so…" at bounding box center [458, 391] width 518 height 507
click at [348, 124] on line "button" at bounding box center [350, 124] width 4 height 0
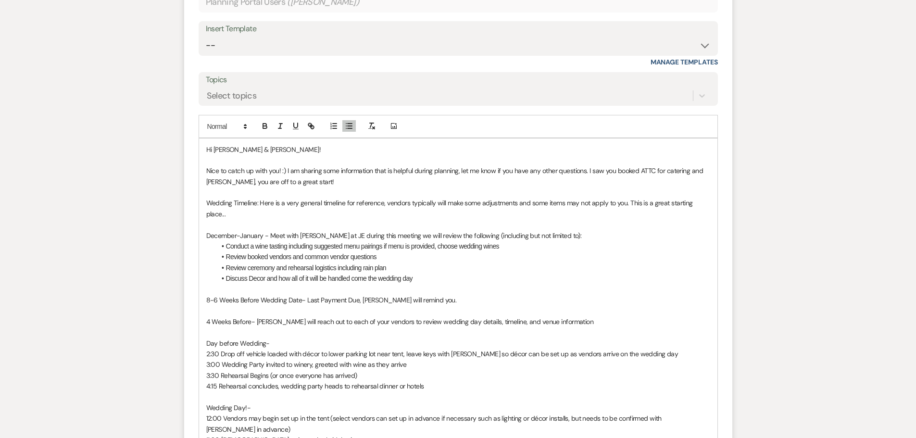
click at [521, 293] on p at bounding box center [458, 289] width 504 height 11
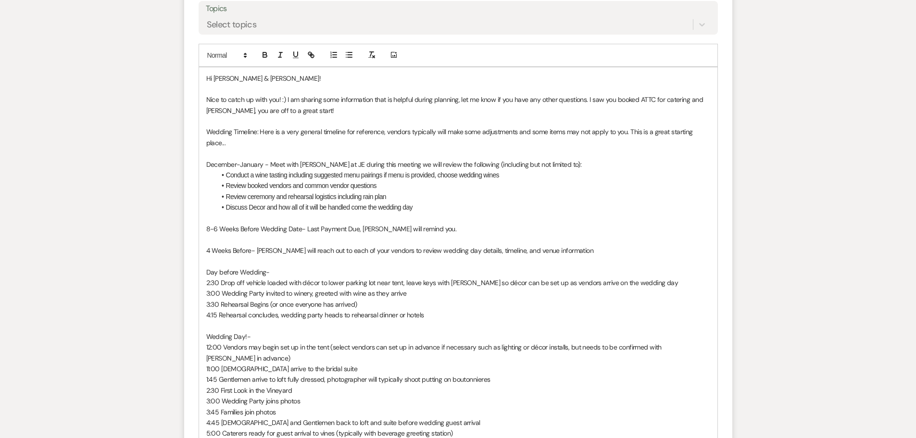
scroll to position [875, 0]
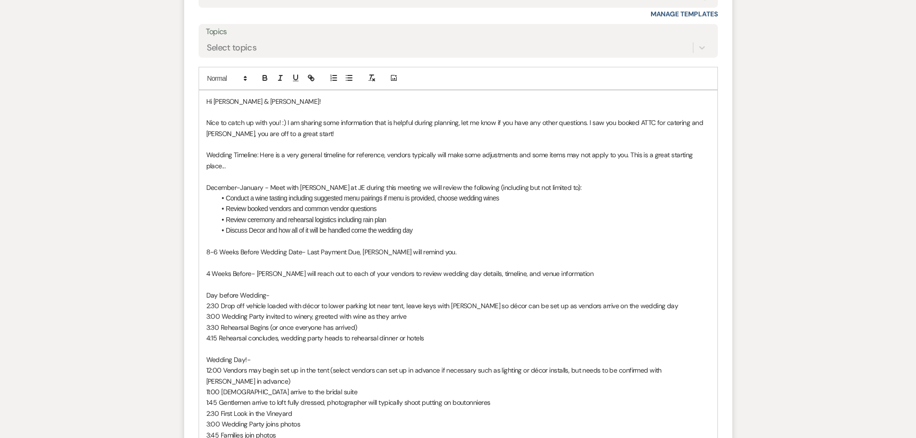
click at [308, 135] on p "Nice to catch up with you! :) I am sharing some information that is helpful dur…" at bounding box center [458, 128] width 504 height 22
drag, startPoint x: 393, startPoint y: 131, endPoint x: 425, endPoint y: 126, distance: 32.6
click at [393, 131] on p "Nice to catch up with you! :) I am sharing some information that is helpful dur…" at bounding box center [458, 128] width 504 height 22
drag, startPoint x: 441, startPoint y: 132, endPoint x: 373, endPoint y: 133, distance: 68.3
click at [373, 133] on p "Nice to catch up with you! :) I am sharing some information that is helpful dur…" at bounding box center [458, 128] width 504 height 22
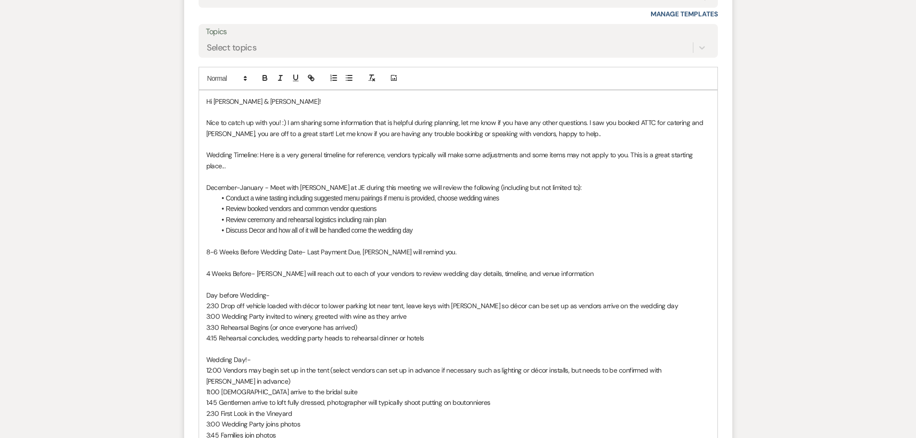
drag, startPoint x: 427, startPoint y: 137, endPoint x: 404, endPoint y: 136, distance: 22.6
click at [383, 149] on p at bounding box center [458, 144] width 504 height 11
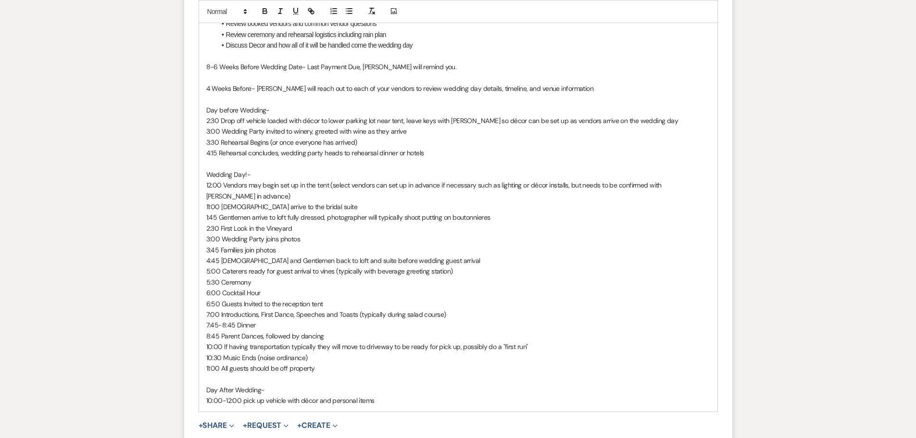
scroll to position [1068, 0]
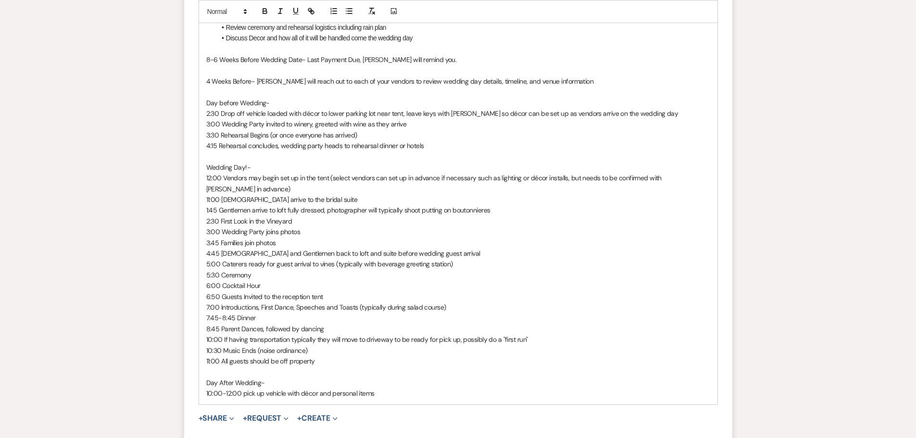
click at [205, 177] on div "Hi [PERSON_NAME] & [PERSON_NAME]! Nice to catch up with you! :) I am sharing so…" at bounding box center [458, 151] width 518 height 507
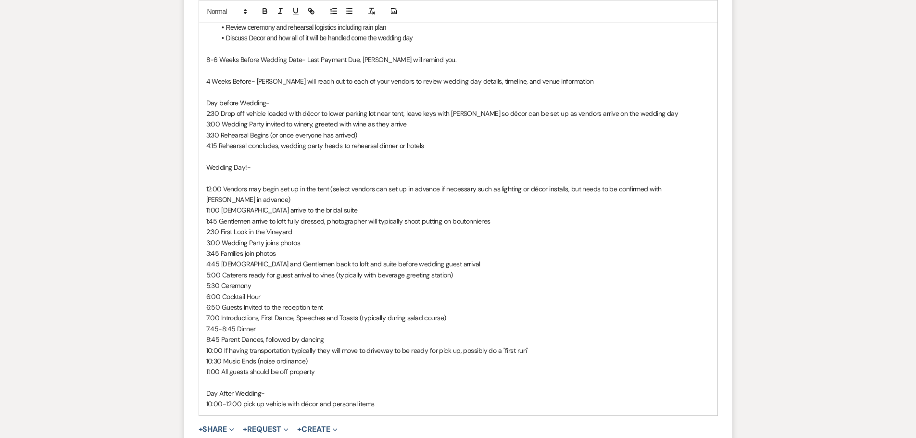
click at [210, 178] on p at bounding box center [458, 178] width 504 height 11
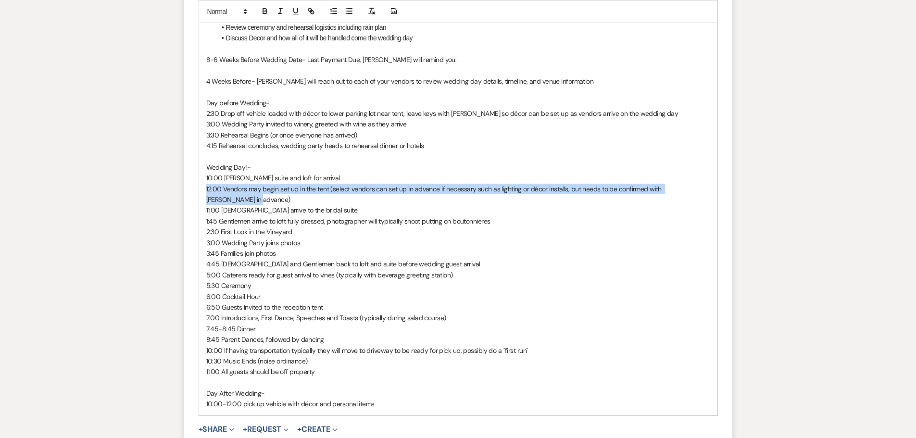
drag, startPoint x: 206, startPoint y: 189, endPoint x: 721, endPoint y: 189, distance: 515.5
click at [721, 189] on form "Reply X Draft saved! Recipients* Planning Portal Users ( [PERSON_NAME] ) Insert…" at bounding box center [458, 92] width 548 height 780
copy p "12:00 Vendors may begin set up in the tent (select vendors can set up in advanc…"
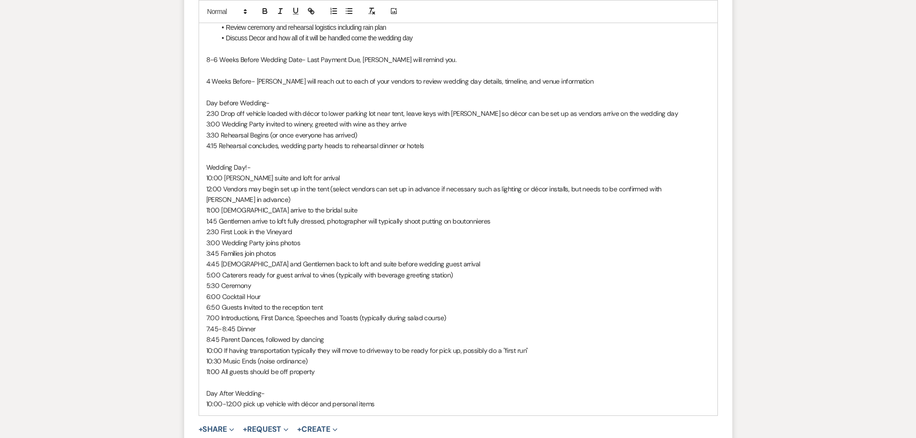
click at [314, 205] on p "11:00 [DEMOGRAPHIC_DATA] arrive to the bridal suite" at bounding box center [458, 210] width 504 height 11
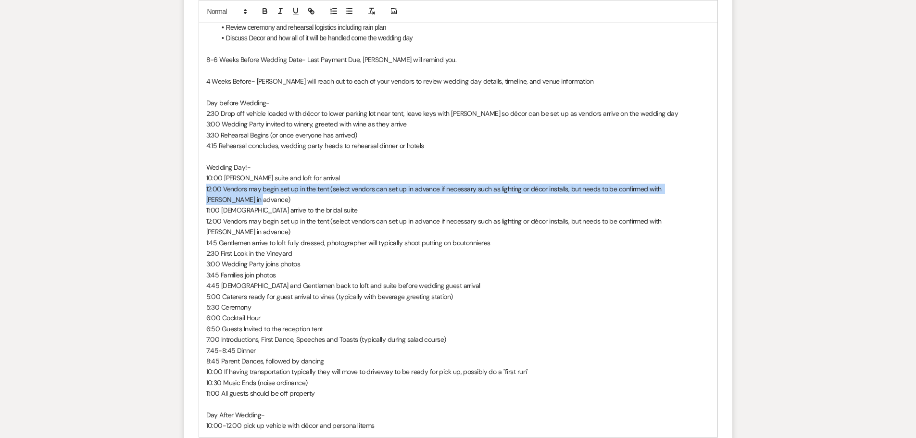
drag, startPoint x: 205, startPoint y: 188, endPoint x: 712, endPoint y: 188, distance: 506.8
click at [712, 188] on div "Hi [PERSON_NAME] & [PERSON_NAME]! Nice to catch up with you! :) I am sharing so…" at bounding box center [458, 167] width 518 height 539
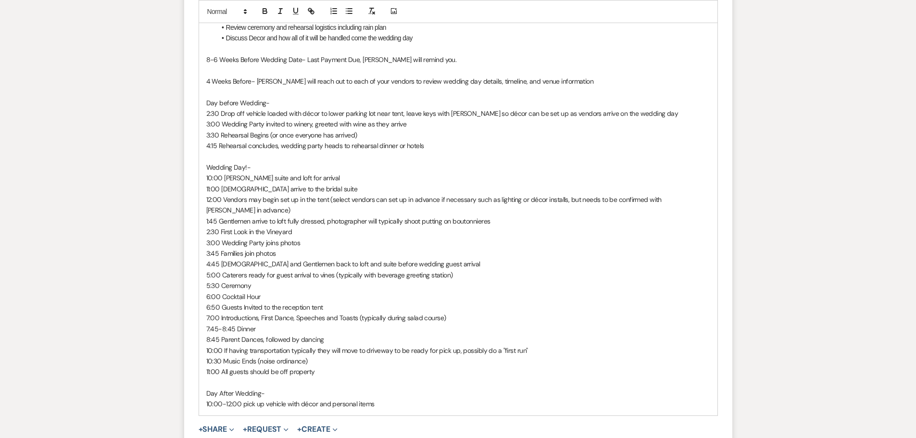
click at [205, 177] on div "Hi [PERSON_NAME] & [PERSON_NAME]! Nice to catch up with you! :) I am sharing so…" at bounding box center [458, 156] width 518 height 517
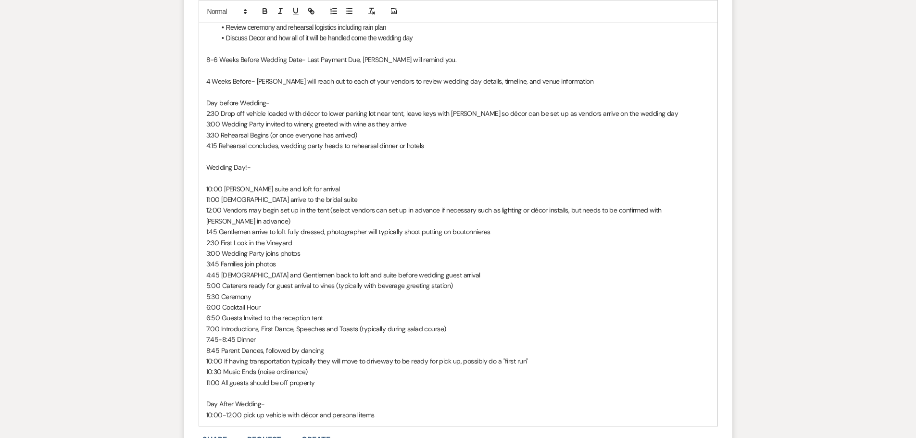
click at [209, 176] on p at bounding box center [458, 178] width 504 height 11
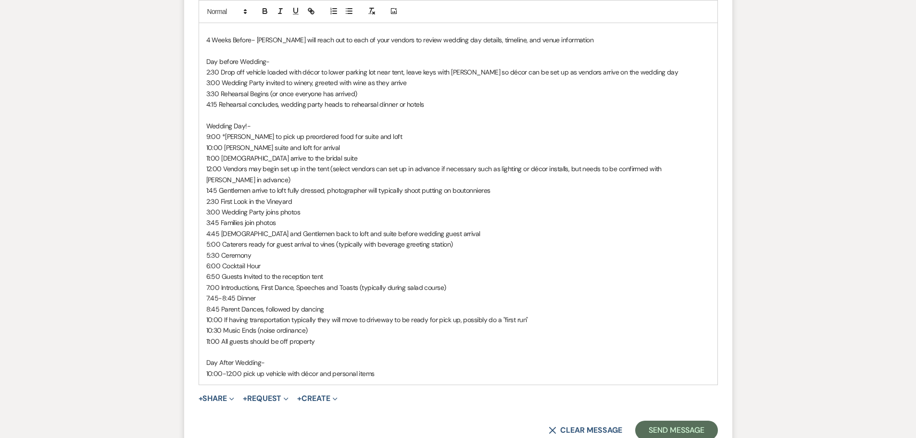
scroll to position [1116, 0]
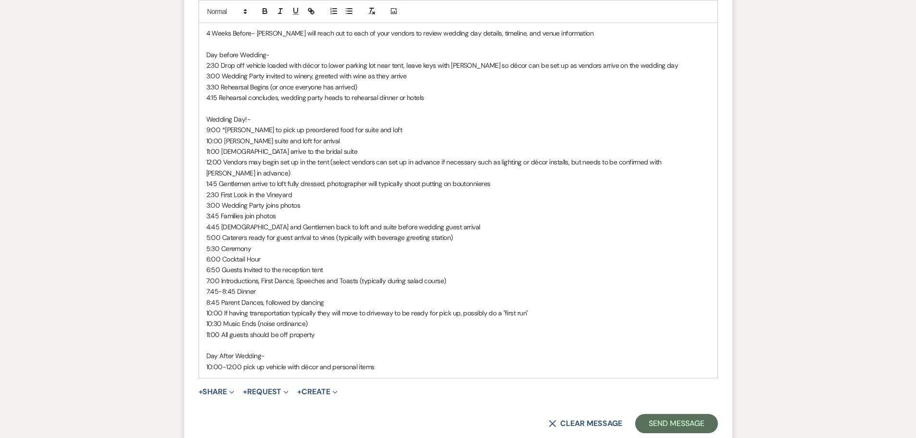
click at [319, 155] on p "11:00 [DEMOGRAPHIC_DATA] arrive to the bridal suite" at bounding box center [458, 151] width 504 height 11
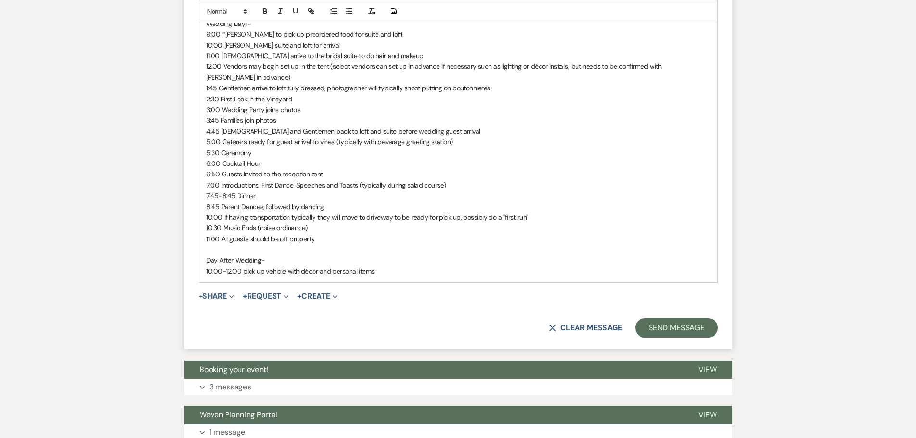
scroll to position [1212, 0]
drag, startPoint x: 379, startPoint y: 256, endPoint x: 503, endPoint y: 268, distance: 124.7
click at [381, 265] on p "10:00-12:00 pick up vehicle with décor and personal items" at bounding box center [458, 270] width 504 height 11
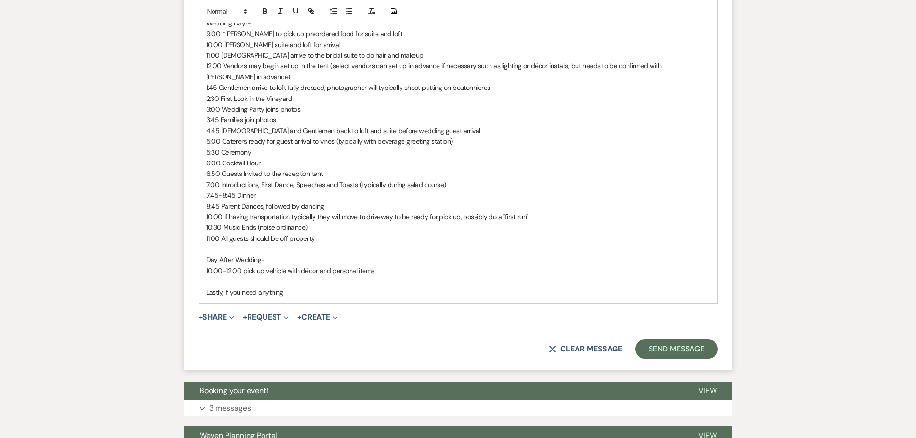
click at [335, 287] on p "Lastly, if you need anything" at bounding box center [458, 292] width 504 height 11
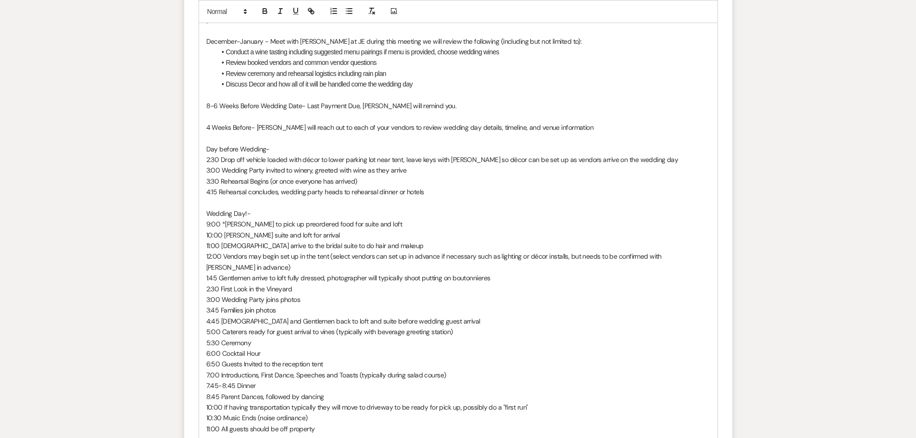
scroll to position [1019, 0]
click at [262, 41] on p "December-January - Meet with [PERSON_NAME] at JE during this meeting we will re…" at bounding box center [458, 43] width 504 height 11
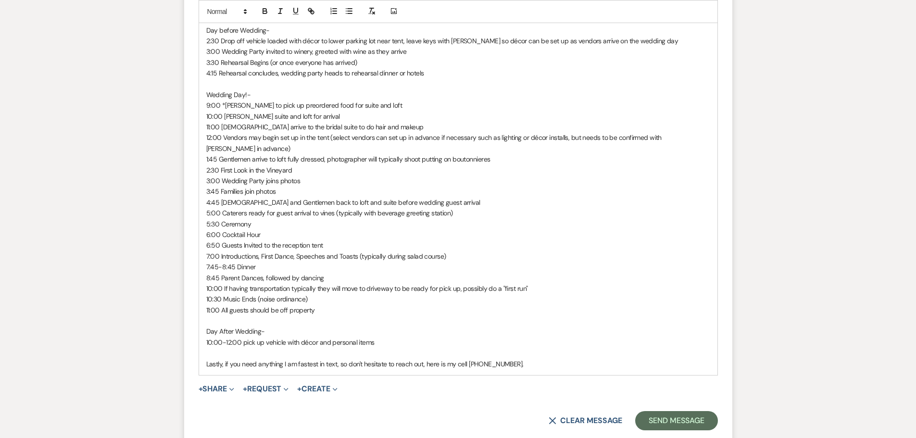
scroll to position [1308, 0]
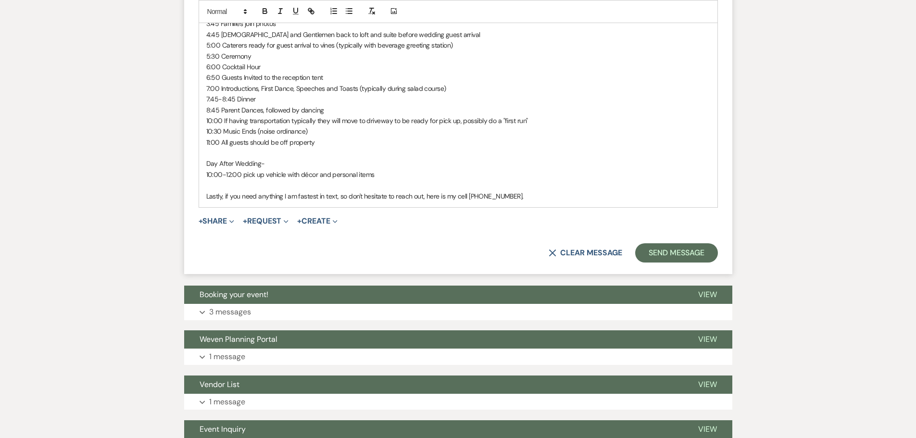
click at [257, 191] on p "Lastly, if you need anything I am fastest in text, so don't hesitate to reach o…" at bounding box center [458, 196] width 504 height 11
drag, startPoint x: 346, startPoint y: 186, endPoint x: 371, endPoint y: 184, distance: 25.1
click at [371, 191] on p "Lastly, if you need an answert to a quick question anything I am fastest in tex…" at bounding box center [458, 196] width 504 height 11
drag, startPoint x: 578, startPoint y: 180, endPoint x: 624, endPoint y: 179, distance: 46.2
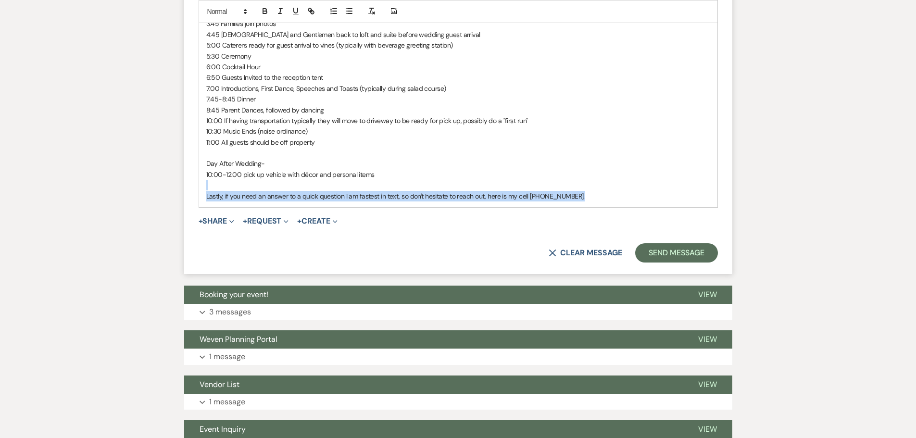
click at [604, 191] on p "Lastly, if you need an answer to a quick question I am fastest in text, so don'…" at bounding box center [458, 196] width 504 height 11
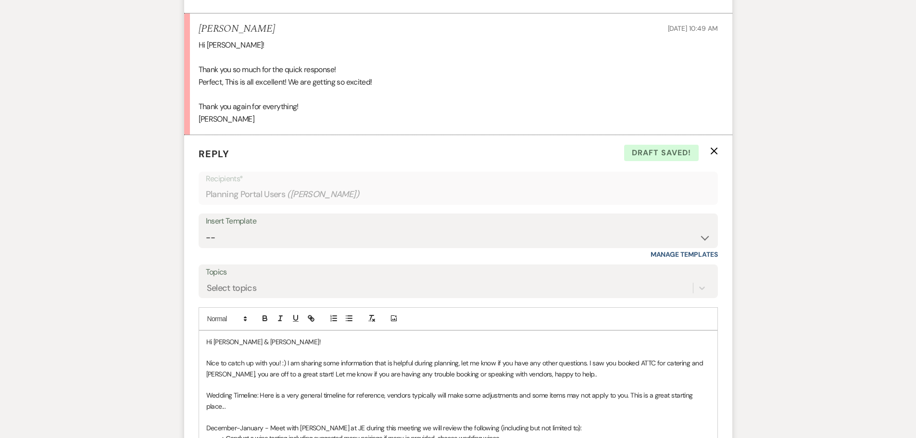
scroll to position [394, 0]
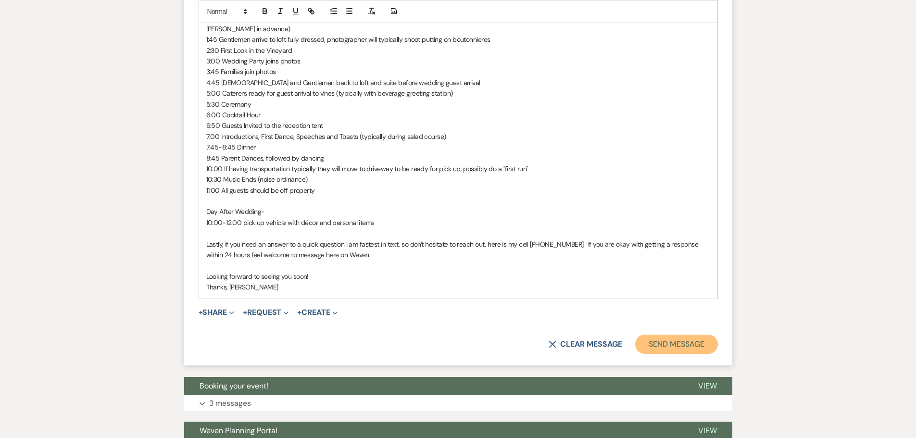
click at [662, 335] on button "Send Message" at bounding box center [676, 344] width 82 height 19
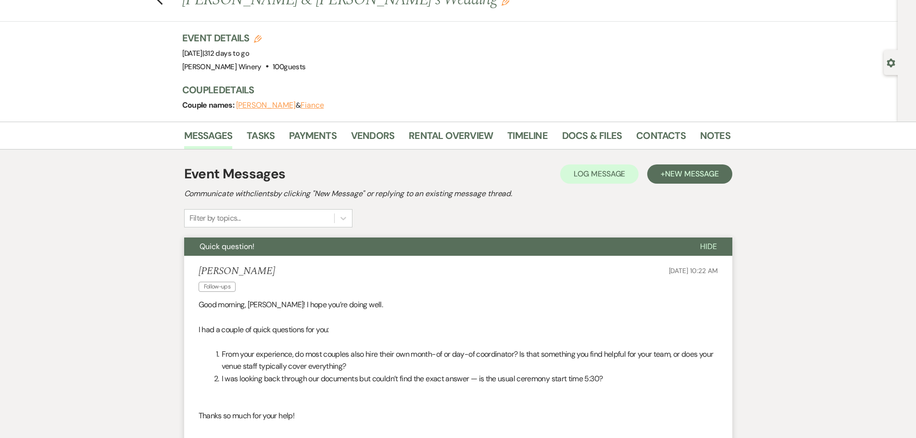
scroll to position [0, 0]
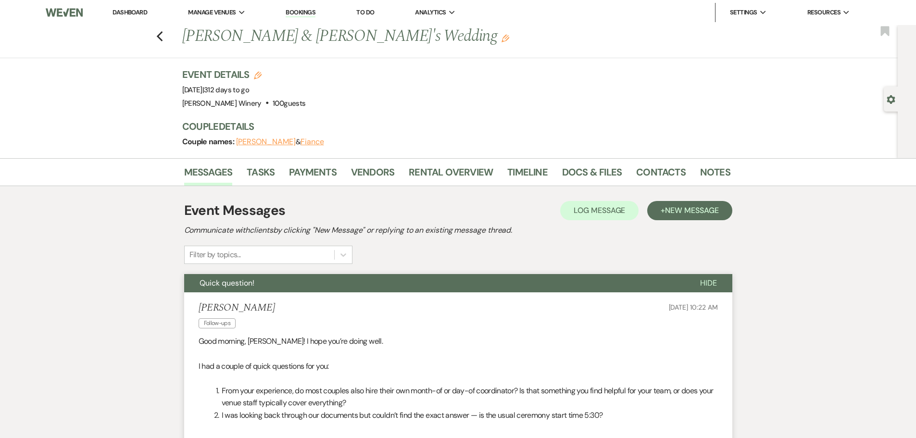
click at [125, 12] on link "Dashboard" at bounding box center [130, 12] width 35 height 8
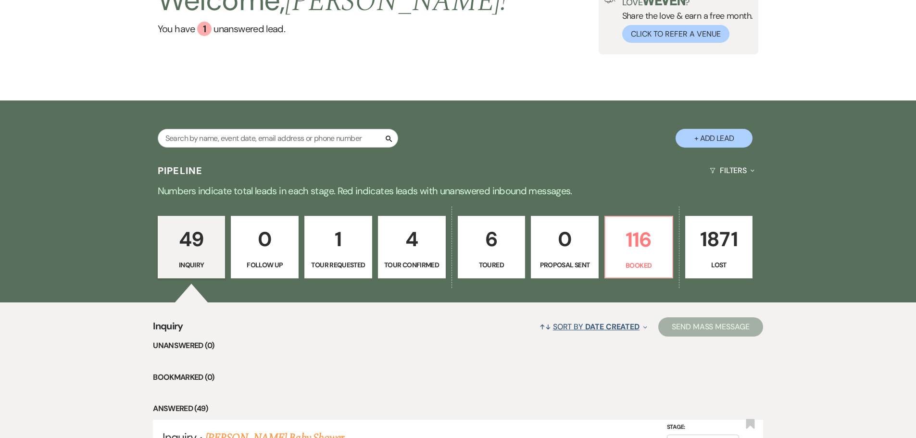
scroll to position [192, 0]
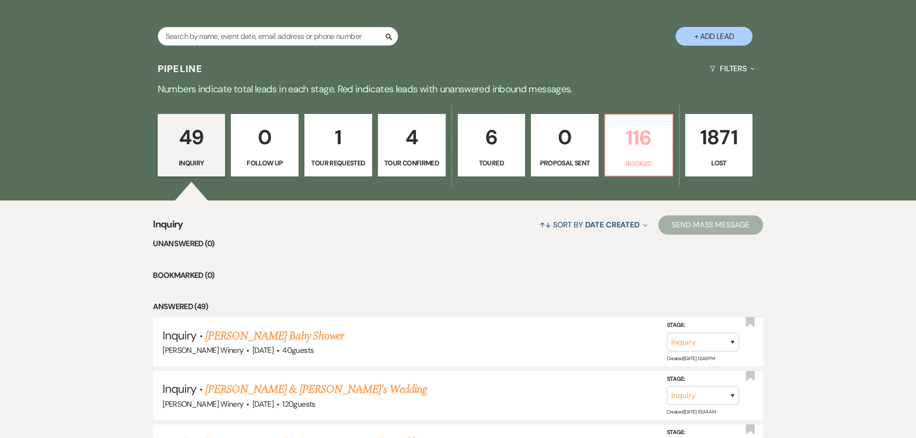
click at [632, 160] on p "Booked" at bounding box center [638, 163] width 55 height 11
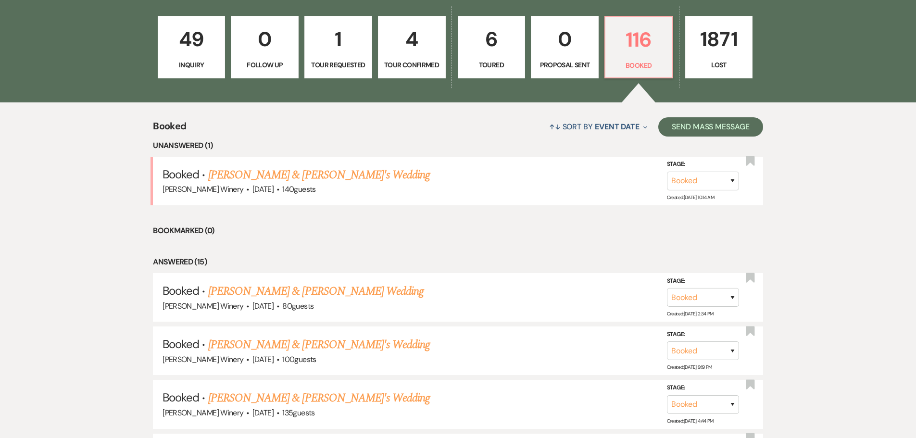
scroll to position [289, 0]
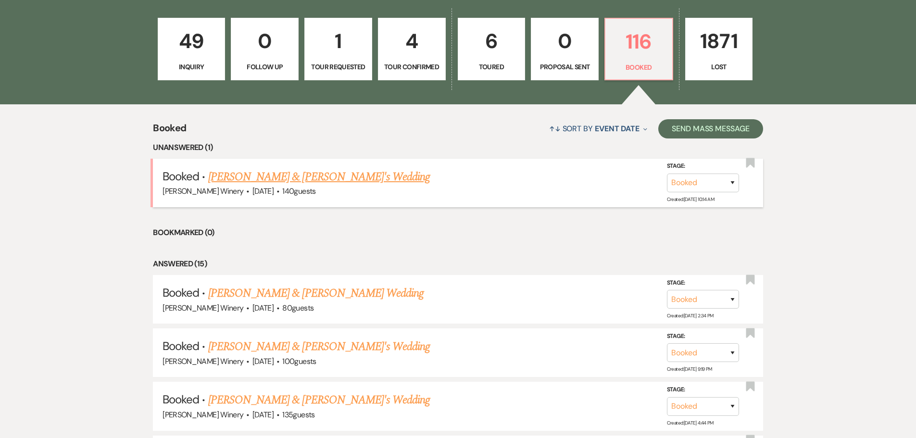
click at [317, 182] on link "[PERSON_NAME] & [PERSON_NAME]'s Wedding" at bounding box center [319, 176] width 222 height 17
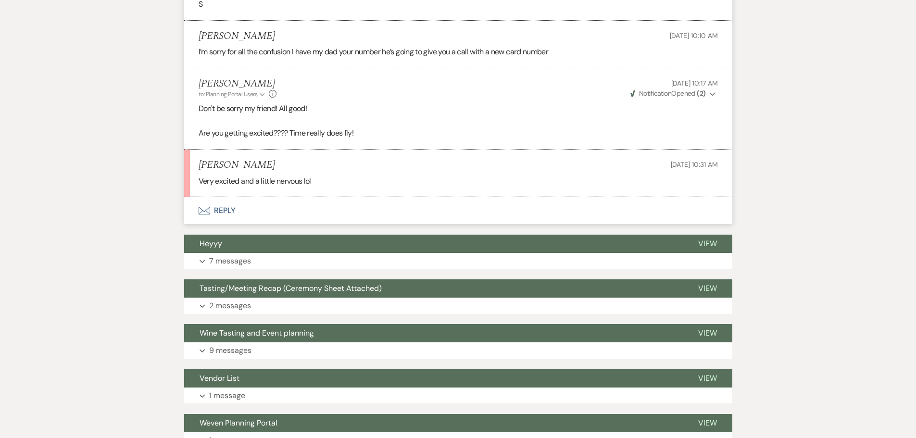
scroll to position [1202, 0]
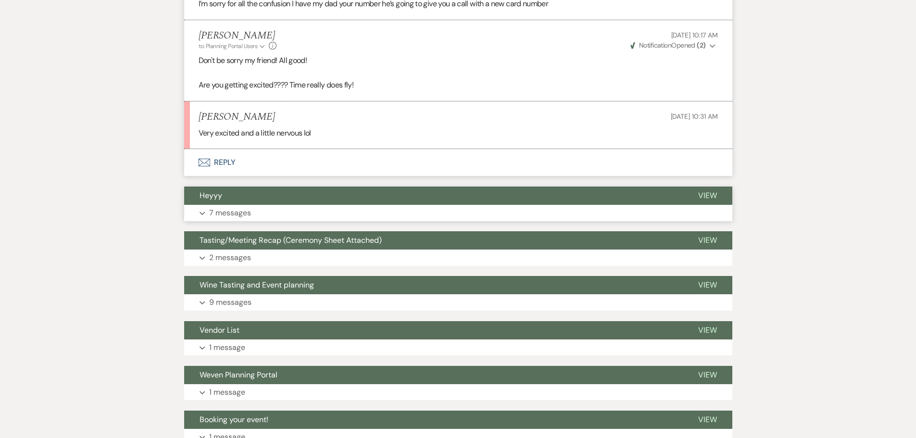
click at [212, 209] on p "7 messages" at bounding box center [230, 213] width 42 height 13
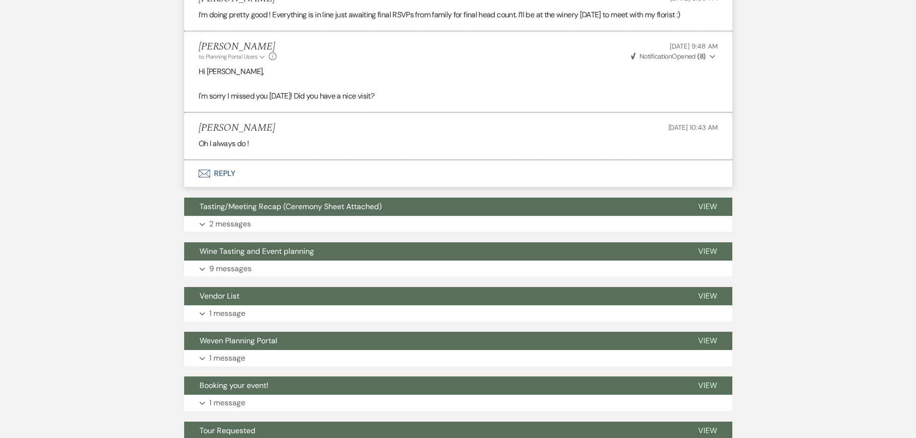
scroll to position [2212, 0]
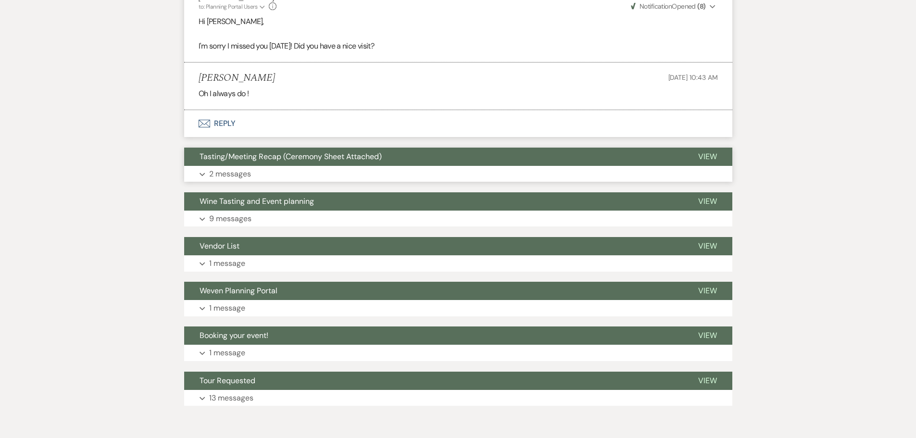
click at [255, 163] on button "Tasting/Meeting Recap (Ceremony Sheet Attached)" at bounding box center [433, 157] width 499 height 18
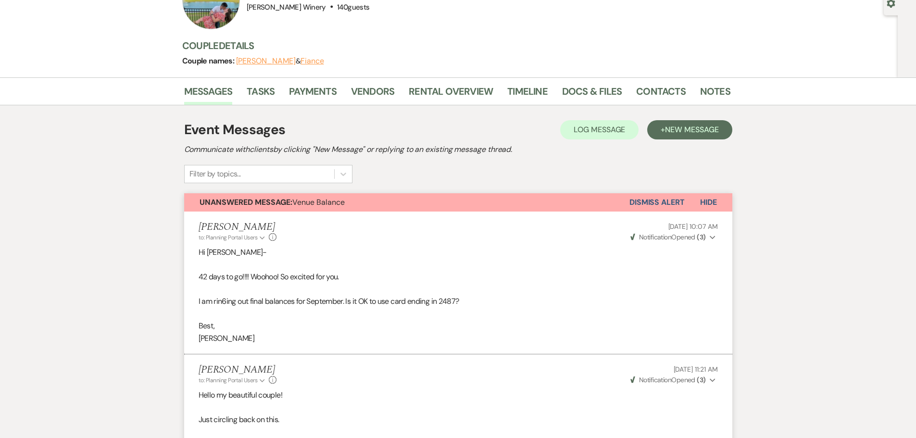
scroll to position [48, 0]
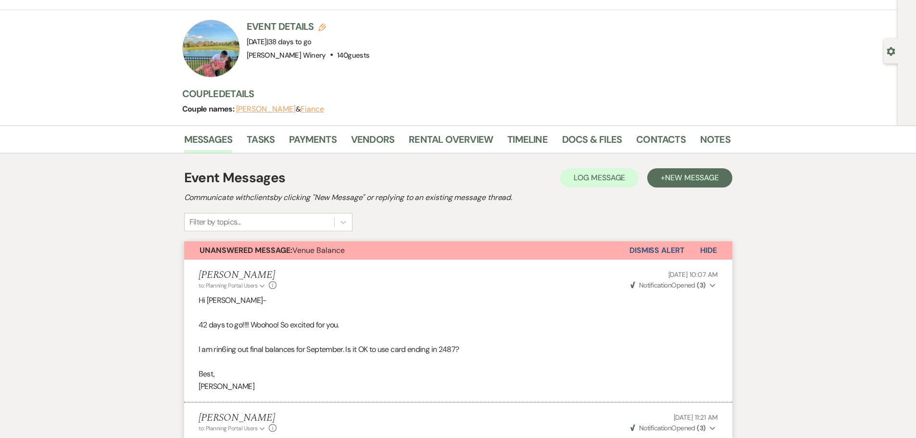
click at [669, 249] on button "Dismiss Alert" at bounding box center [656, 250] width 55 height 18
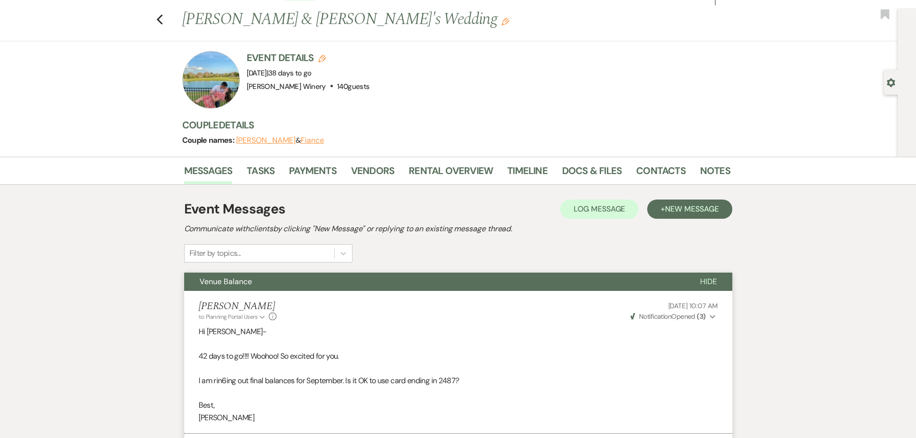
scroll to position [0, 0]
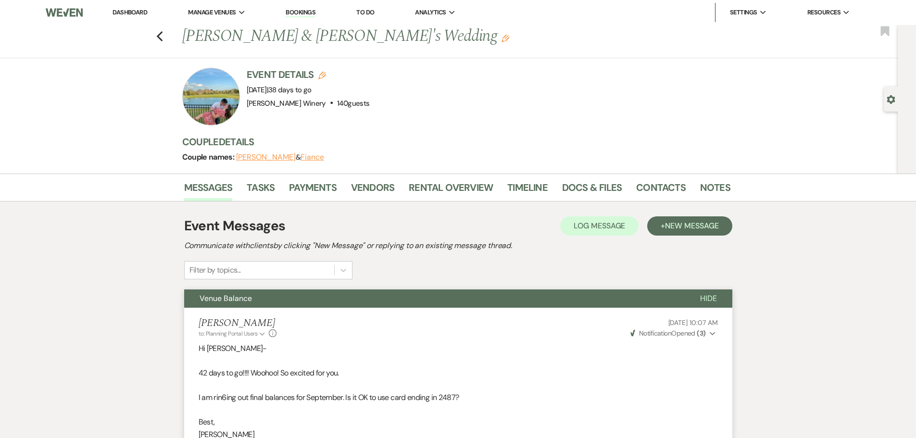
click at [131, 9] on link "Dashboard" at bounding box center [130, 12] width 35 height 8
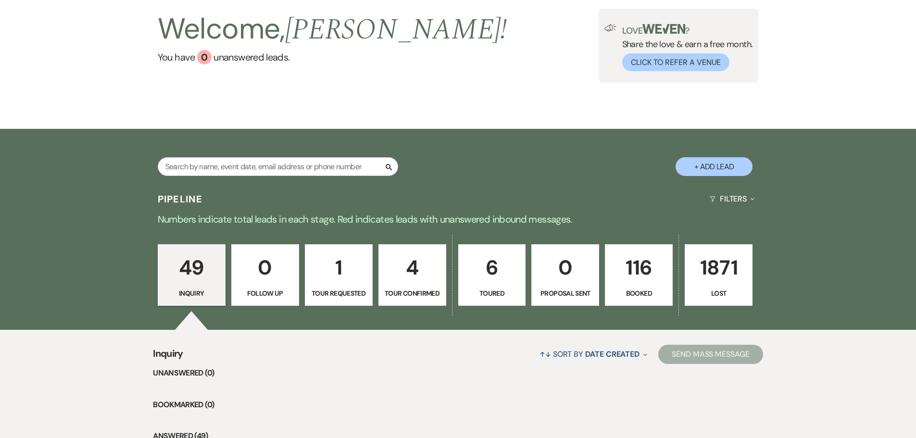
scroll to position [240, 0]
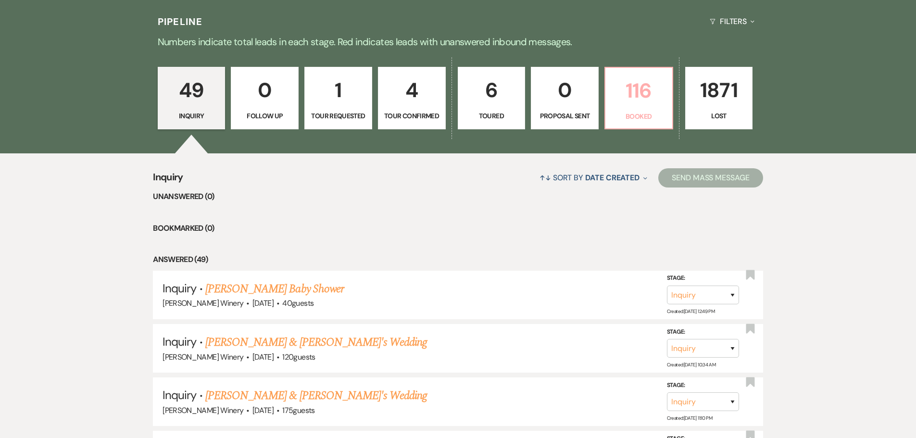
click at [632, 92] on p "116" at bounding box center [638, 91] width 55 height 32
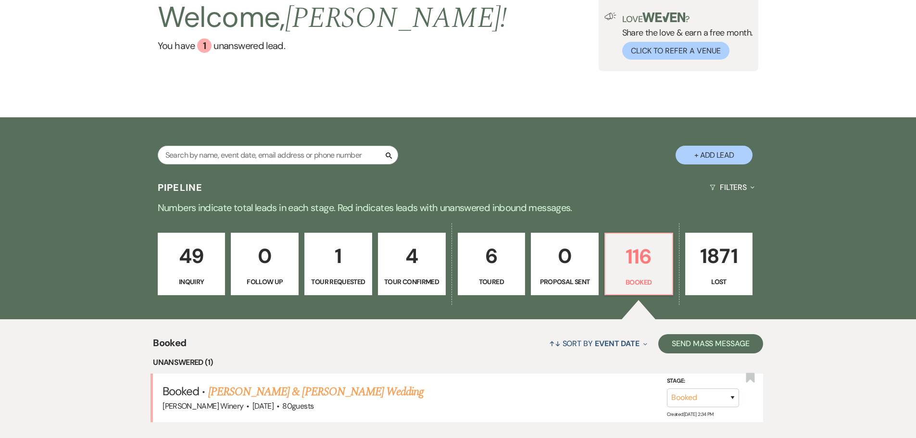
scroll to position [239, 0]
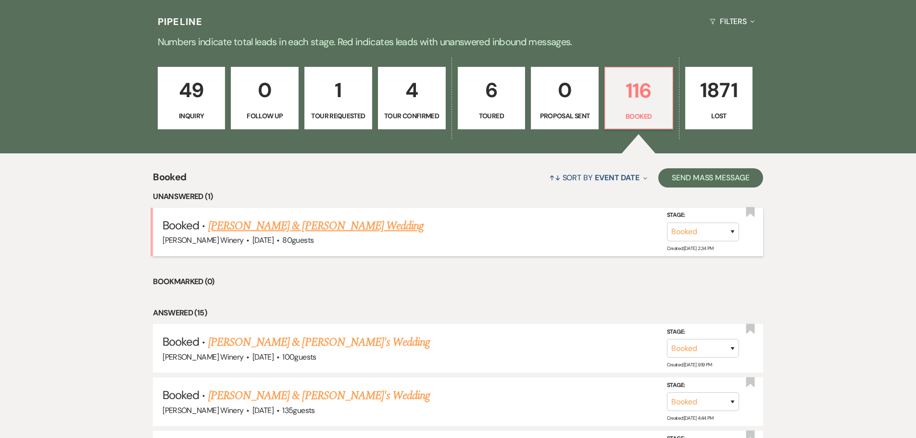
click at [260, 221] on link "[PERSON_NAME] & [PERSON_NAME] Wedding" at bounding box center [315, 225] width 215 height 17
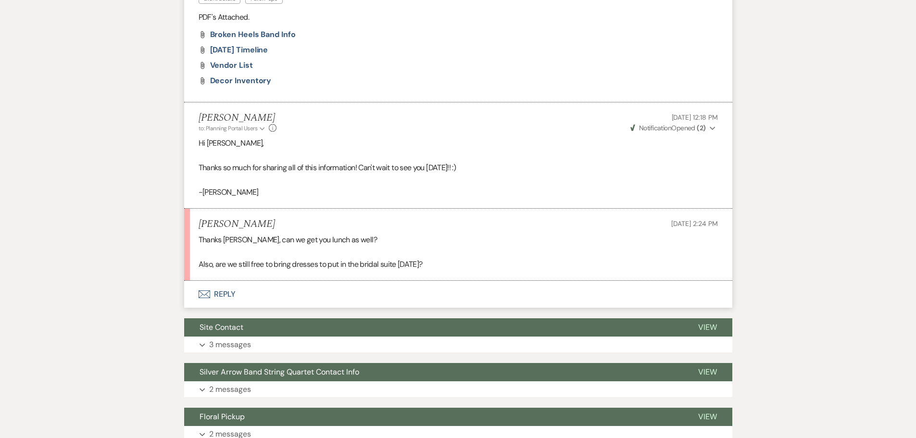
scroll to position [1058, 0]
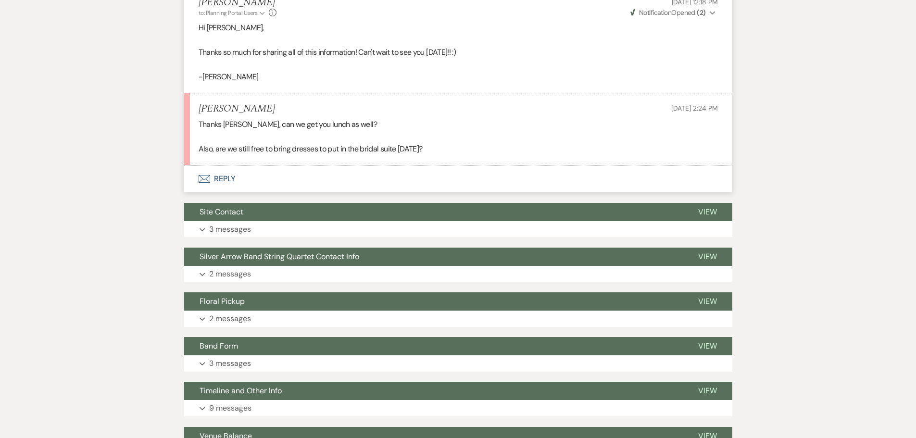
click at [229, 177] on button "Envelope Reply" at bounding box center [458, 178] width 548 height 27
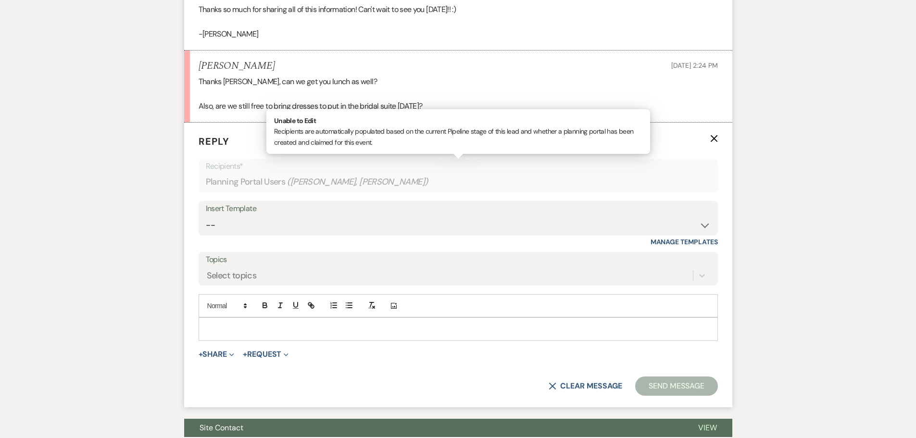
scroll to position [1104, 0]
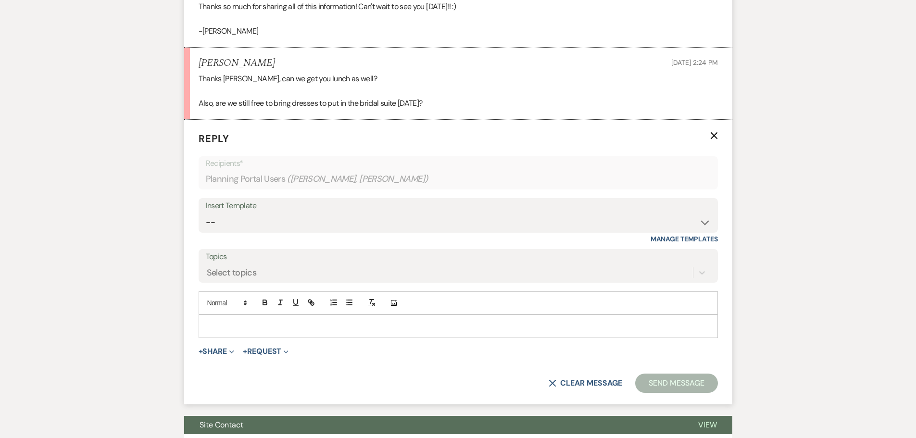
click at [220, 323] on p at bounding box center [458, 326] width 504 height 11
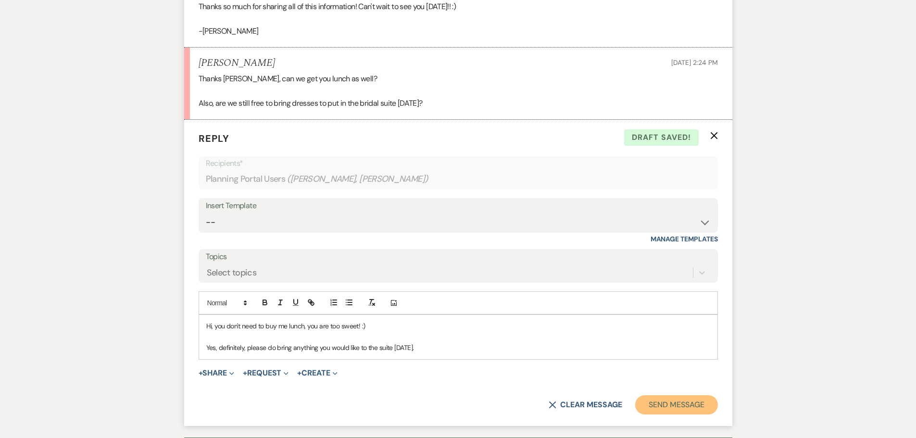
click at [660, 402] on button "Send Message" at bounding box center [676, 404] width 82 height 19
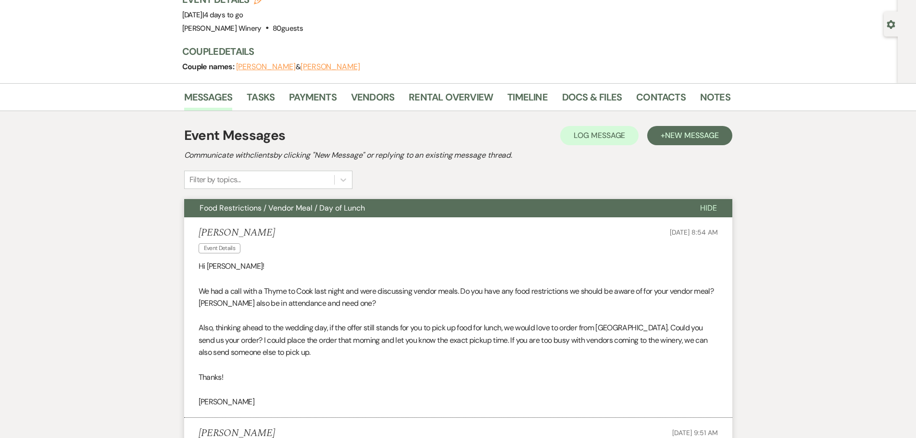
scroll to position [0, 0]
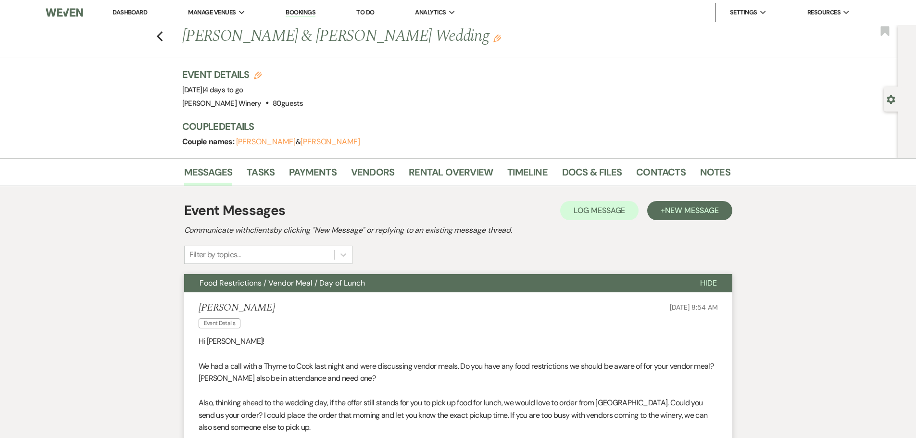
click at [128, 11] on link "Dashboard" at bounding box center [130, 12] width 35 height 8
